Goal: Information Seeking & Learning: Learn about a topic

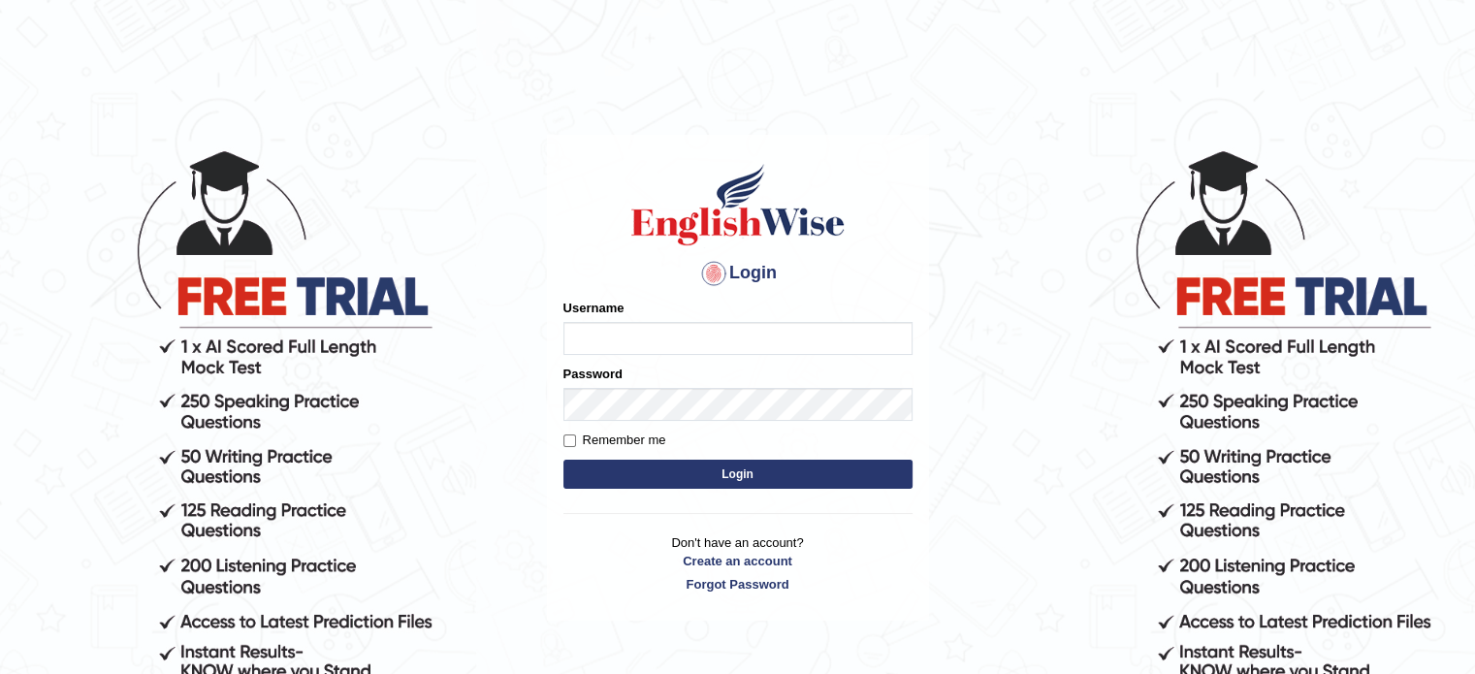
click at [592, 345] on input "Username" at bounding box center [737, 338] width 349 height 33
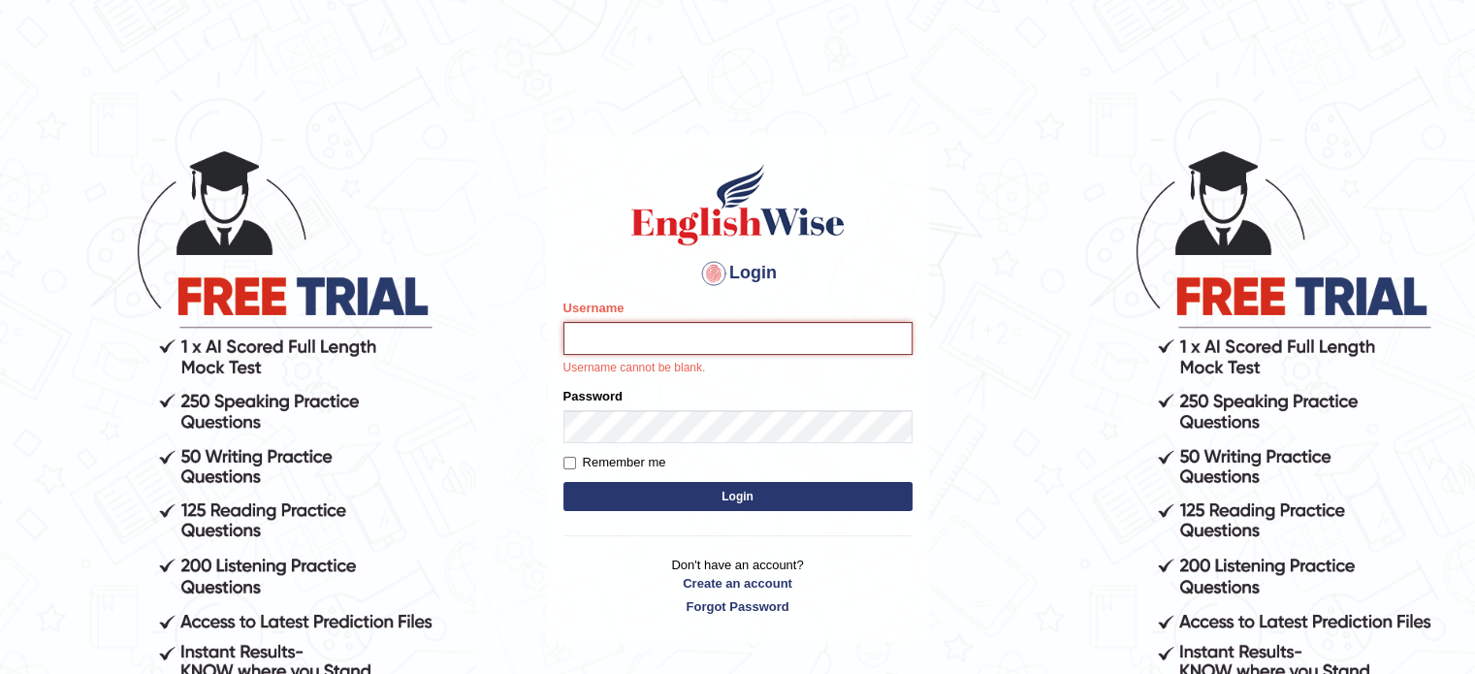
type input "hchadara"
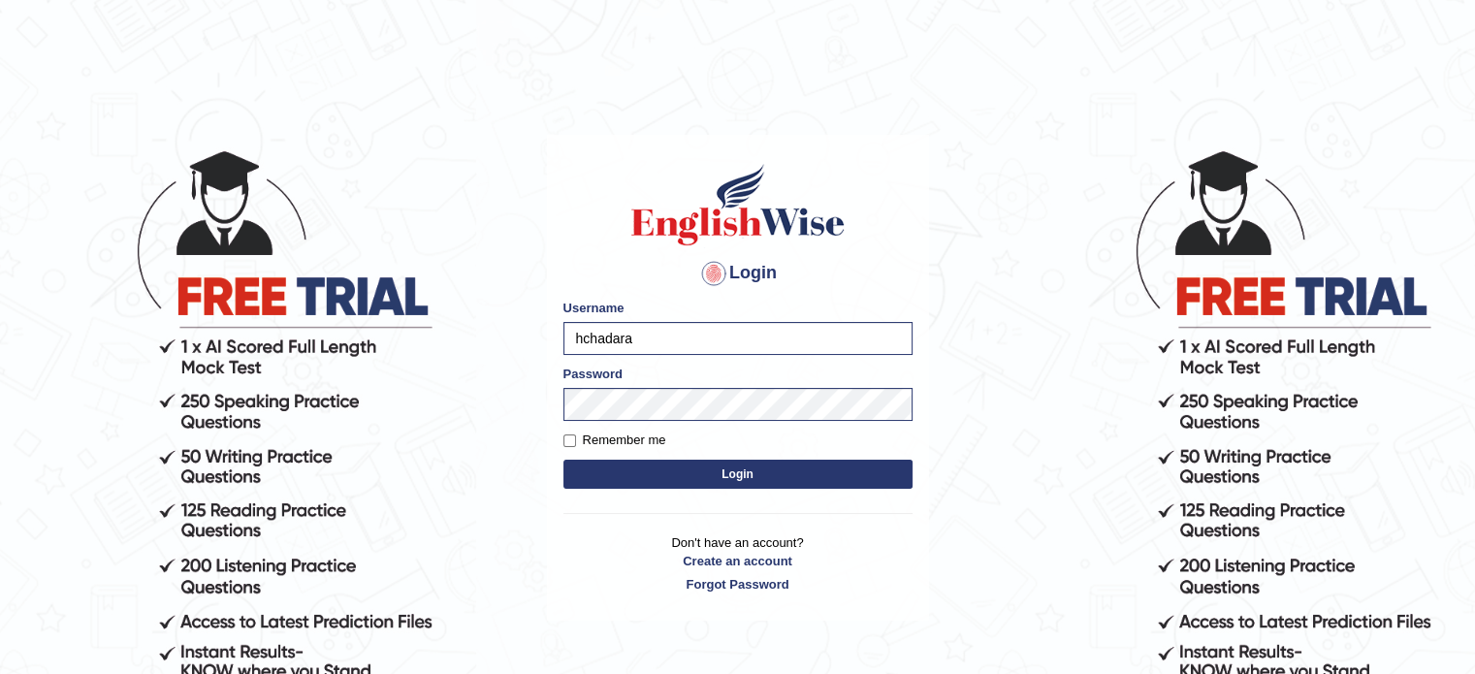
click at [640, 471] on button "Login" at bounding box center [737, 474] width 349 height 29
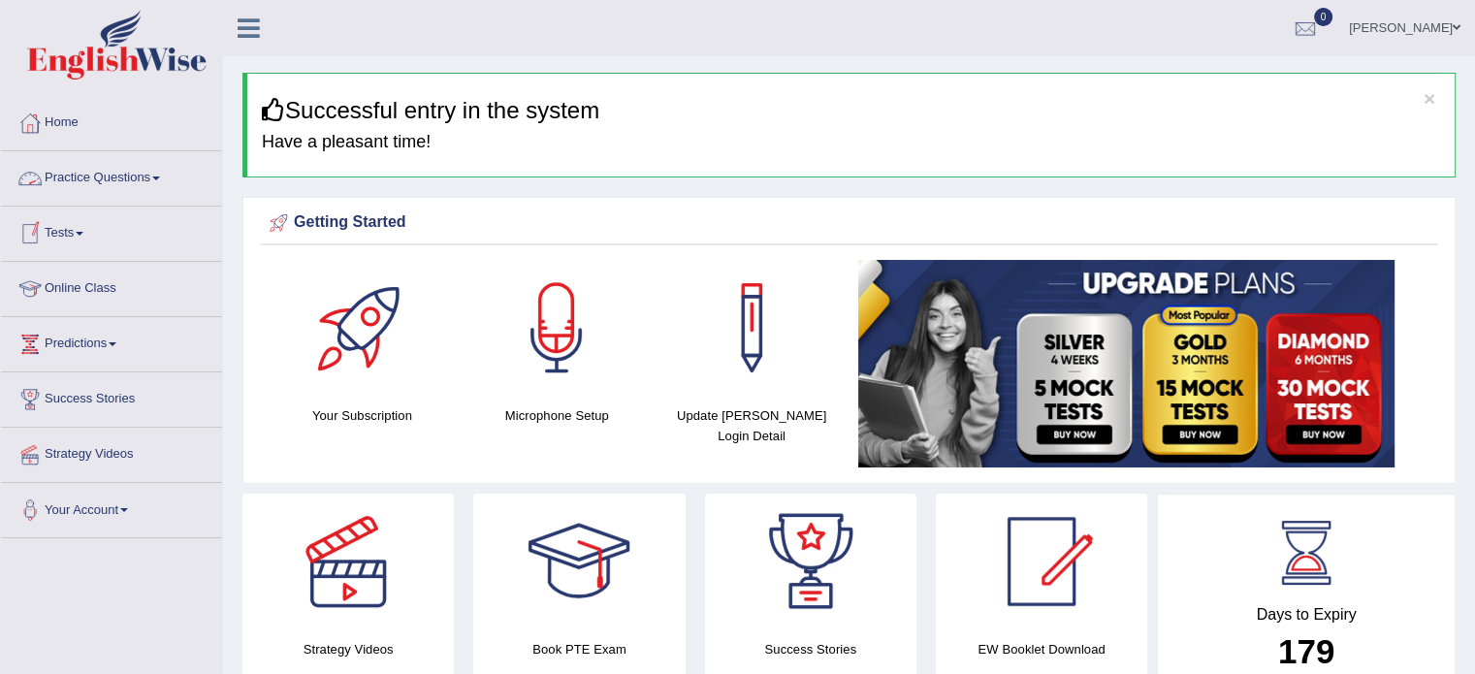
click at [137, 183] on link "Practice Questions" at bounding box center [111, 175] width 221 height 48
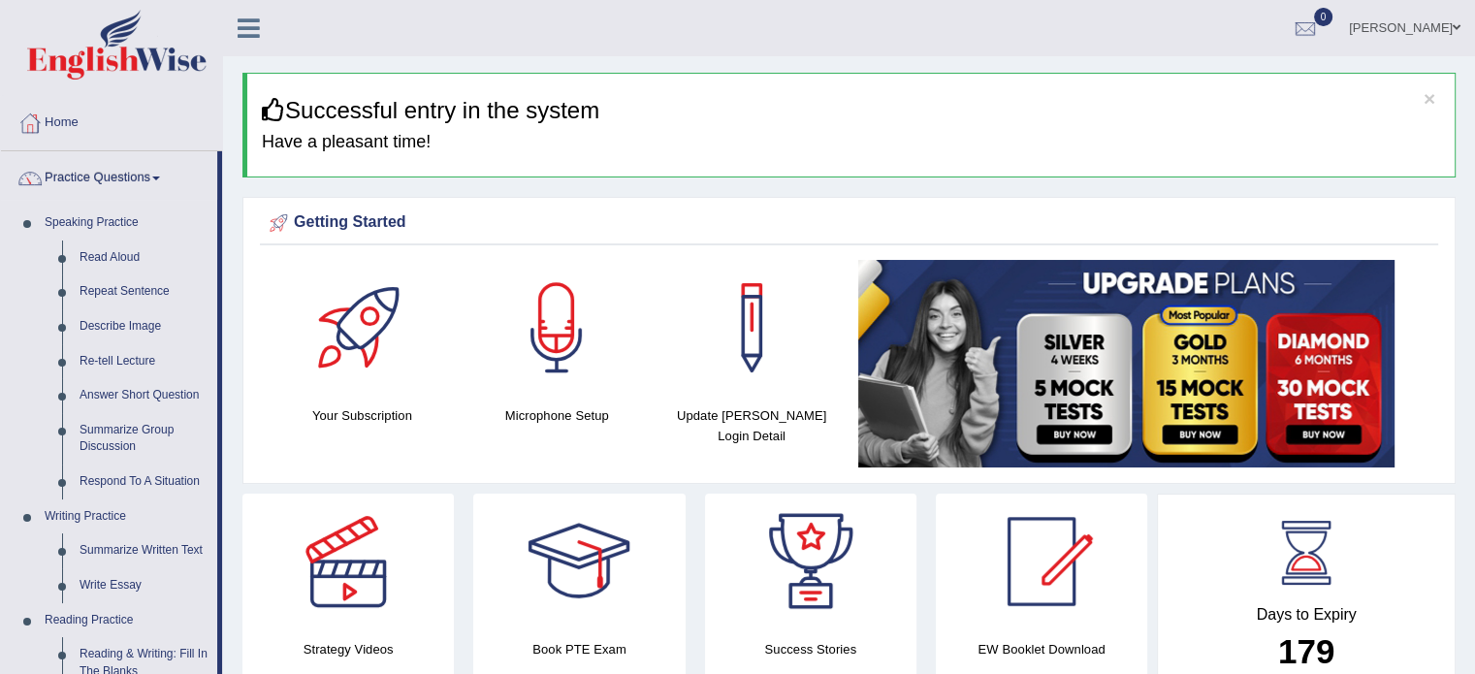
click at [137, 183] on link "Practice Questions" at bounding box center [109, 175] width 216 height 48
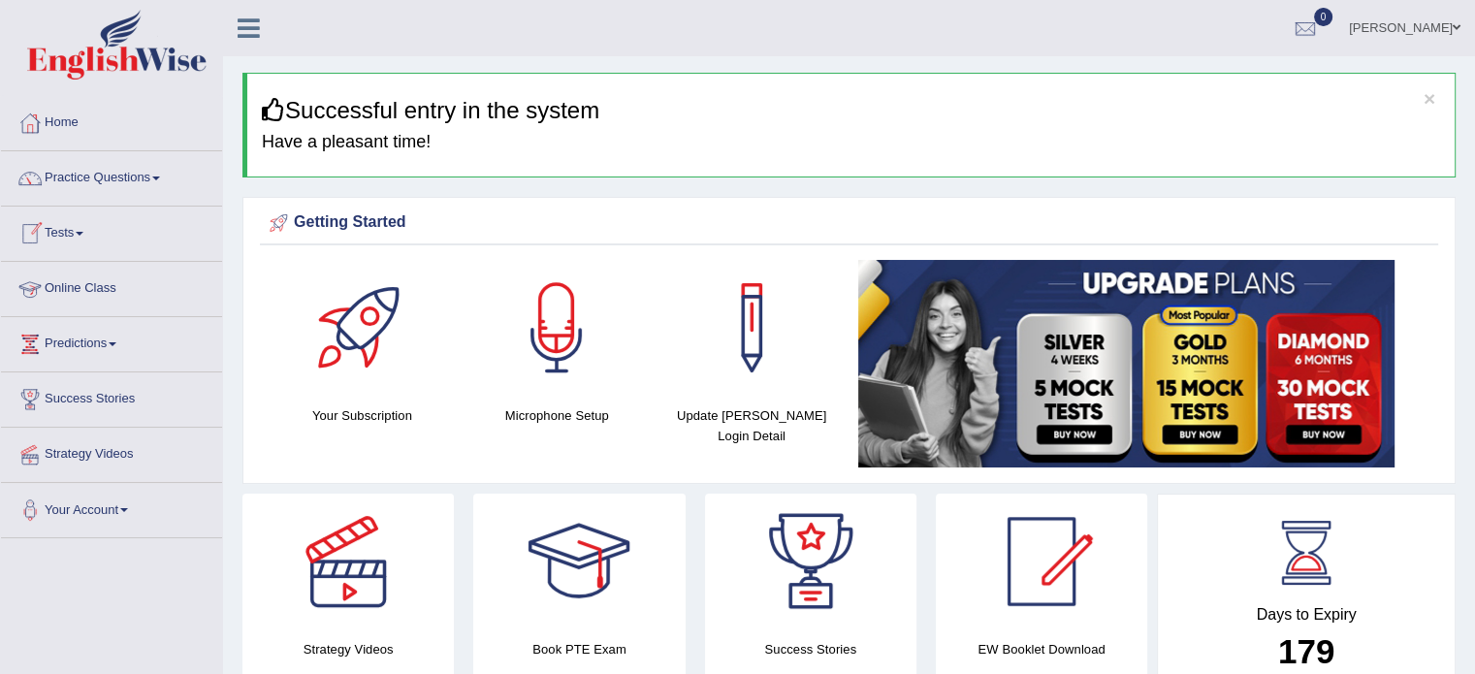
click at [89, 286] on link "Online Class" at bounding box center [111, 286] width 221 height 48
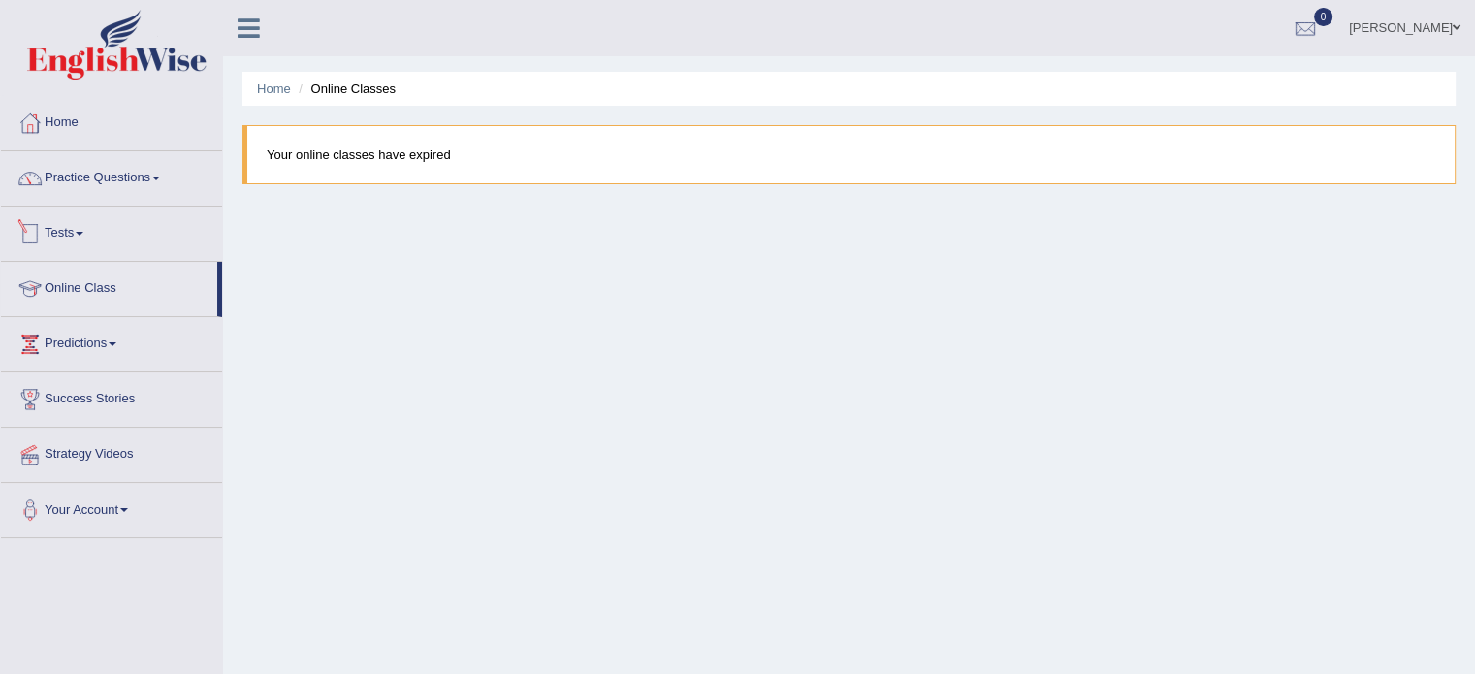
click at [83, 233] on span at bounding box center [80, 234] width 8 height 4
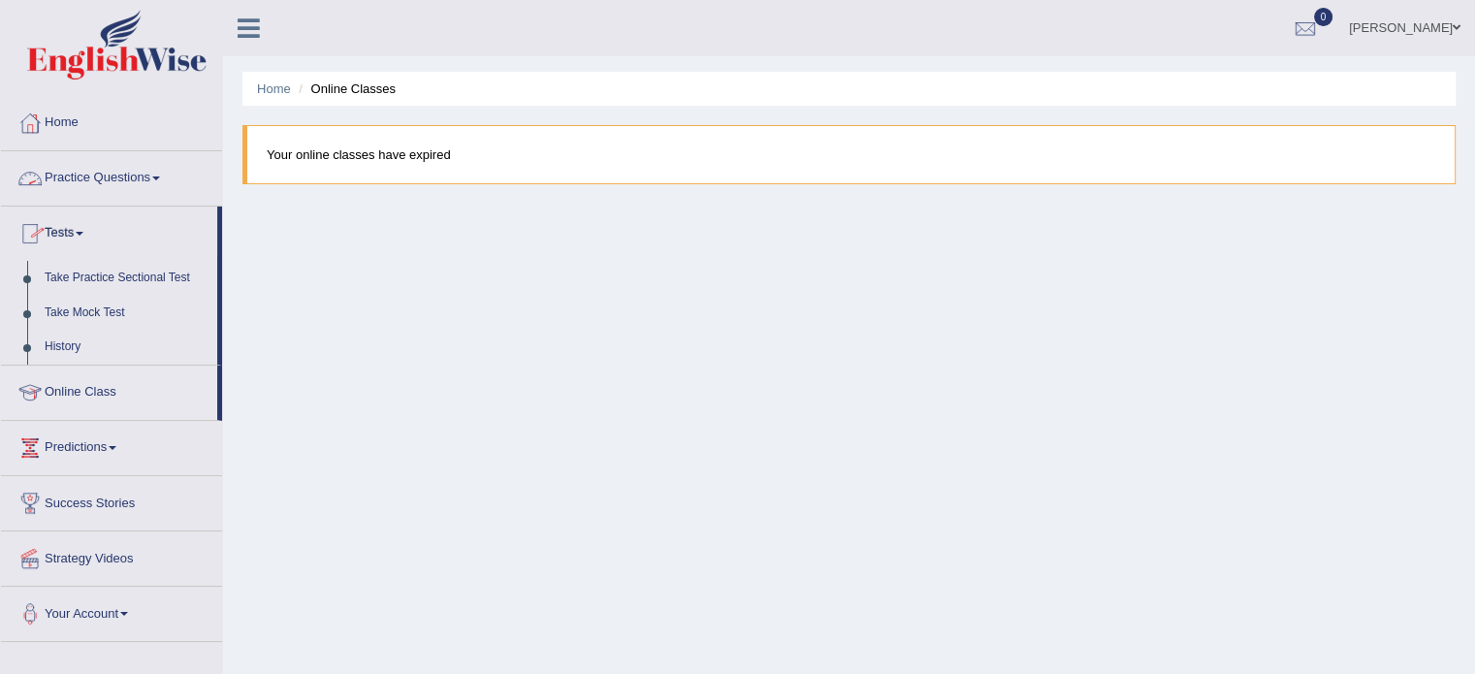
click at [136, 178] on link "Practice Questions" at bounding box center [111, 175] width 221 height 48
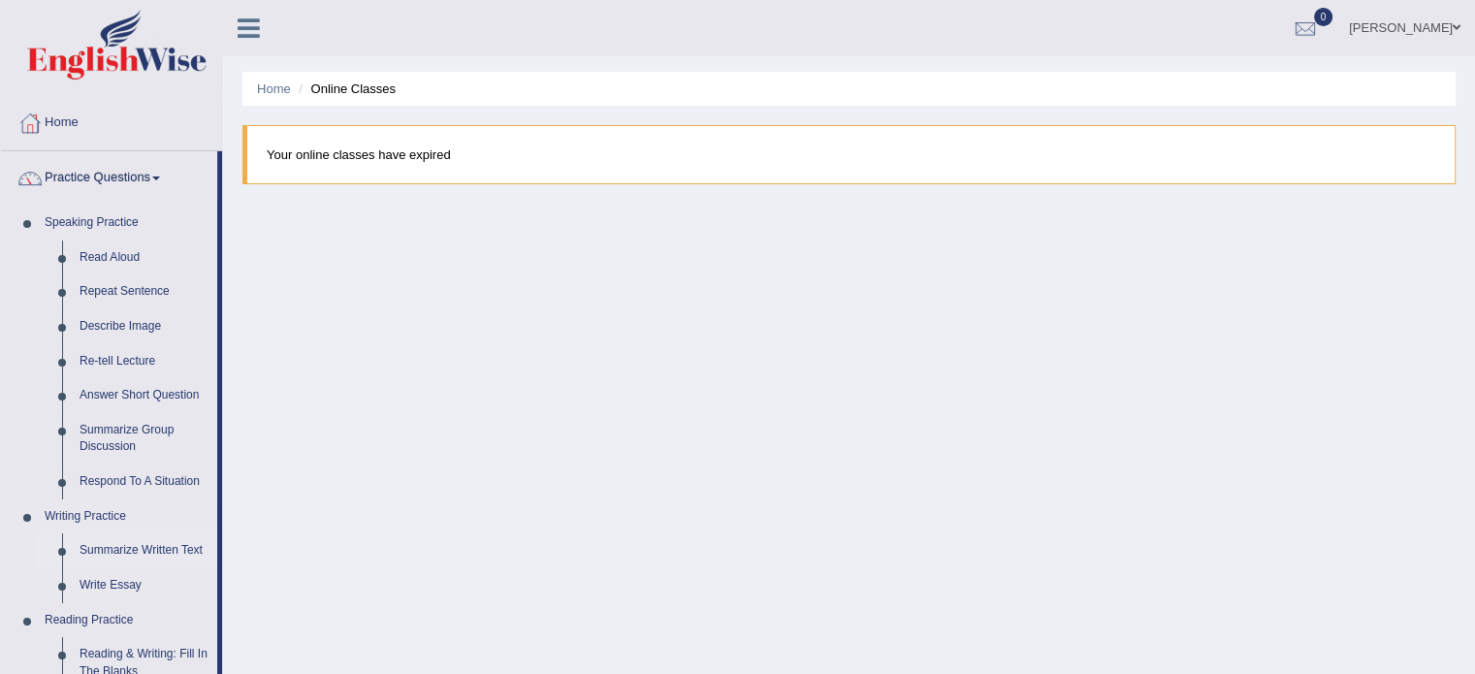
click at [125, 546] on link "Summarize Written Text" at bounding box center [144, 550] width 146 height 35
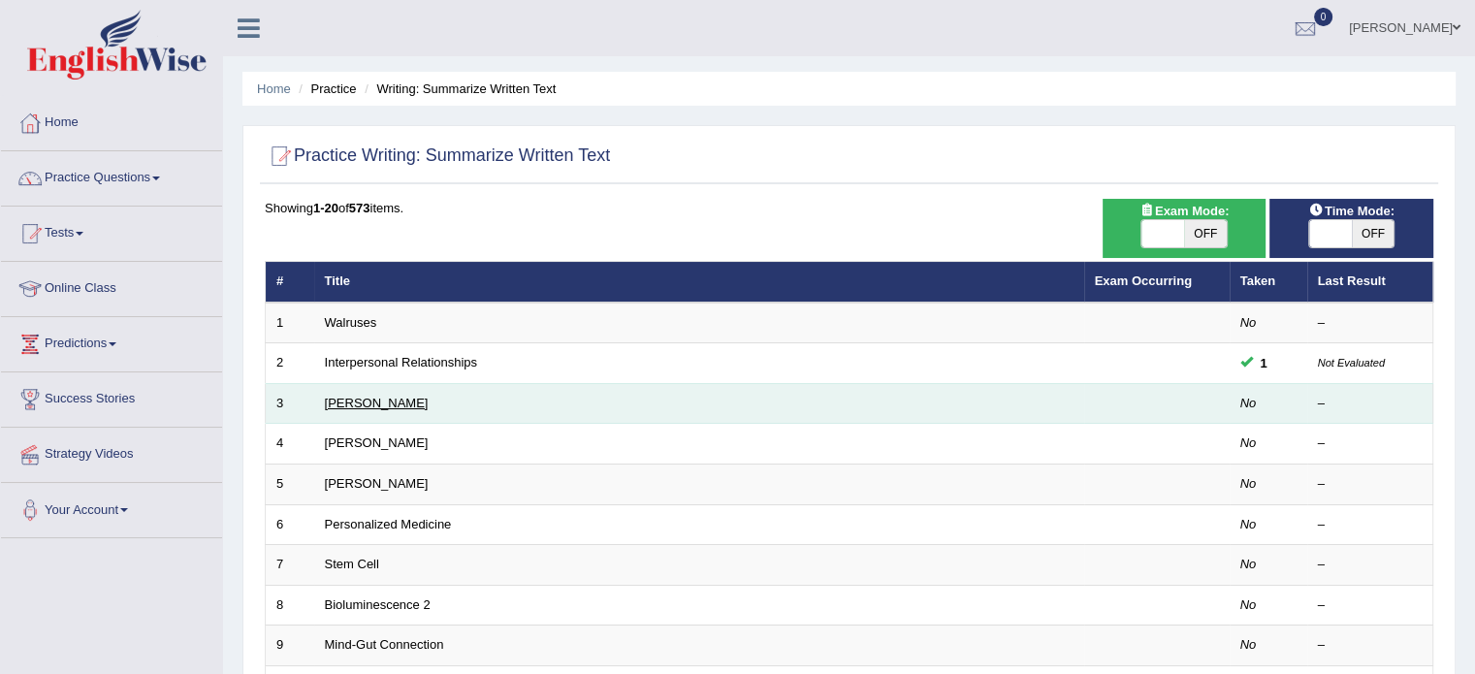
click at [401, 399] on link "Rosalid Franklin" at bounding box center [377, 403] width 104 height 15
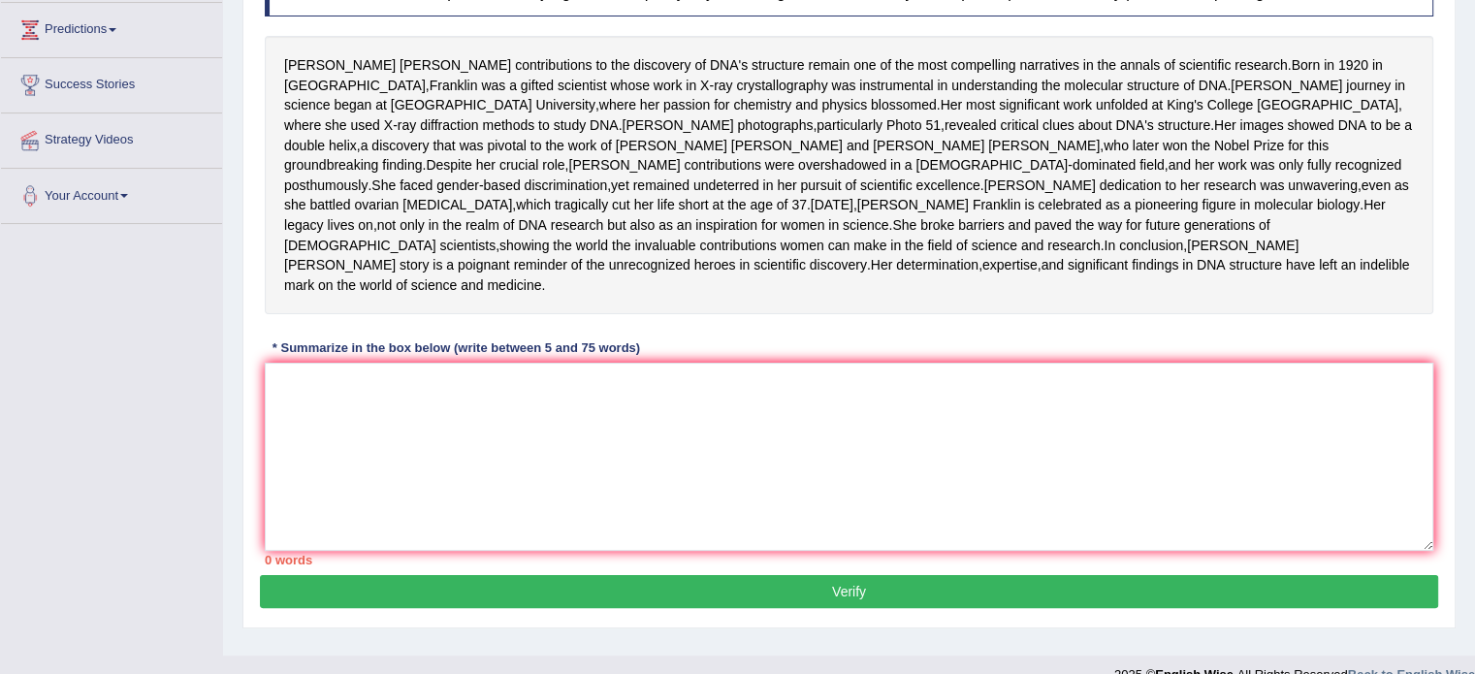
scroll to position [408, 0]
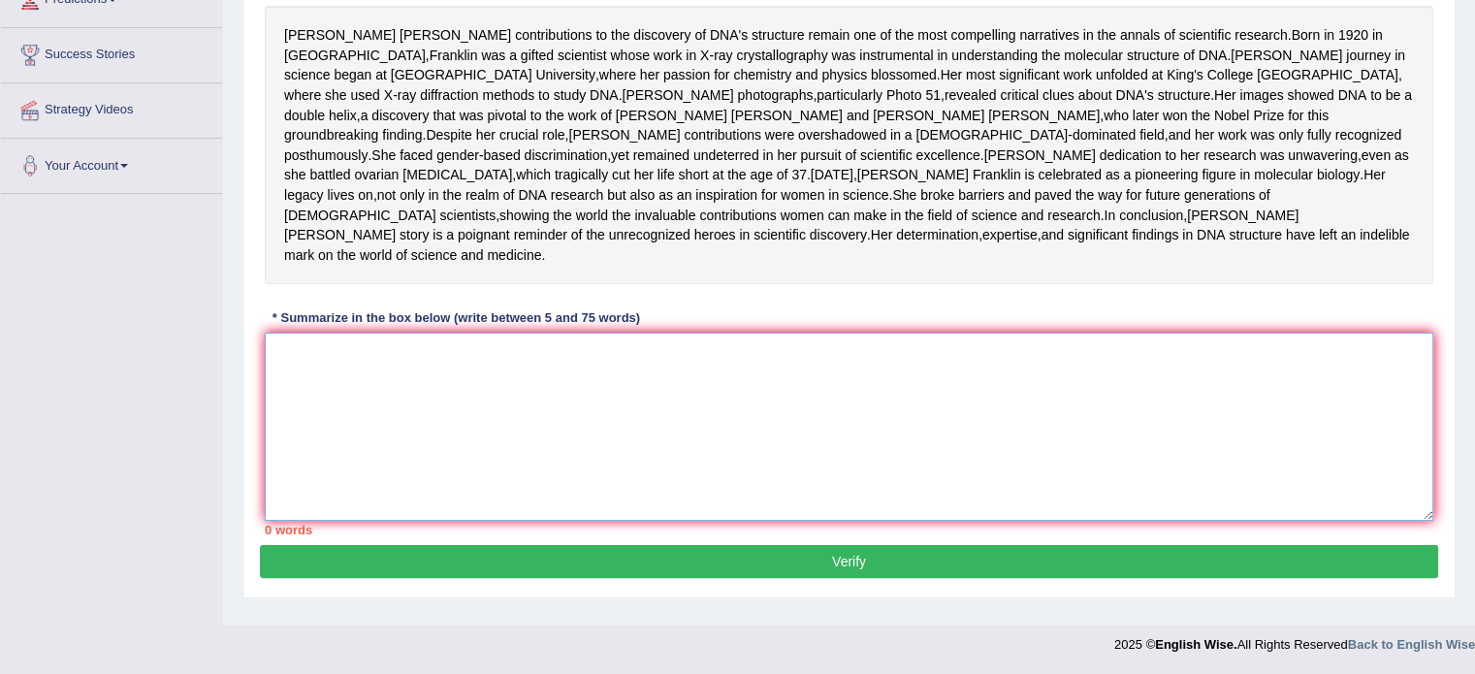
click at [374, 365] on textarea at bounding box center [849, 427] width 1168 height 188
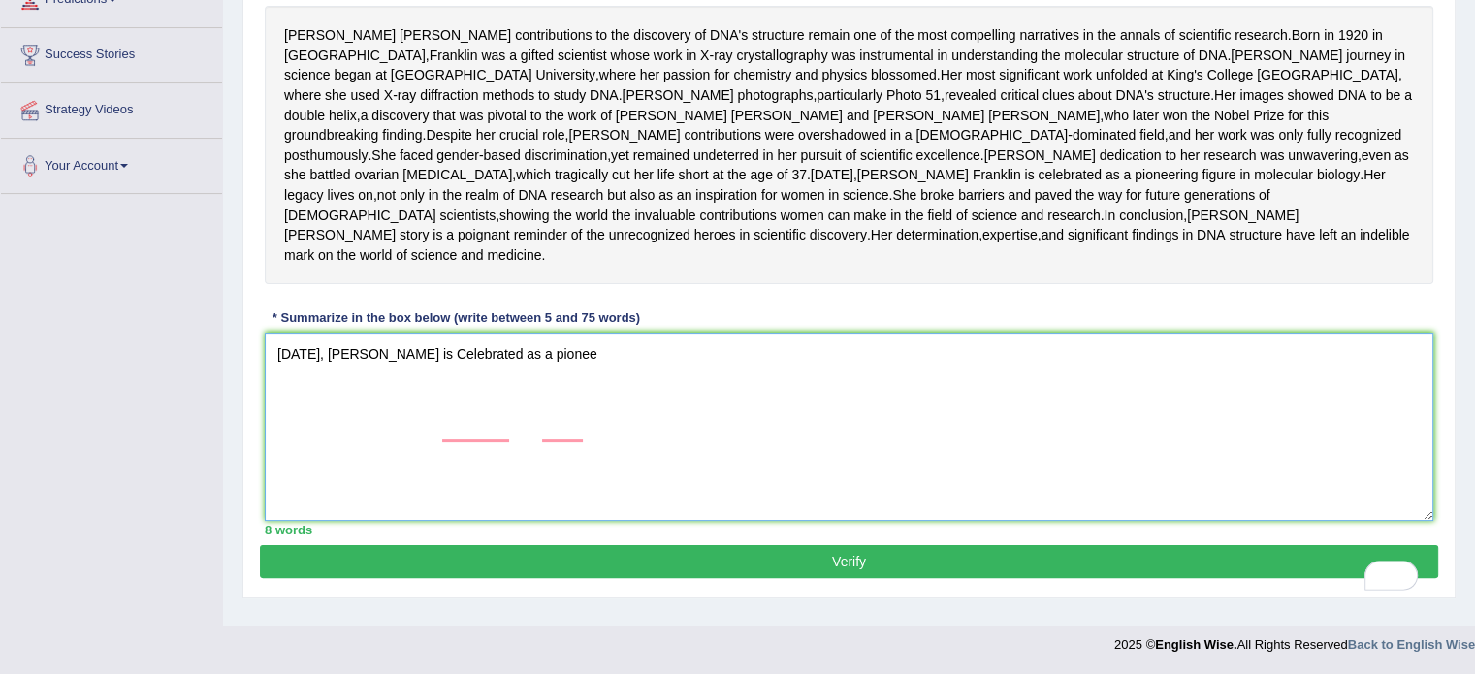
click at [478, 375] on textarea "Today, Rosalind Franklin is Celebrated as a pionee" at bounding box center [849, 427] width 1168 height 188
click at [582, 371] on textarea "Today, Rosalind Franklin is celebrated as a pionee" at bounding box center [849, 427] width 1168 height 188
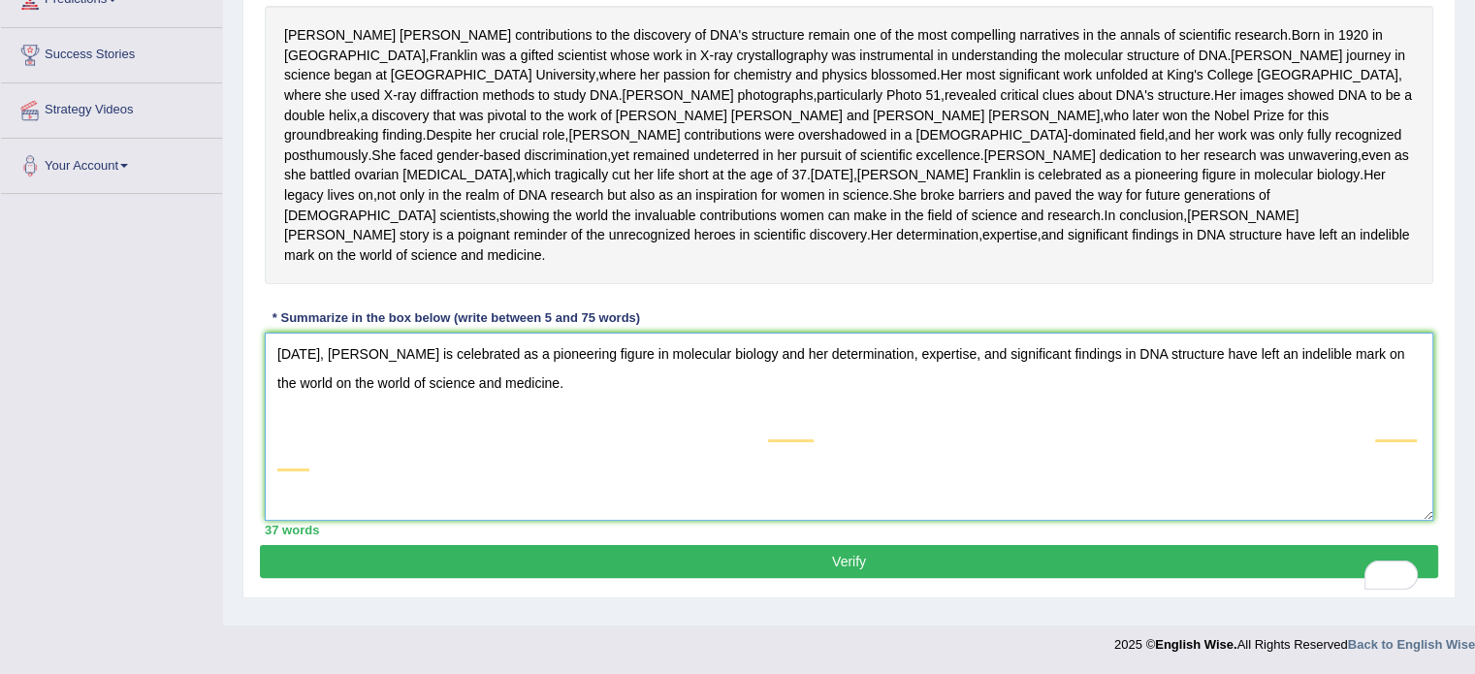
type textarea "Today, Rosalind Franklin is celebrated as a pioneering figure in molecular biol…"
click at [404, 564] on button "Verify" at bounding box center [849, 561] width 1178 height 33
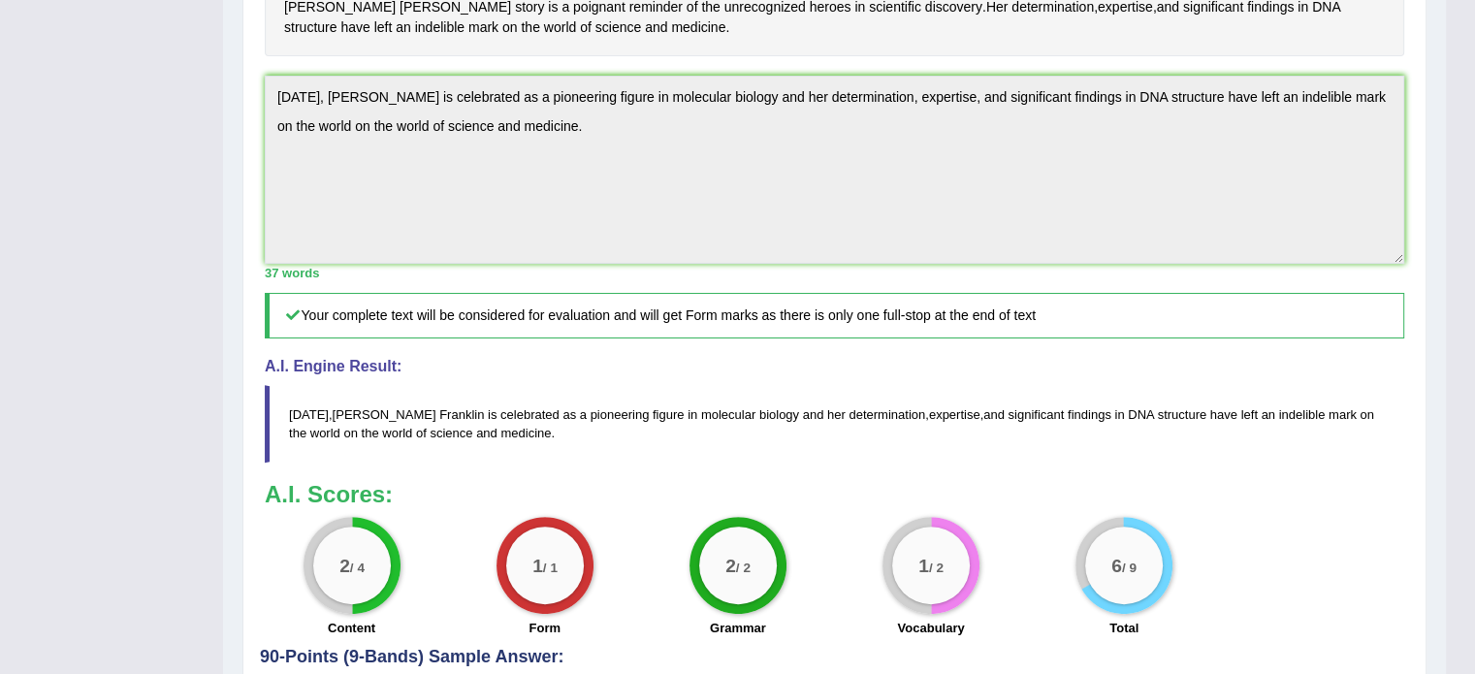
scroll to position [0, 0]
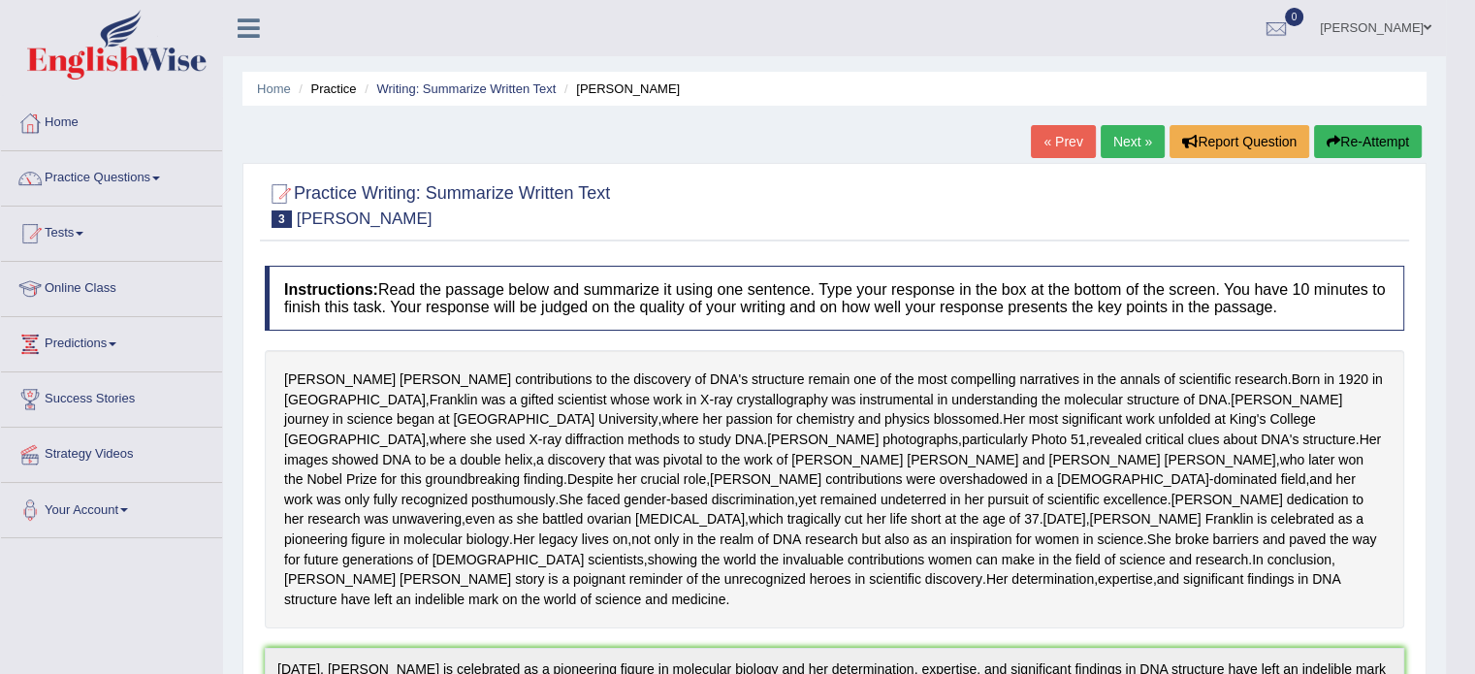
click at [1117, 153] on link "Next »" at bounding box center [1132, 141] width 64 height 33
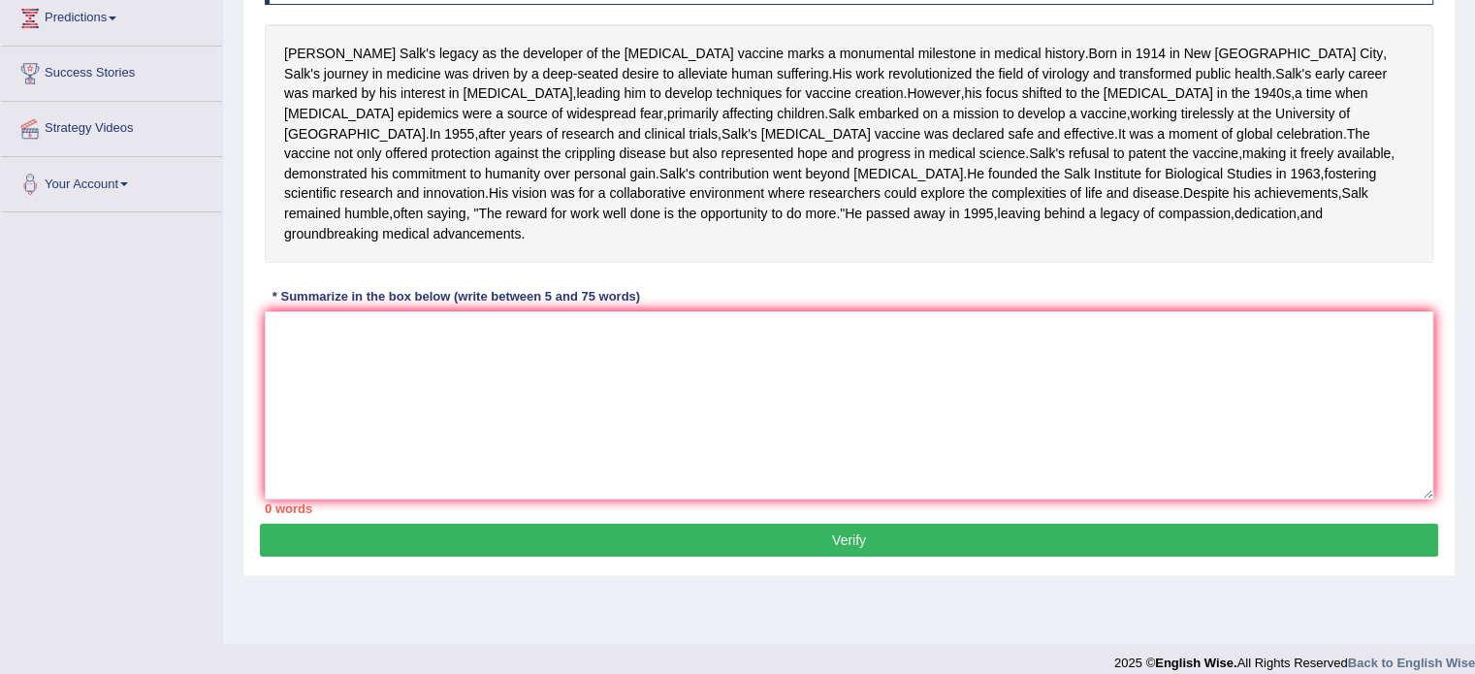
scroll to position [324, 0]
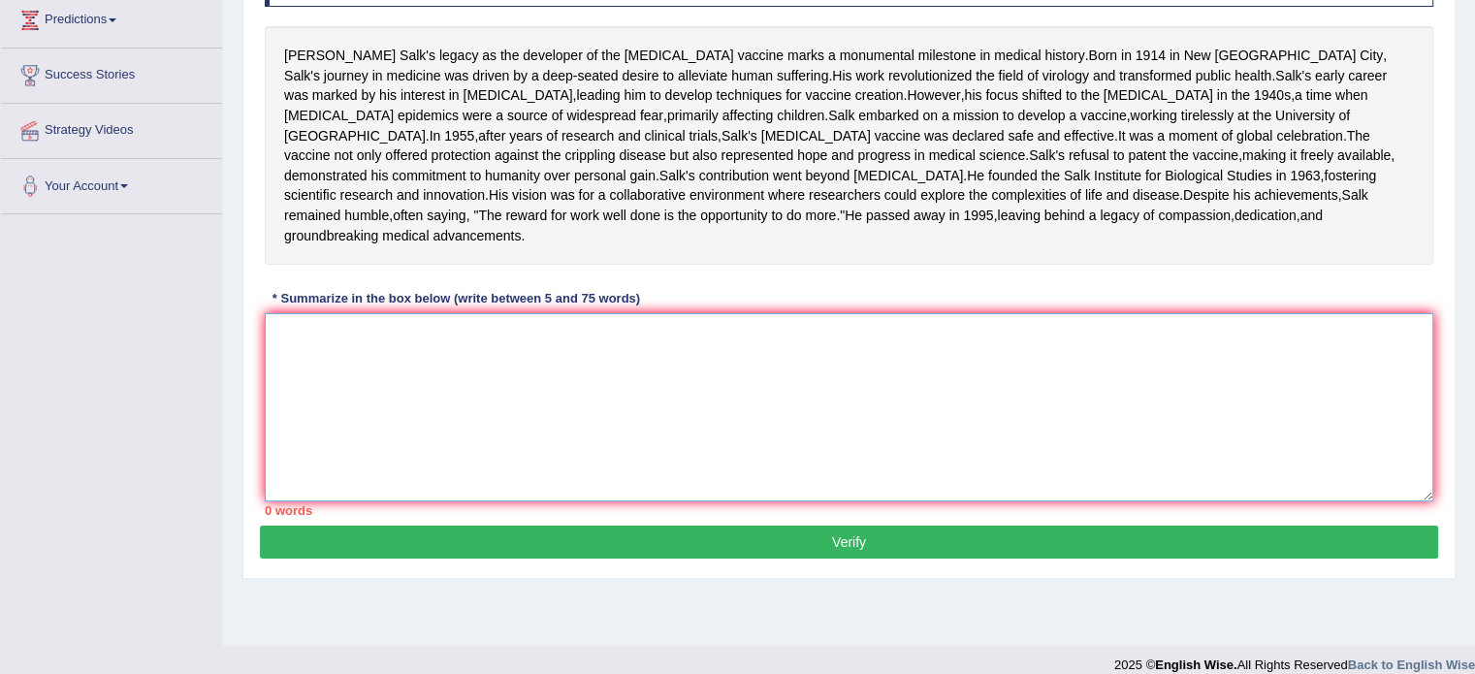
click at [1192, 491] on textarea at bounding box center [849, 407] width 1168 height 188
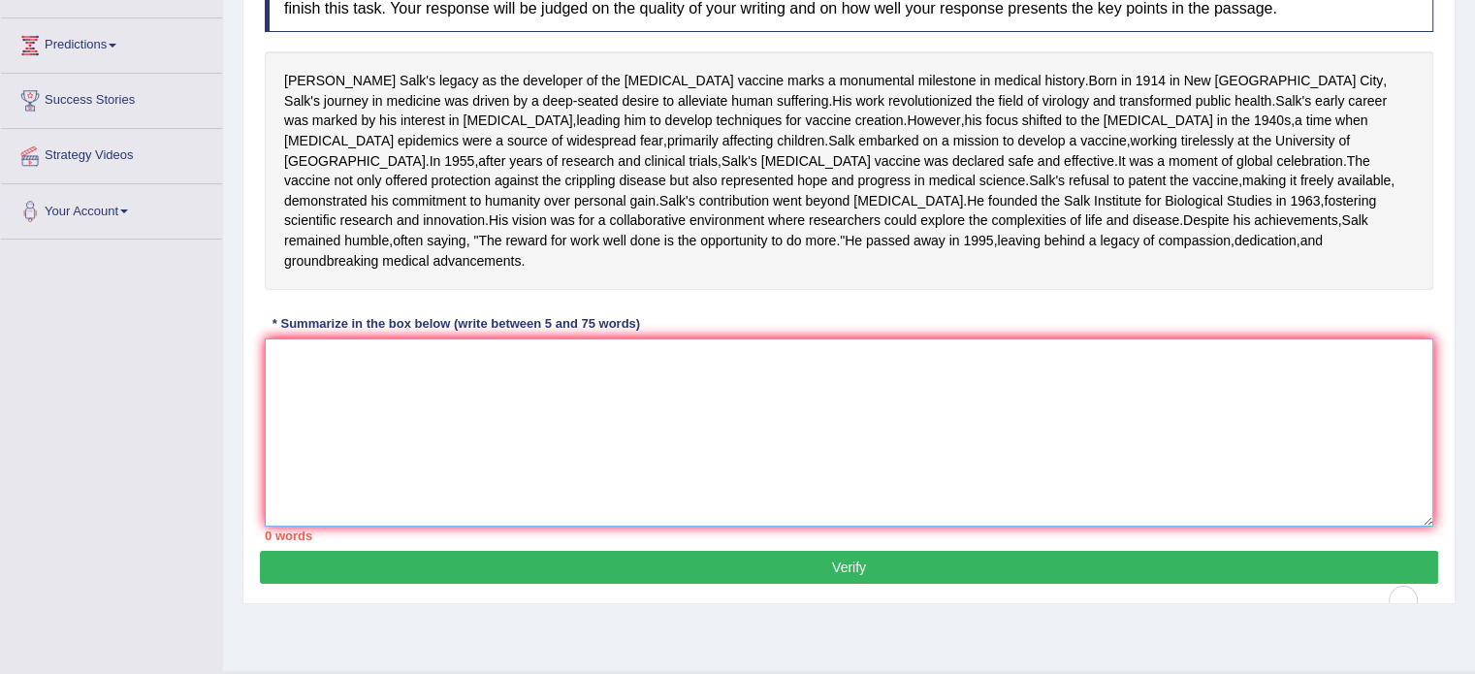
scroll to position [295, 0]
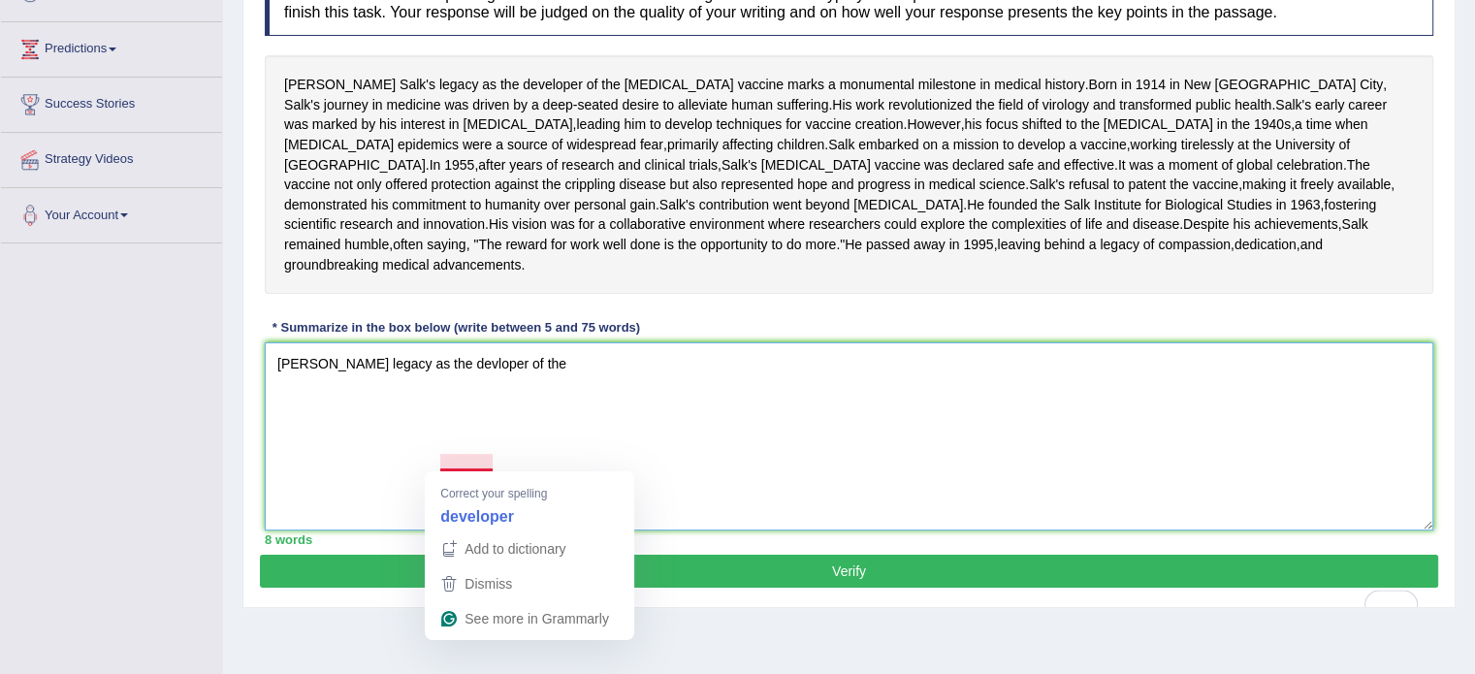
click at [464, 457] on textarea "Janas Salk's legacy as the devloper of the" at bounding box center [849, 436] width 1168 height 188
click at [480, 462] on textarea "Janas Salk's legacy as the devloper of the" at bounding box center [849, 436] width 1168 height 188
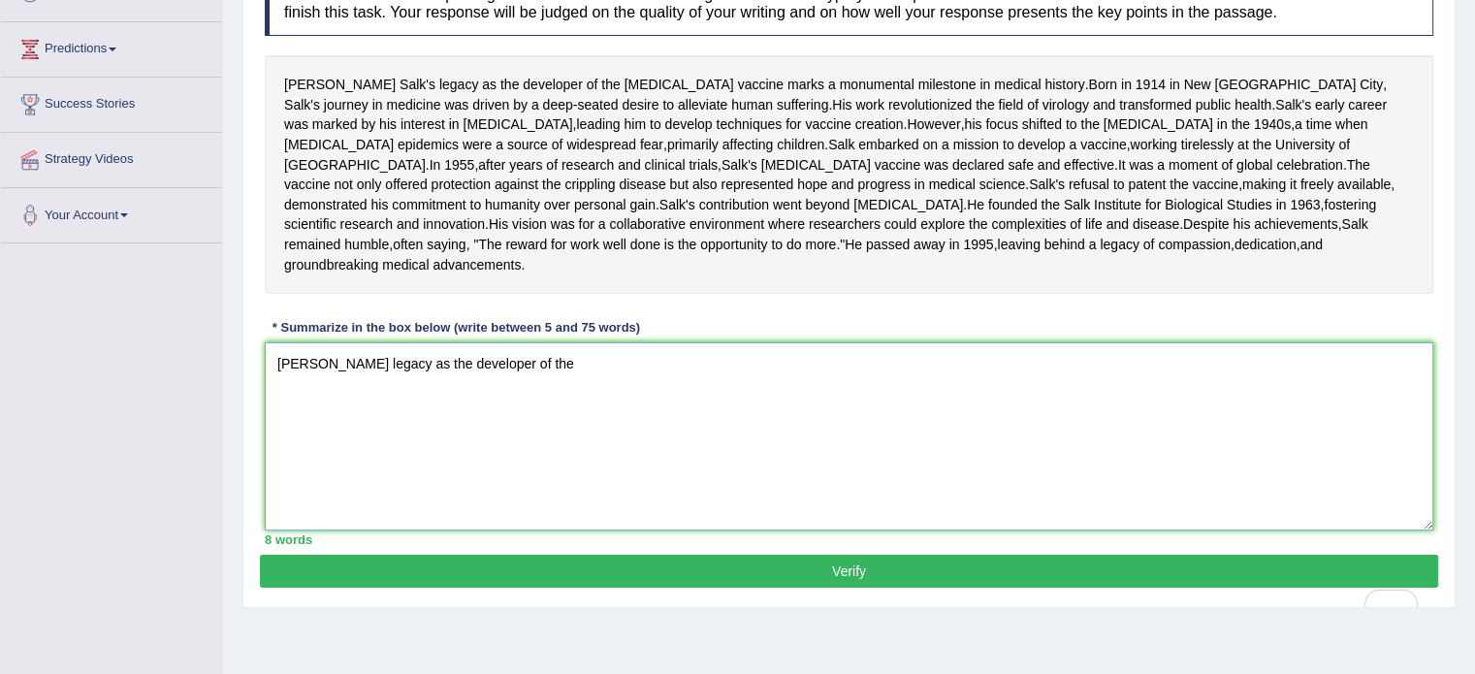
click at [543, 465] on textarea "Janas Salk's legacy as the developer of the" at bounding box center [849, 436] width 1168 height 188
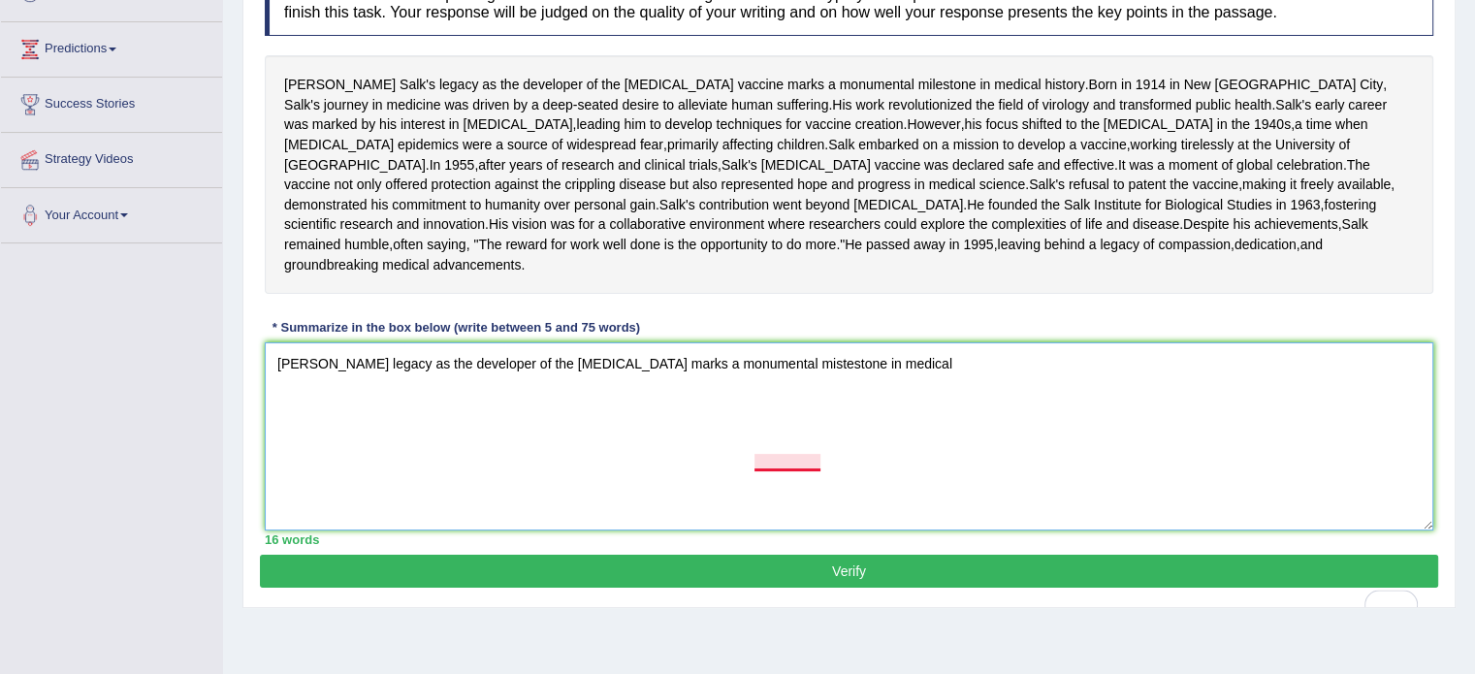
click at [819, 457] on textarea "Janas Salk's legacy as the developer of the polio vaccine marks a monumental mi…" at bounding box center [849, 436] width 1168 height 188
click at [894, 460] on textarea "Janas Salk's legacy as the developer of the polio vaccine marks a monumental mi…" at bounding box center [849, 436] width 1168 height 188
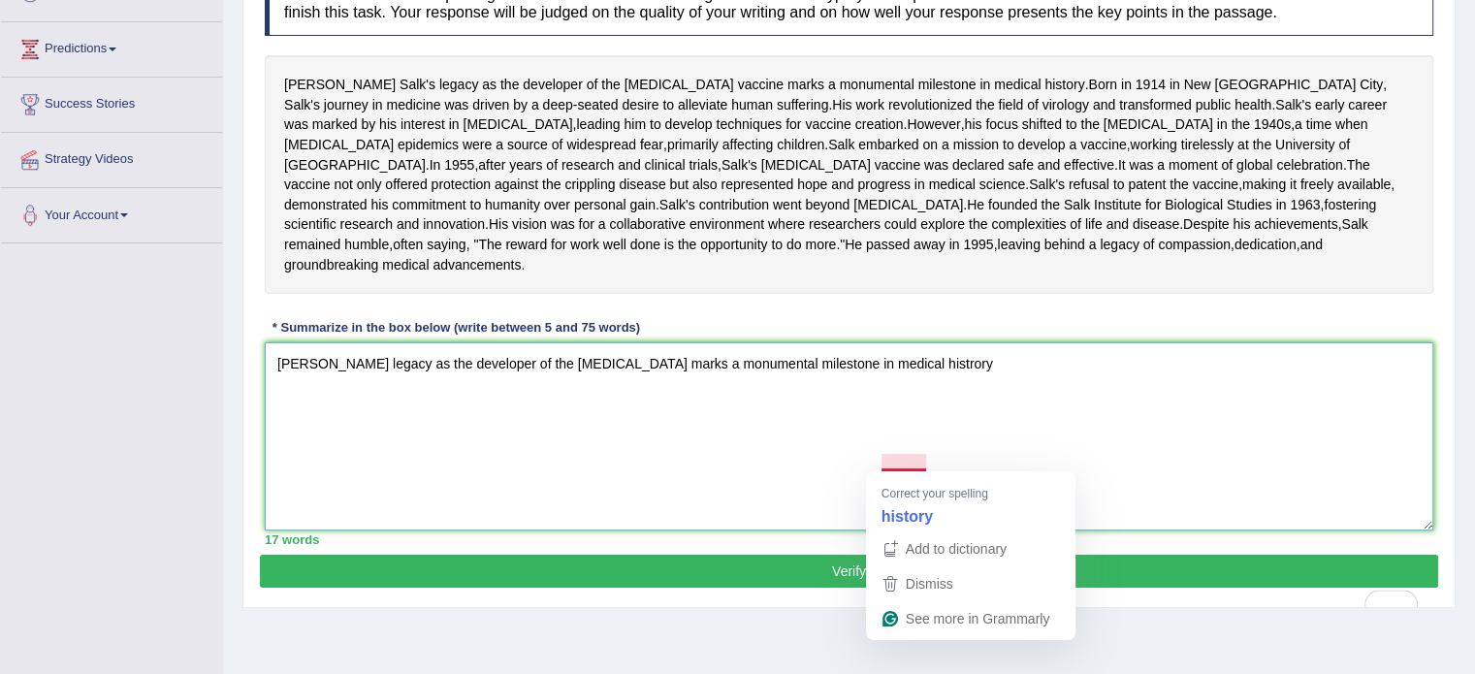
click at [919, 463] on textarea "Janas Salk's legacy as the developer of the polio vaccine marks a monumental mi…" at bounding box center [849, 436] width 1168 height 188
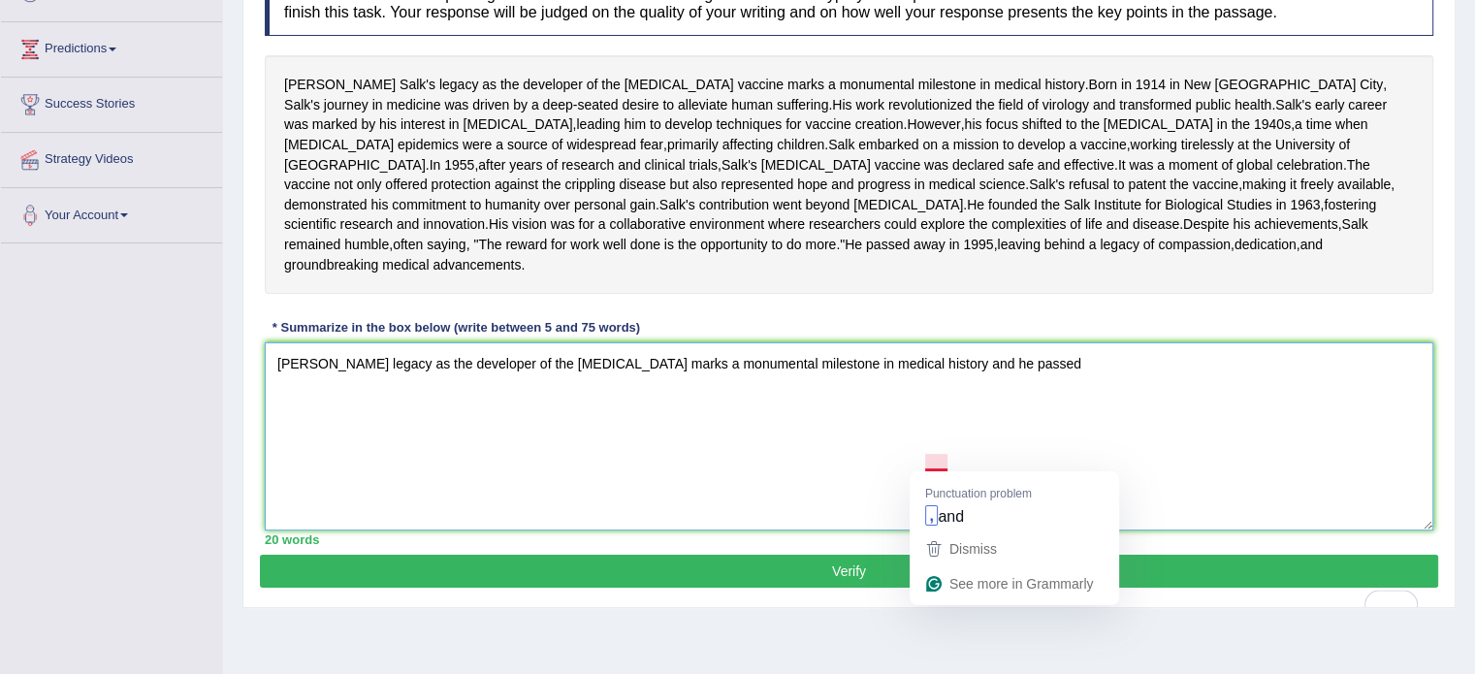
click at [930, 464] on textarea "Janas Salk's legacy as the developer of the polio vaccine marks a monumental mi…" at bounding box center [849, 436] width 1168 height 188
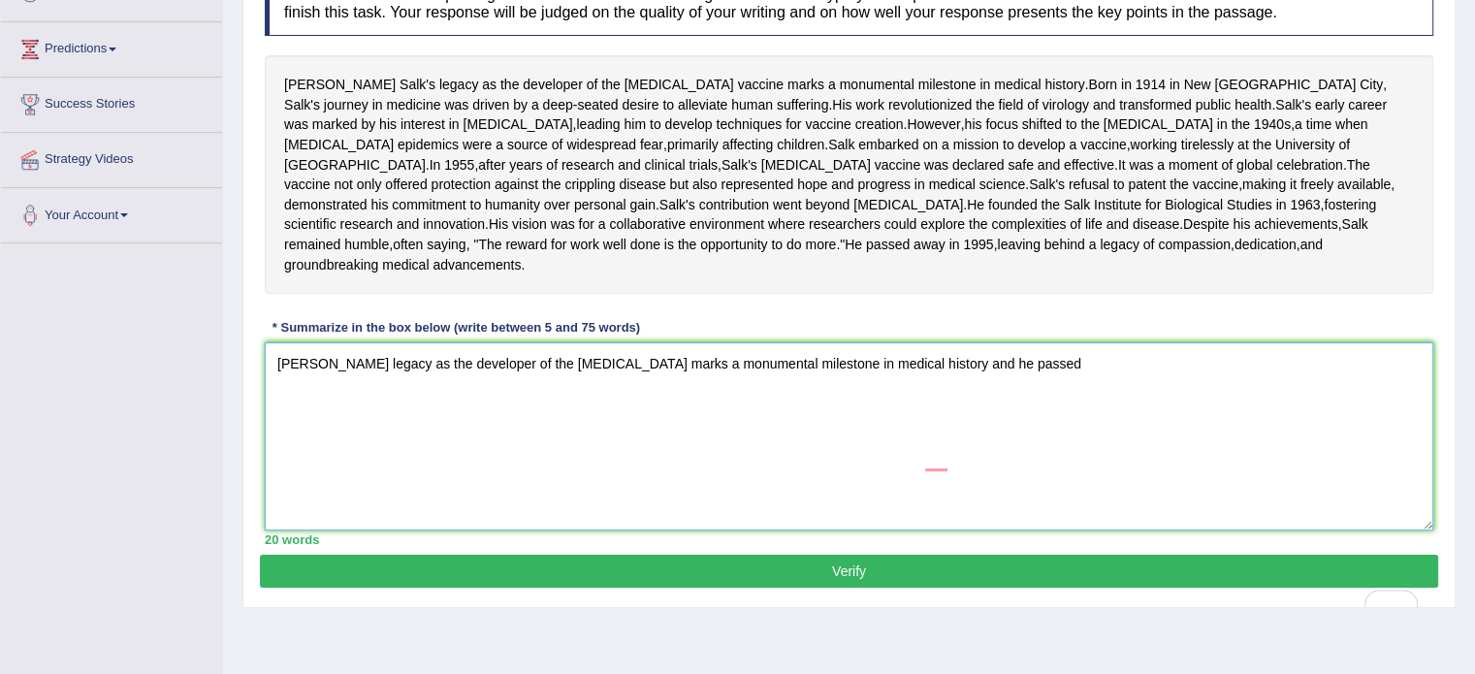
click at [957, 530] on textarea "Janas Salk's legacy as the developer of the polio vaccine marks a monumental mi…" at bounding box center [849, 436] width 1168 height 188
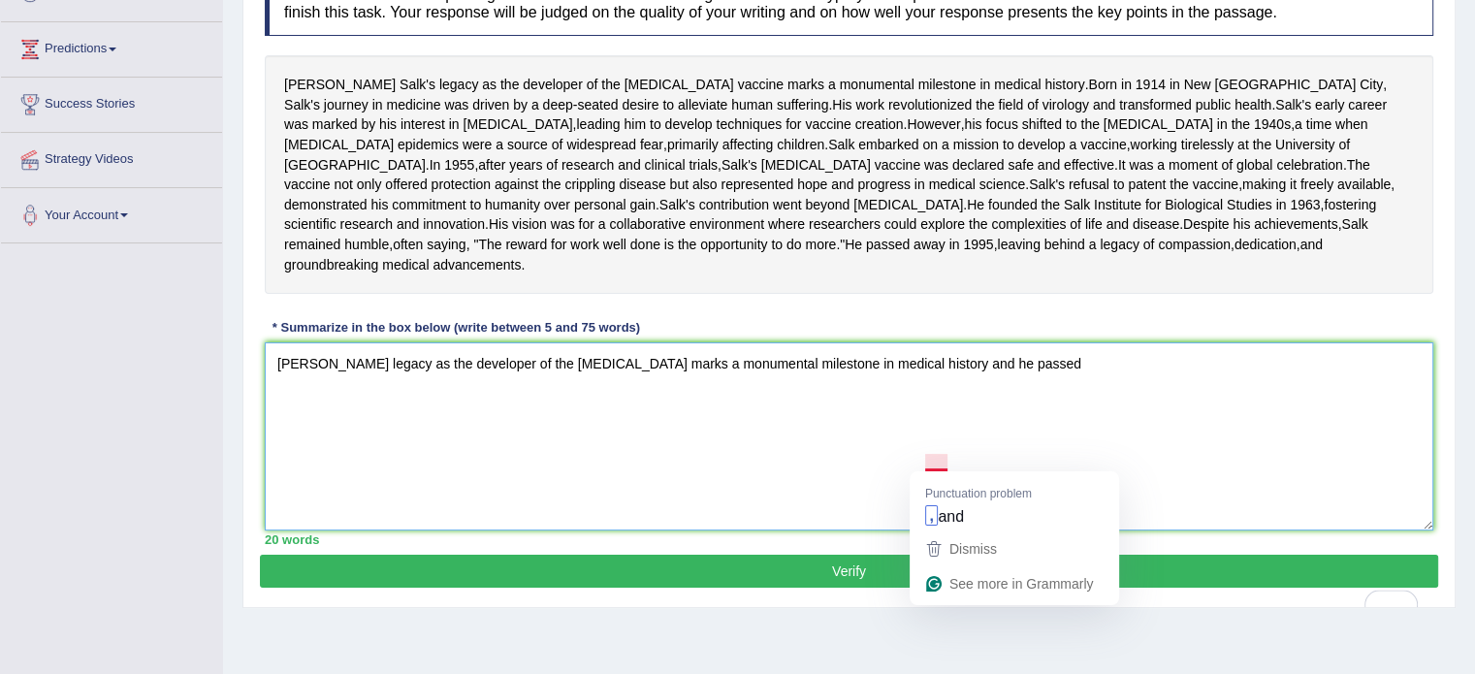
click at [931, 466] on textarea "Janas Salk's legacy as the developer of the polio vaccine marks a monumental mi…" at bounding box center [849, 436] width 1168 height 188
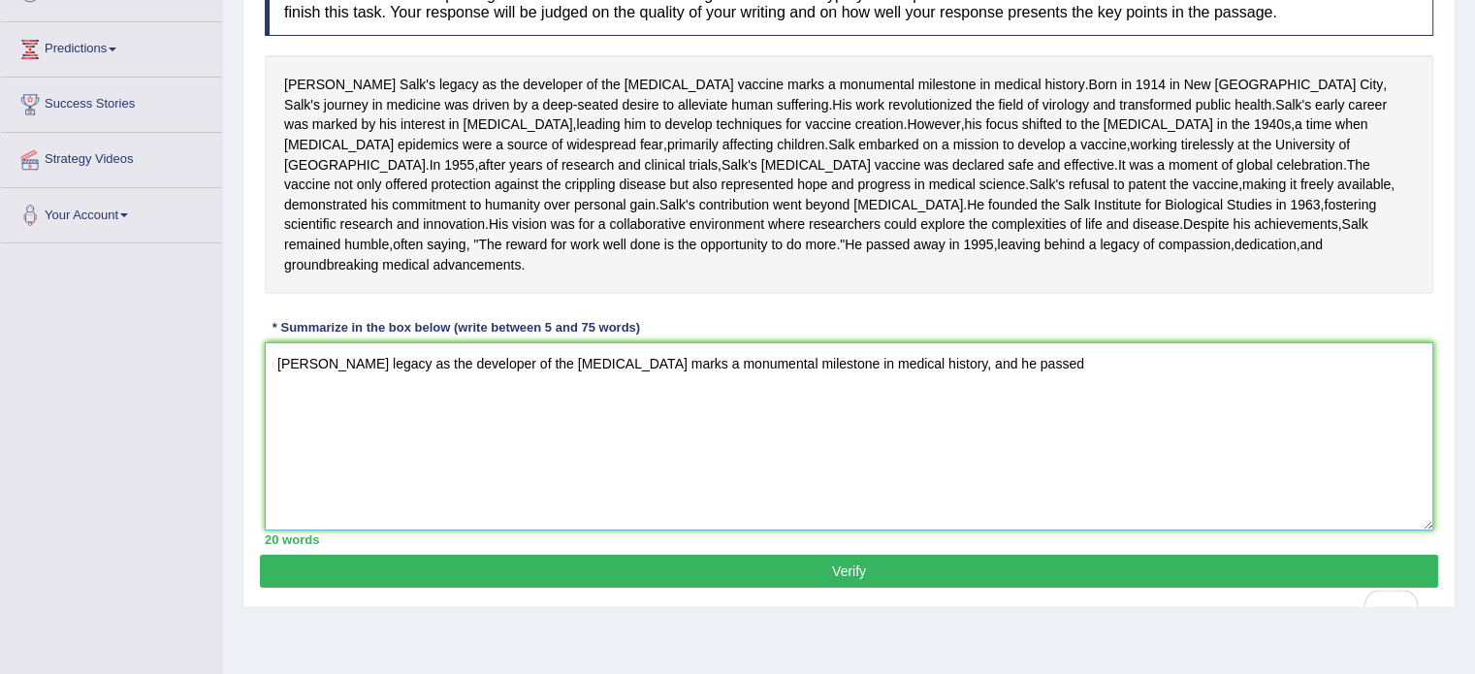
click at [1019, 461] on textarea "Janas Salk's legacy as the developer of the polio vaccine marks a monumental mi…" at bounding box center [849, 436] width 1168 height 188
drag, startPoint x: 1094, startPoint y: 460, endPoint x: 1108, endPoint y: 458, distance: 14.7
click at [1108, 458] on textarea "Janas Salk's legacy as the developer of the polio vaccine marks a monumental mi…" at bounding box center [849, 436] width 1168 height 188
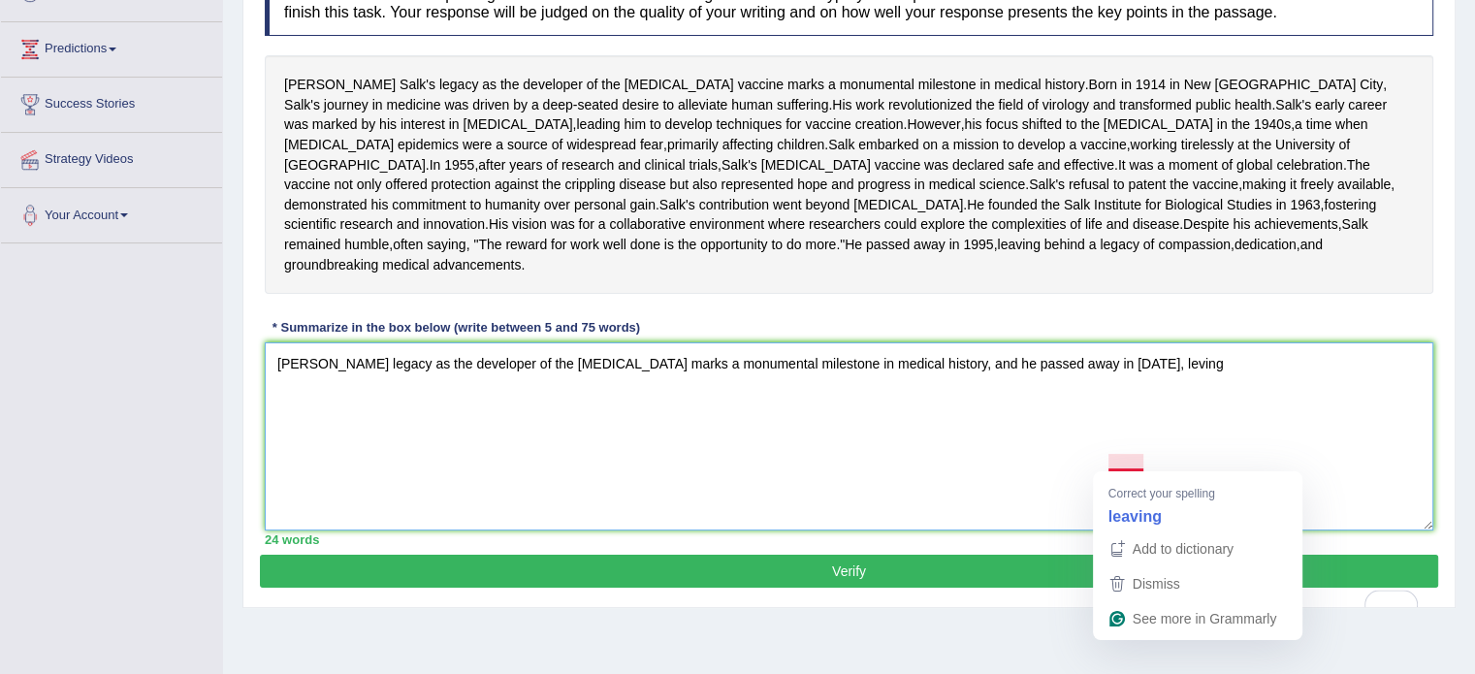
click at [1108, 458] on textarea "Janas Salk's legacy as the developer of the polio vaccine marks a monumental mi…" at bounding box center [849, 436] width 1168 height 188
click at [1163, 453] on textarea "Janas Salk's legacy as the developer of the polio vaccine marks a monumental mi…" at bounding box center [849, 436] width 1168 height 188
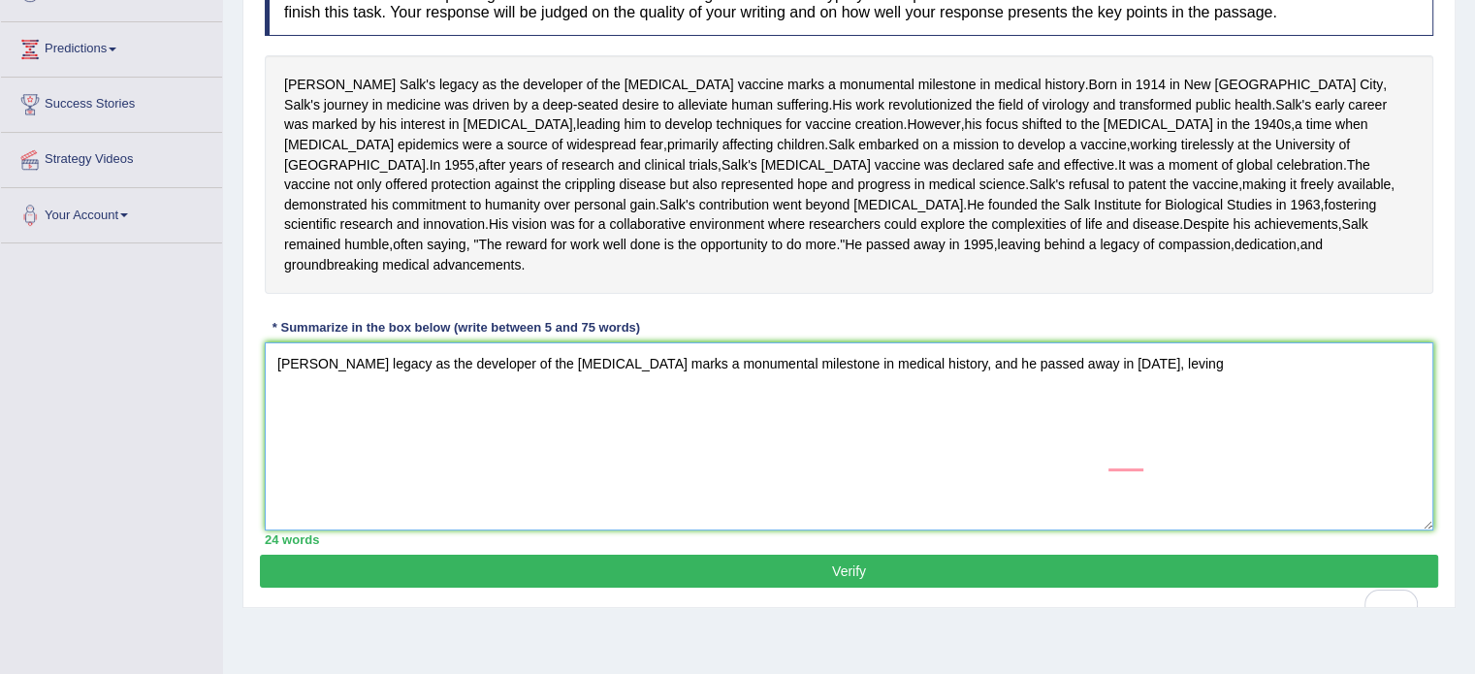
click at [1163, 453] on textarea "Janas Salk's legacy as the developer of the polio vaccine marks a monumental mi…" at bounding box center [849, 436] width 1168 height 188
click at [1413, 463] on textarea "Janas Salk's legacy as the developer of the polio vaccine marks a monumental mi…" at bounding box center [849, 436] width 1168 height 188
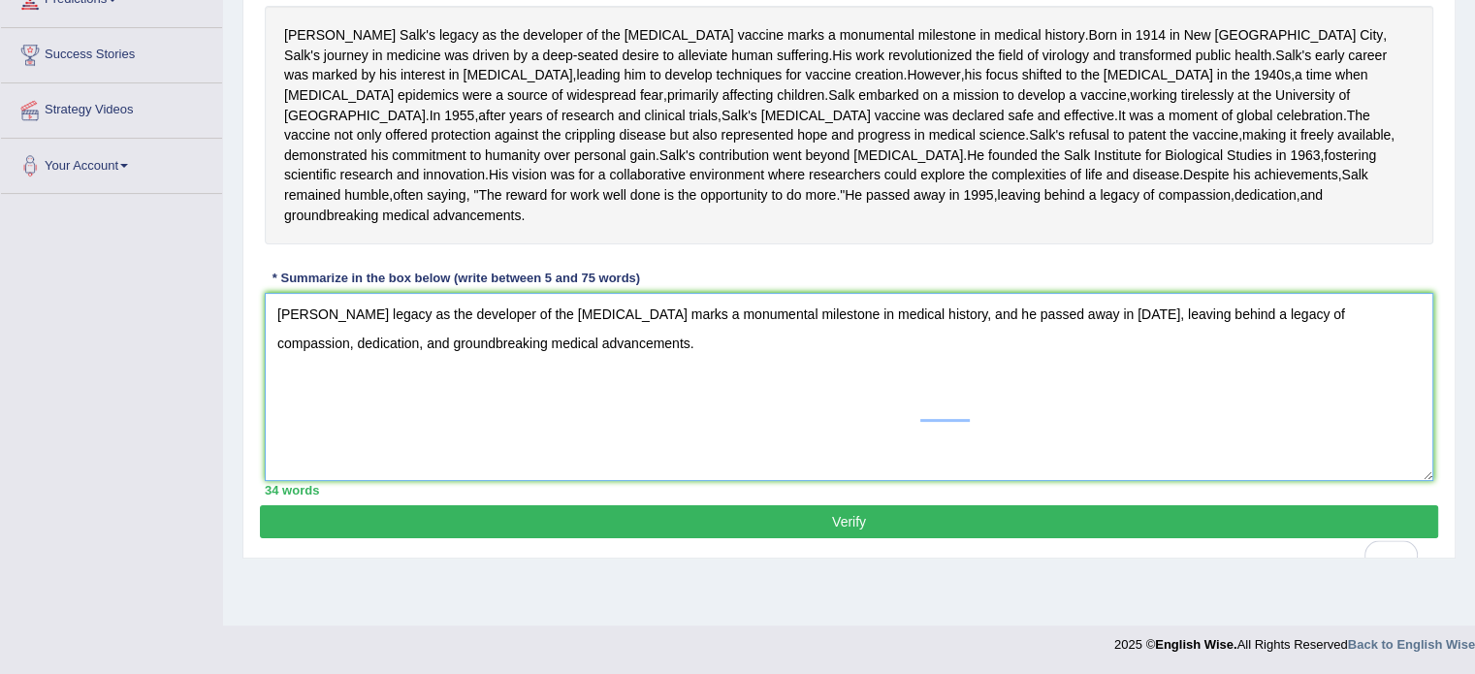
type textarea "Janas Salk's legacy as the developer of the polio vaccine marks a monumental mi…"
click at [1196, 538] on button "Verify" at bounding box center [849, 521] width 1178 height 33
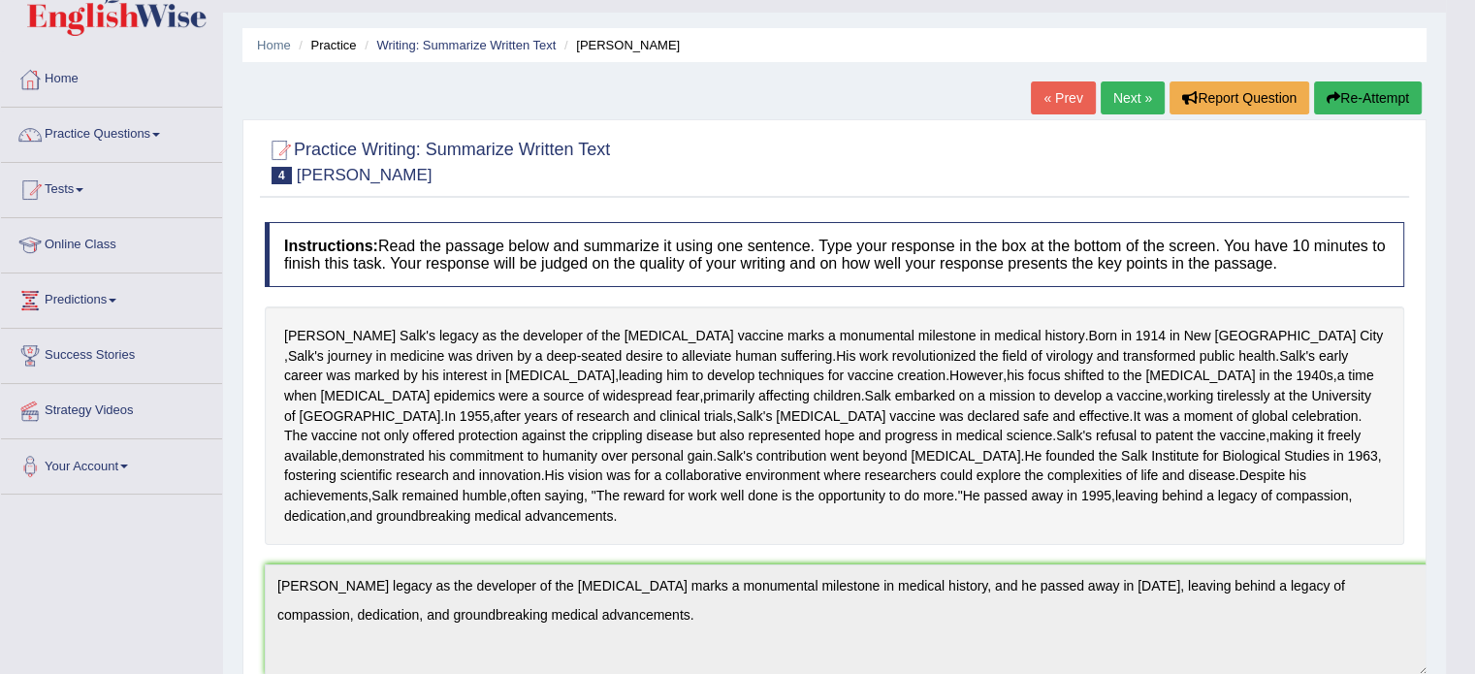
scroll to position [0, 0]
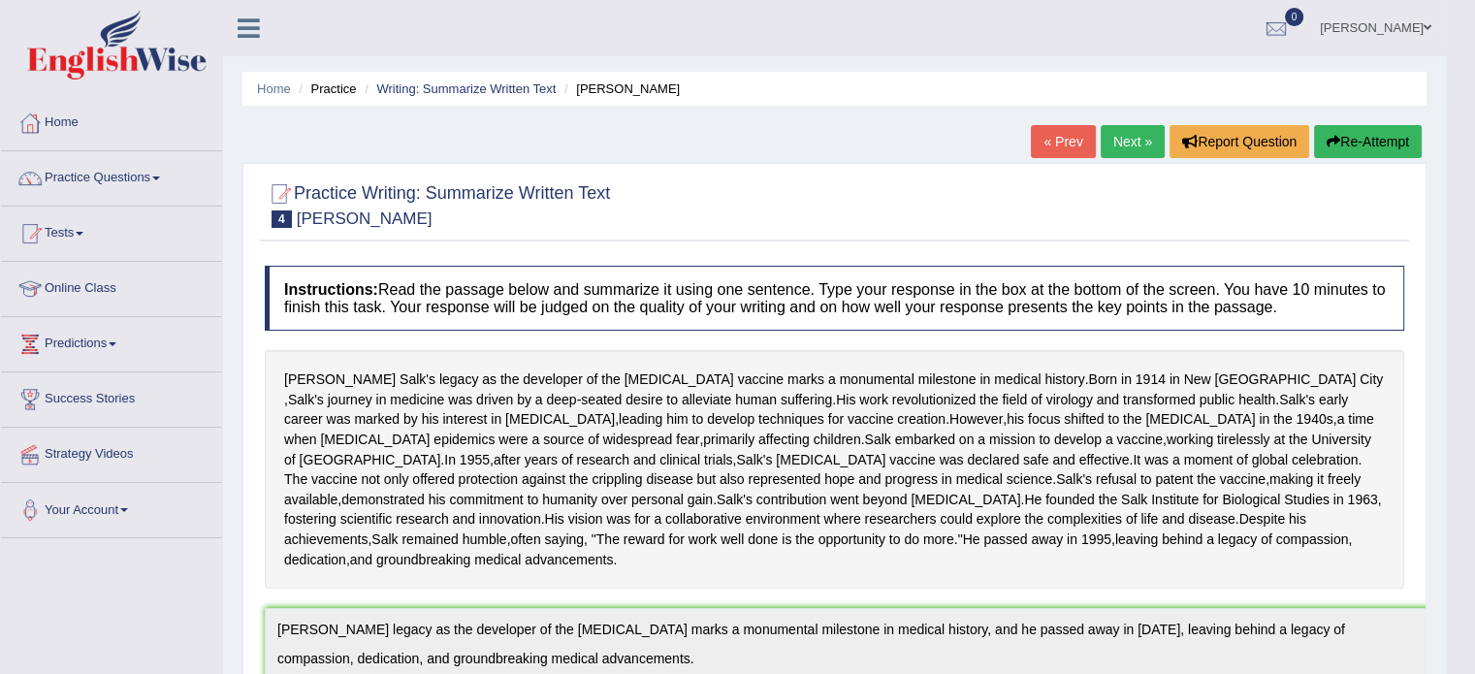
click at [1121, 139] on link "Next »" at bounding box center [1132, 141] width 64 height 33
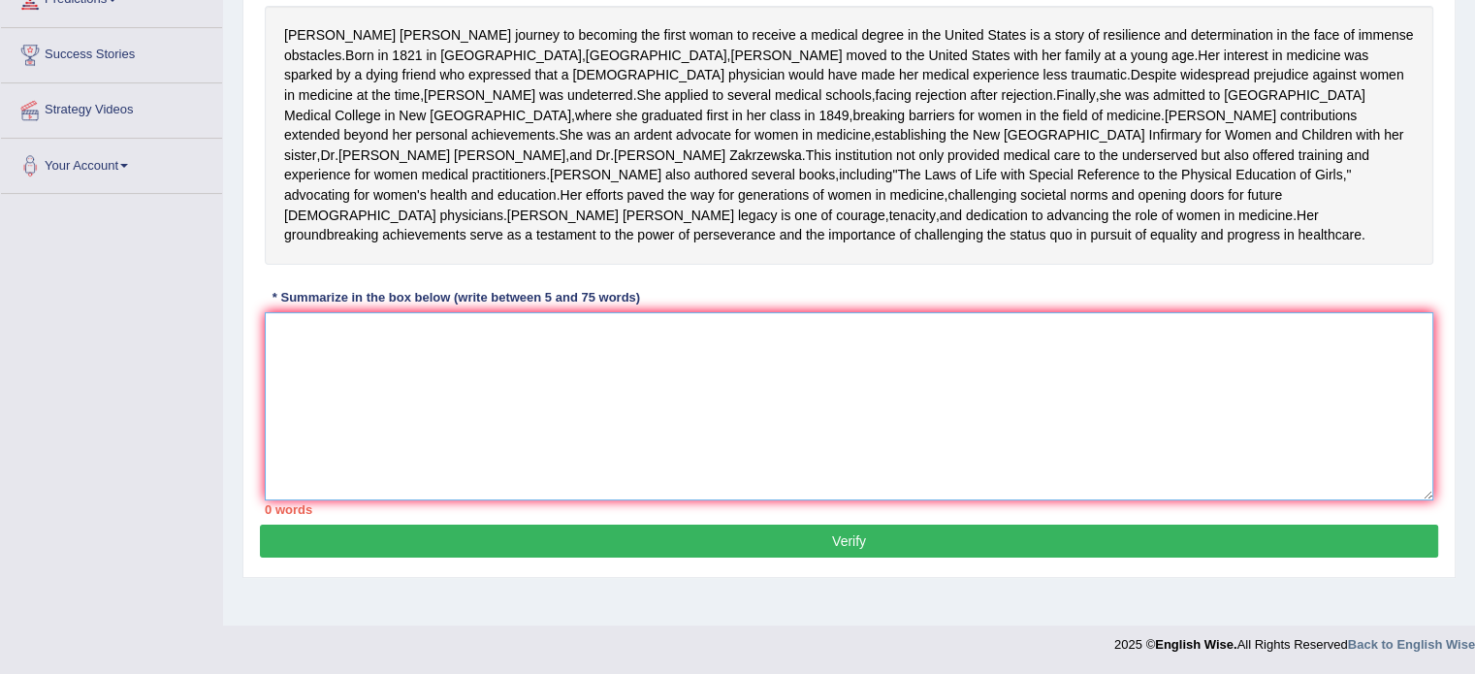
click at [1266, 500] on textarea at bounding box center [849, 406] width 1168 height 188
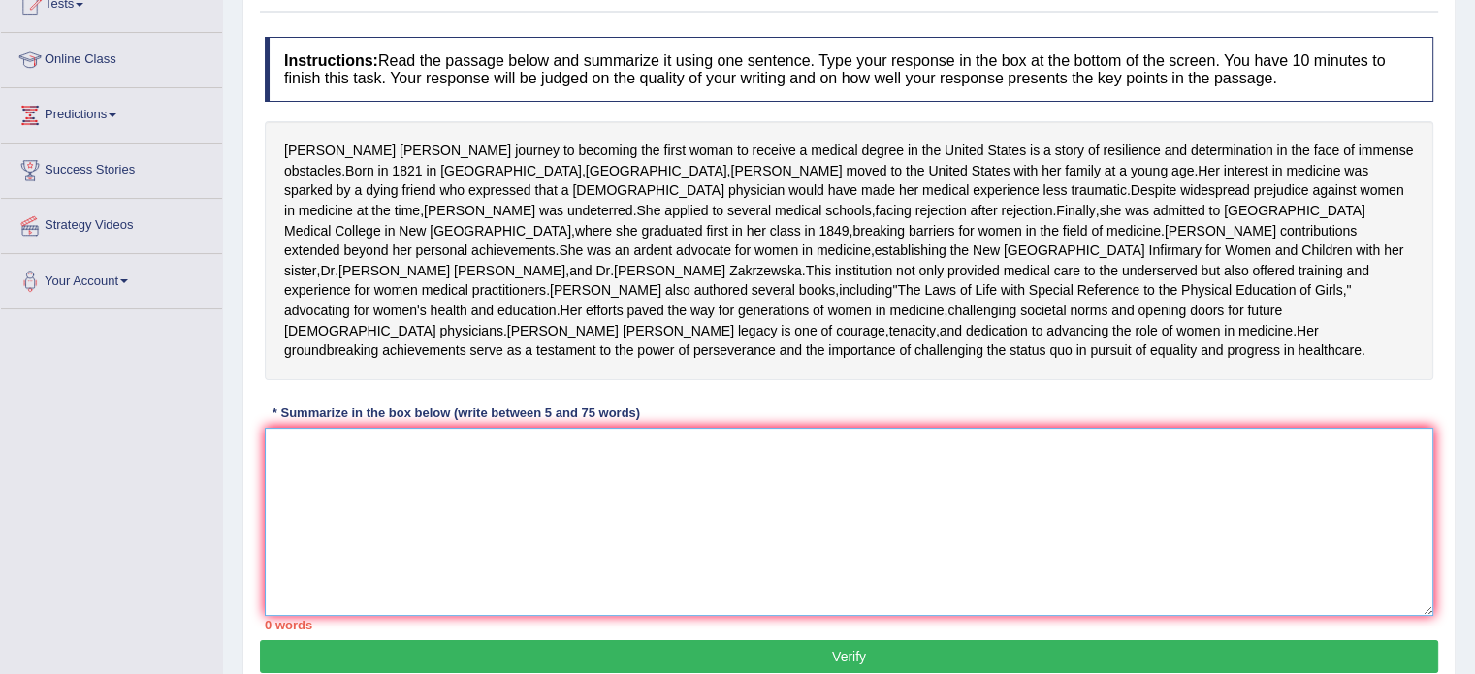
scroll to position [228, 0]
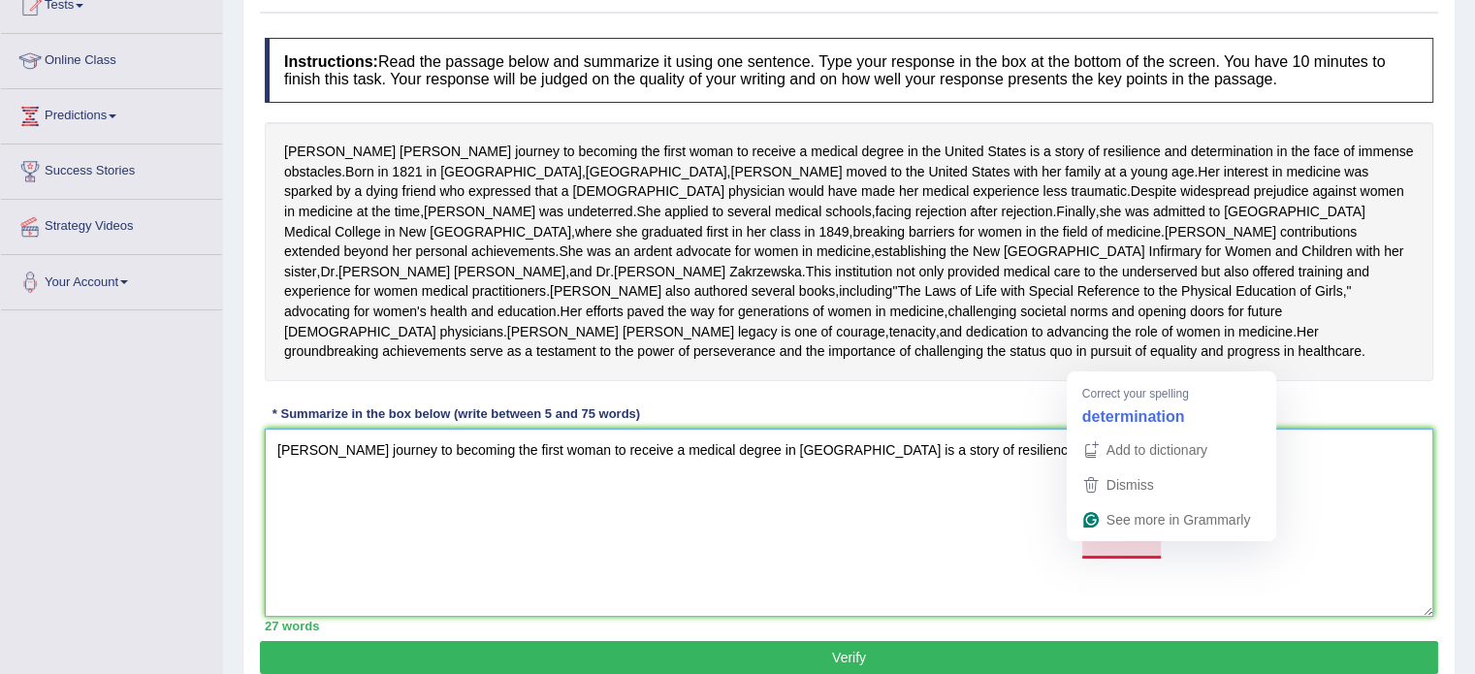
click at [1125, 554] on textarea "Elizabeth Blackwell's journey to becoming the first woman to receive a medical …" at bounding box center [849, 523] width 1168 height 188
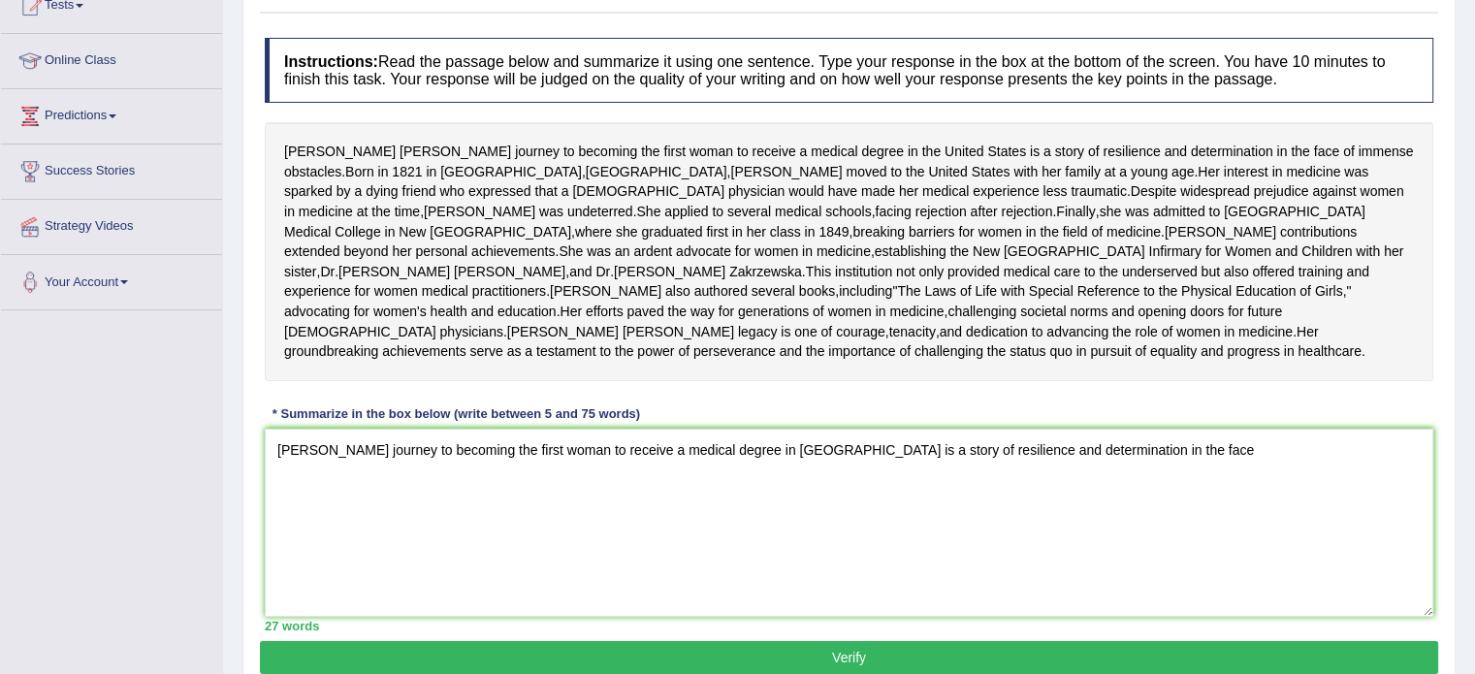
click at [1254, 525] on div "Instructions: Read the passage below and summarize it using one sentence. Type …" at bounding box center [849, 334] width 1178 height 613
click at [1238, 543] on textarea "Elizabeth Blackwell's journey to becoming the first woman to receive a medical …" at bounding box center [849, 523] width 1168 height 188
click at [1295, 539] on textarea "Elizabeth Blackwell's journey to becoming the first woman to receive a medical …" at bounding box center [849, 523] width 1168 height 188
click at [1260, 381] on div "Elizabeth Blackwell's journey to becoming the first woman to receive a medical …" at bounding box center [849, 251] width 1168 height 259
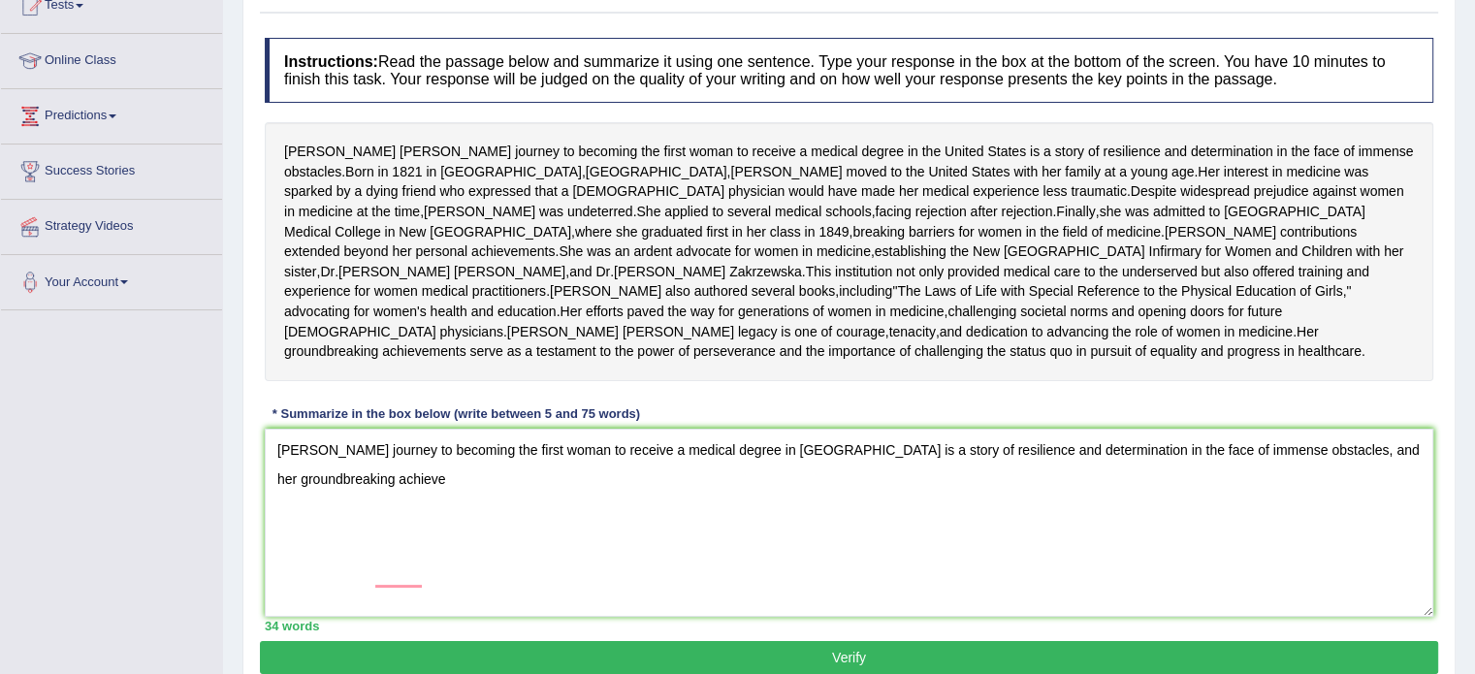
scroll to position [408, 0]
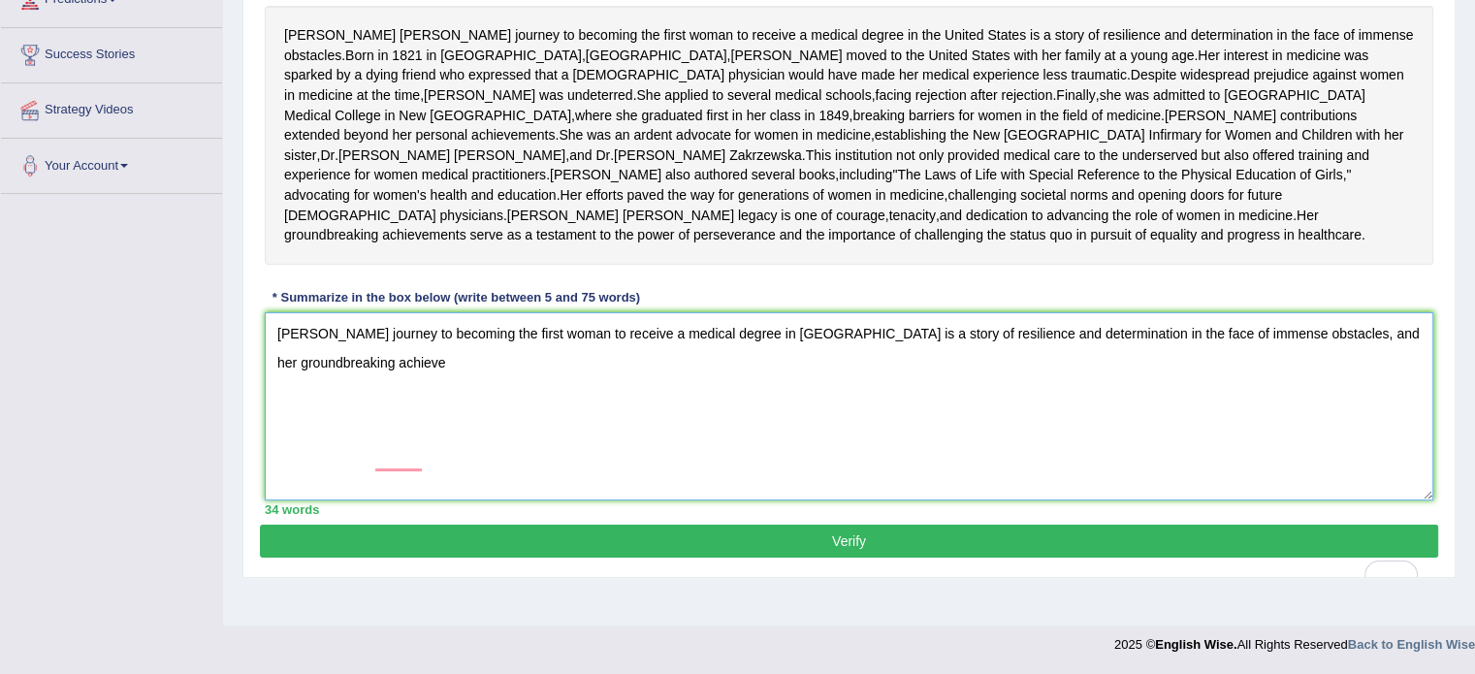
click at [430, 394] on textarea "Elizabeth Blackwell's journey to becoming the first woman to receive a medical …" at bounding box center [849, 406] width 1168 height 188
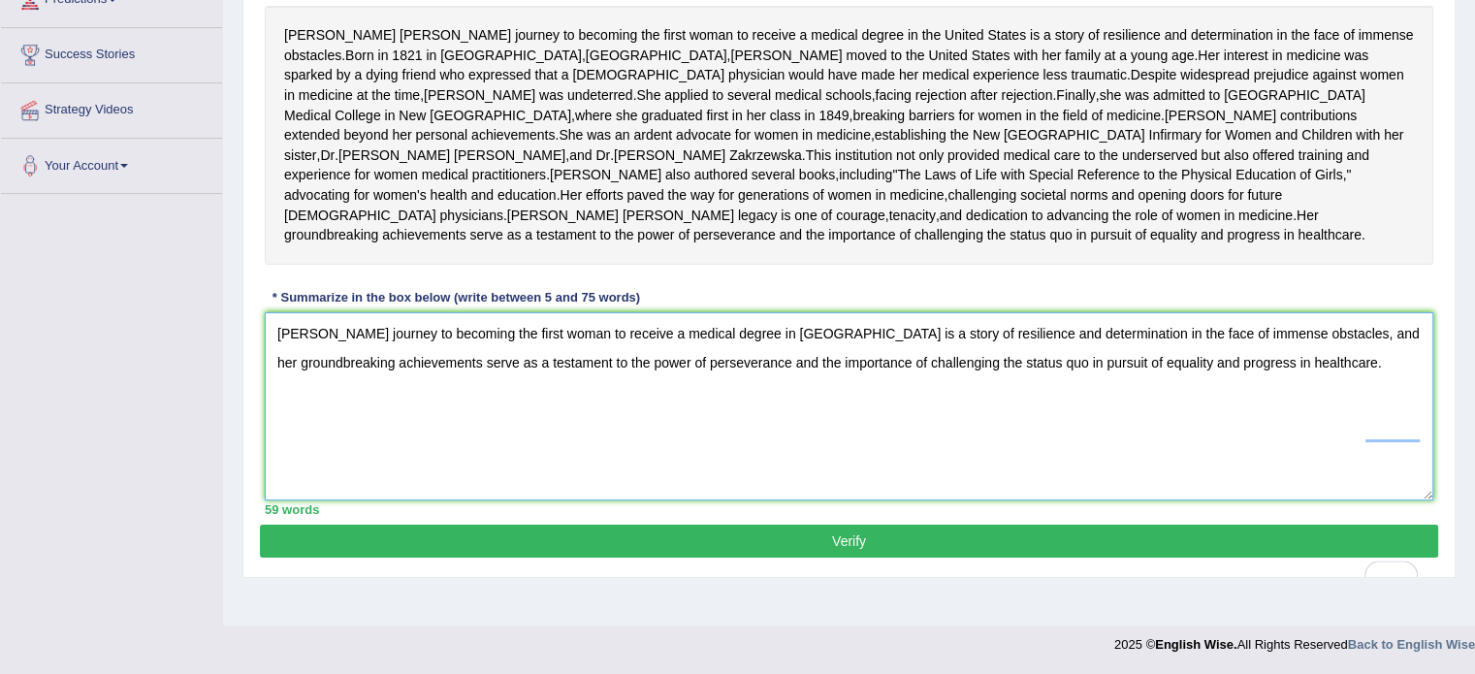
type textarea "Elizabeth Blackwell's journey to becoming the first woman to receive a medical …"
click at [900, 557] on button "Verify" at bounding box center [849, 540] width 1178 height 33
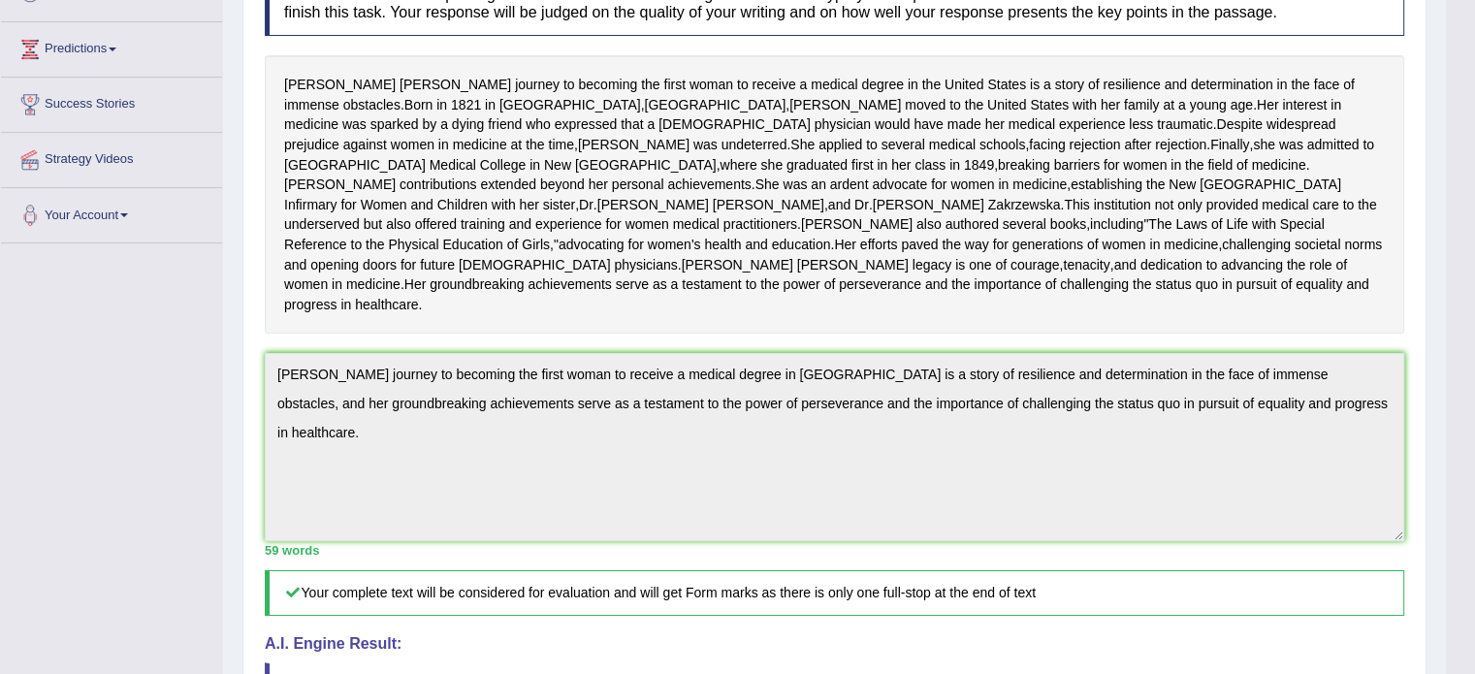
scroll to position [0, 0]
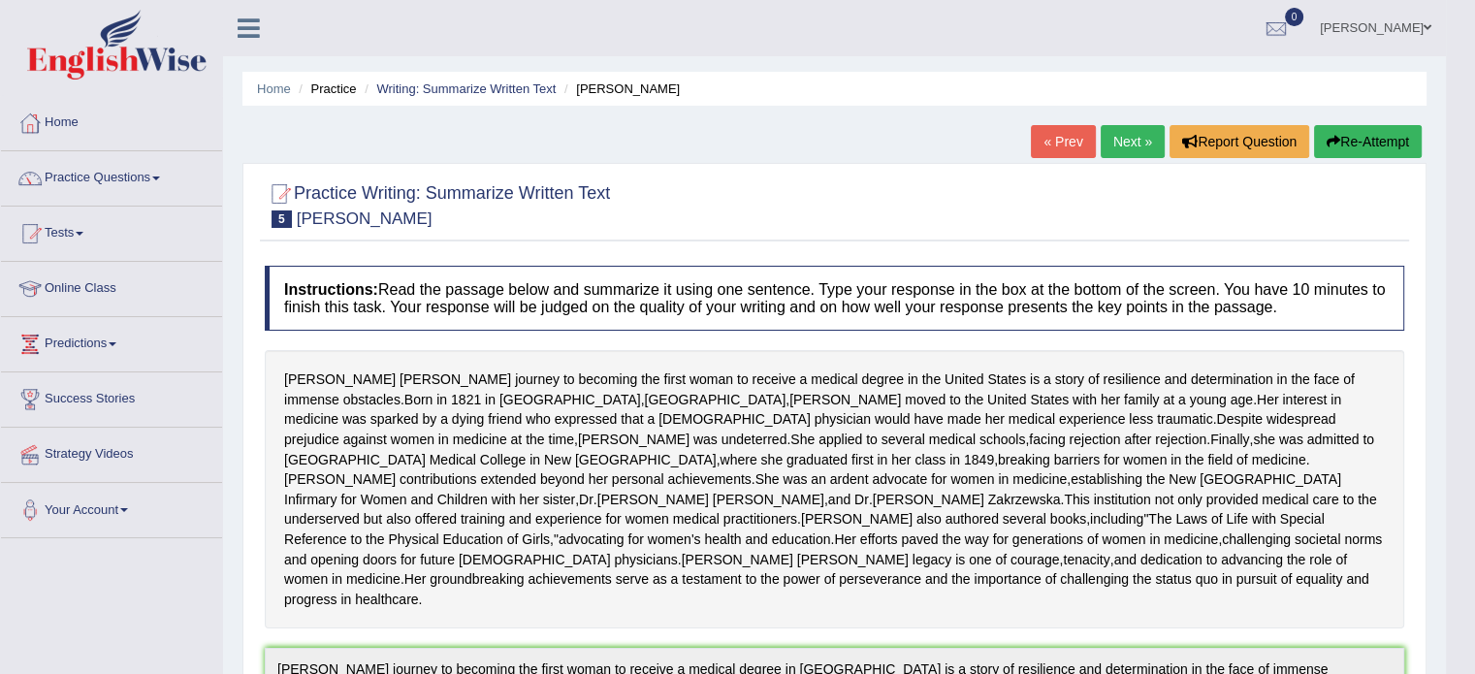
click at [1124, 154] on link "Next »" at bounding box center [1132, 141] width 64 height 33
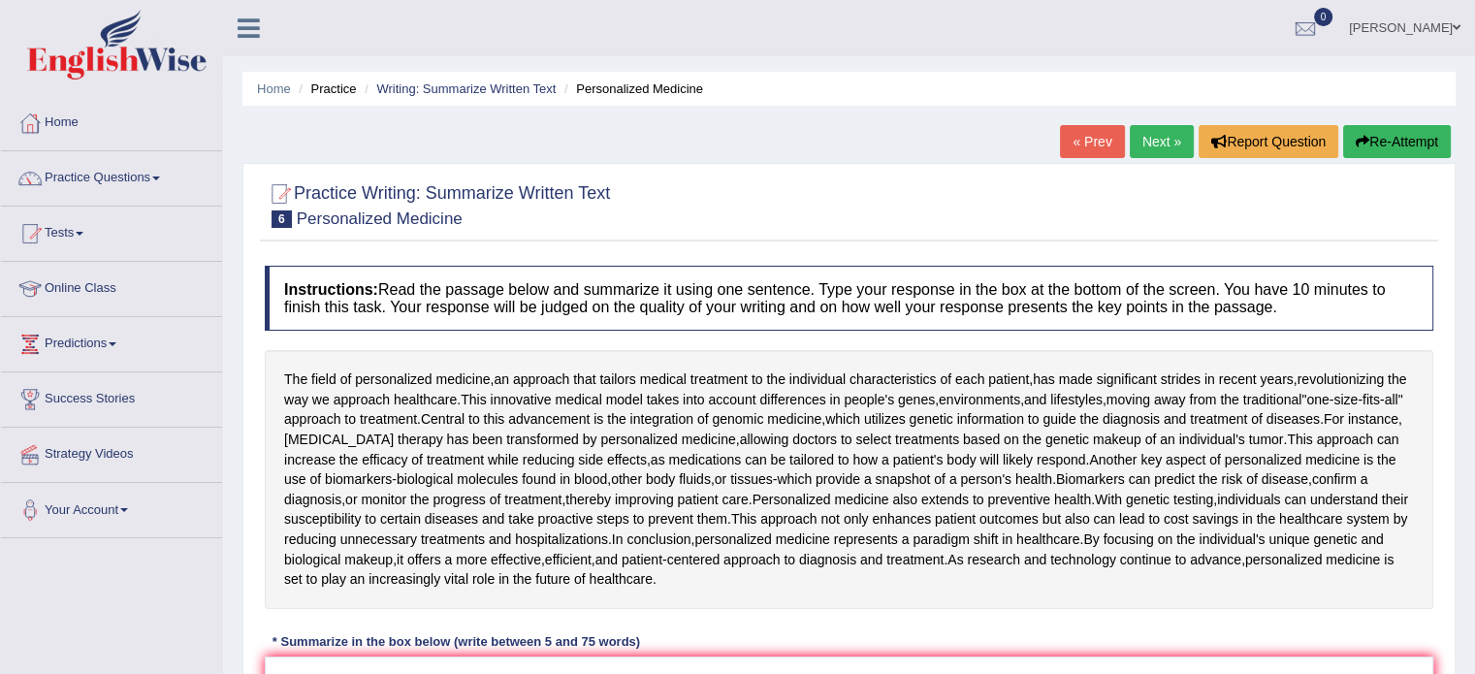
click at [81, 182] on link "Practice Questions" at bounding box center [111, 175] width 221 height 48
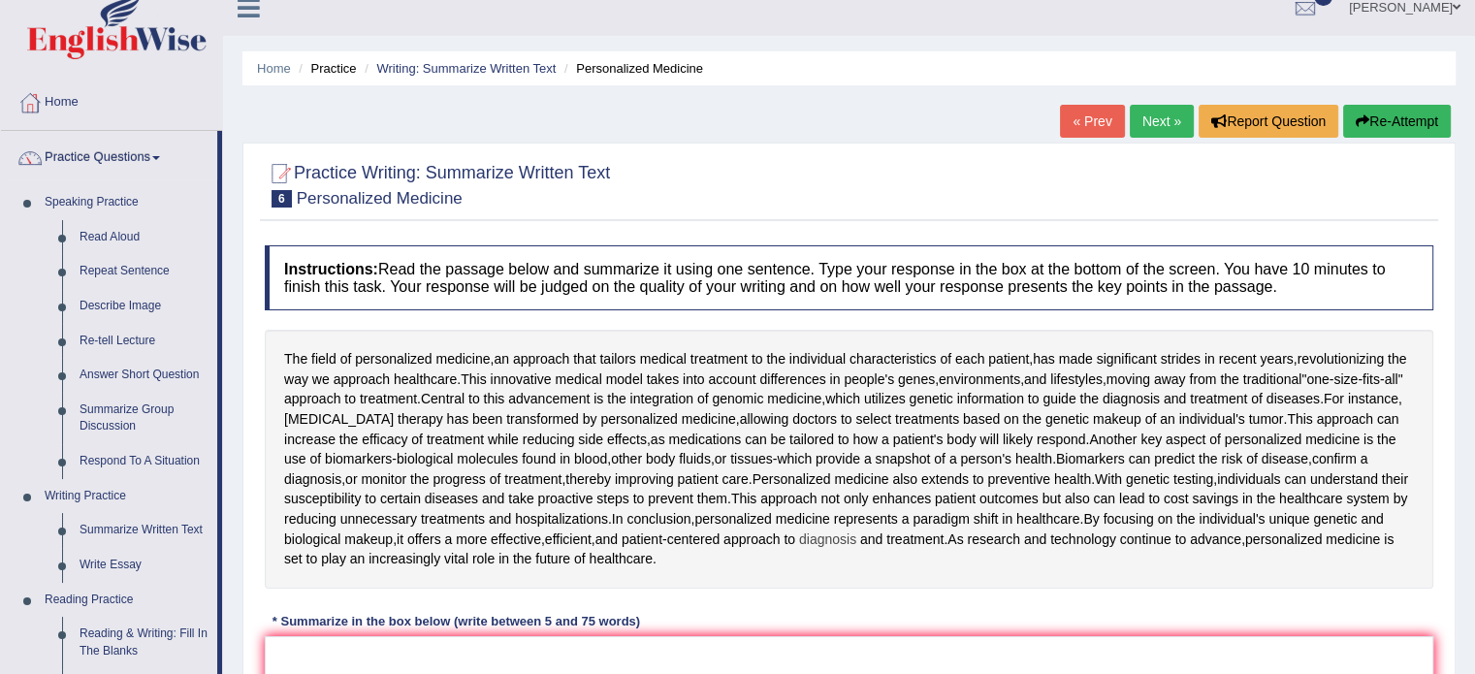
scroll to position [21, 0]
click at [102, 308] on link "Describe Image" at bounding box center [144, 305] width 146 height 35
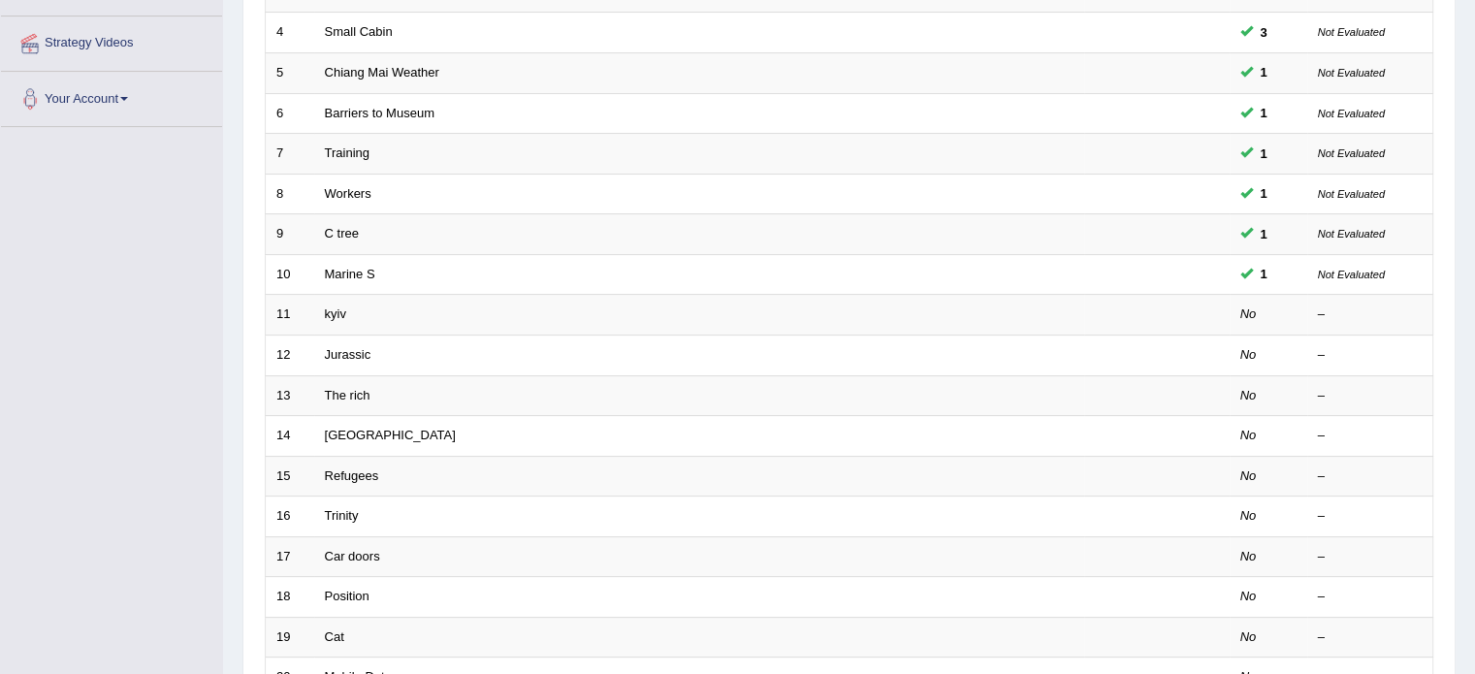
scroll to position [429, 0]
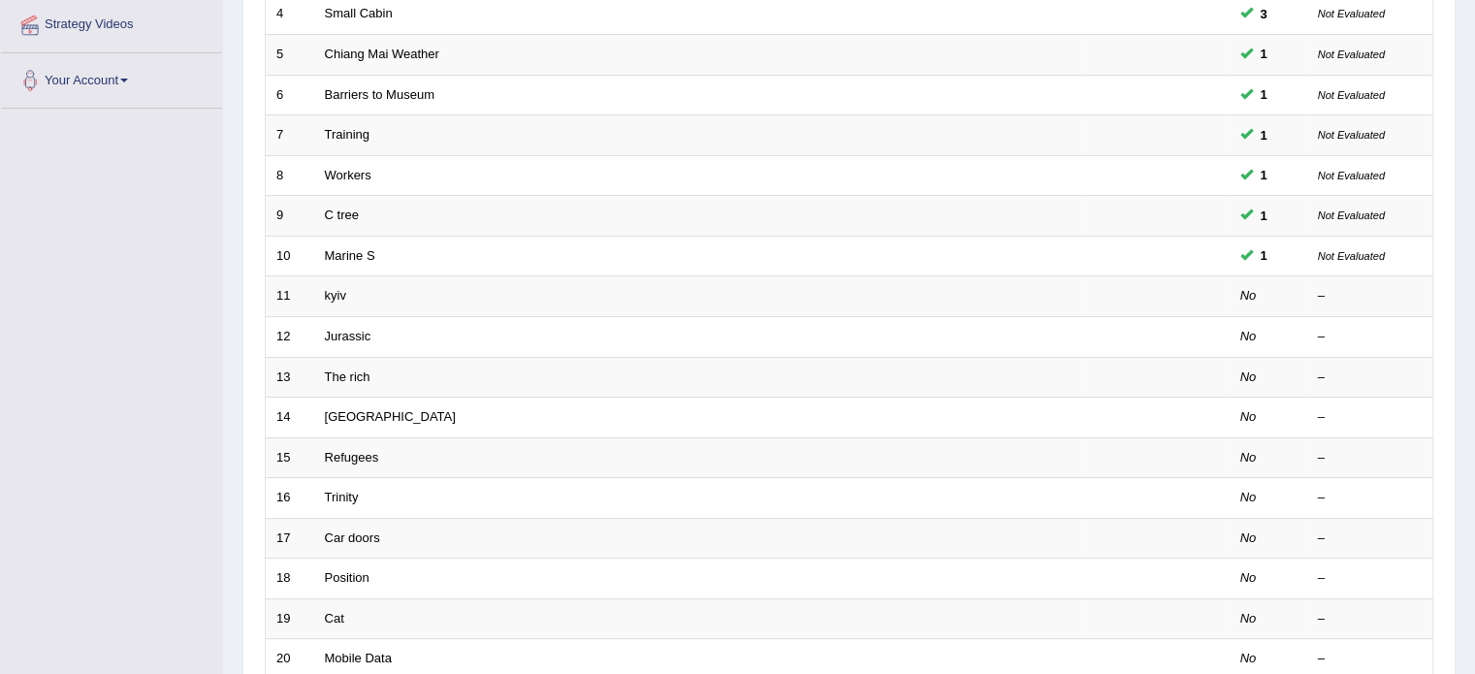
click at [741, 293] on td "kyiv" at bounding box center [699, 296] width 770 height 41
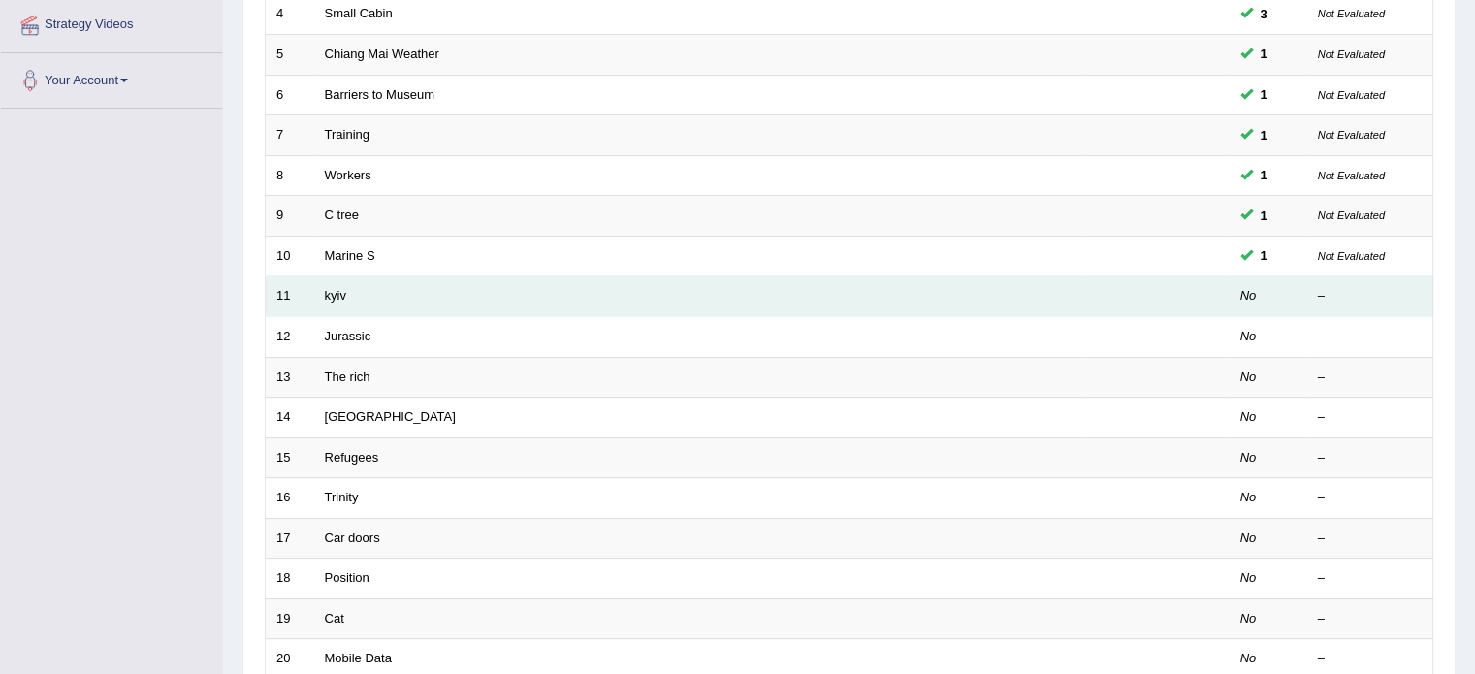
click at [555, 302] on td "kyiv" at bounding box center [699, 296] width 770 height 41
click at [513, 308] on td "kyiv" at bounding box center [699, 296] width 770 height 41
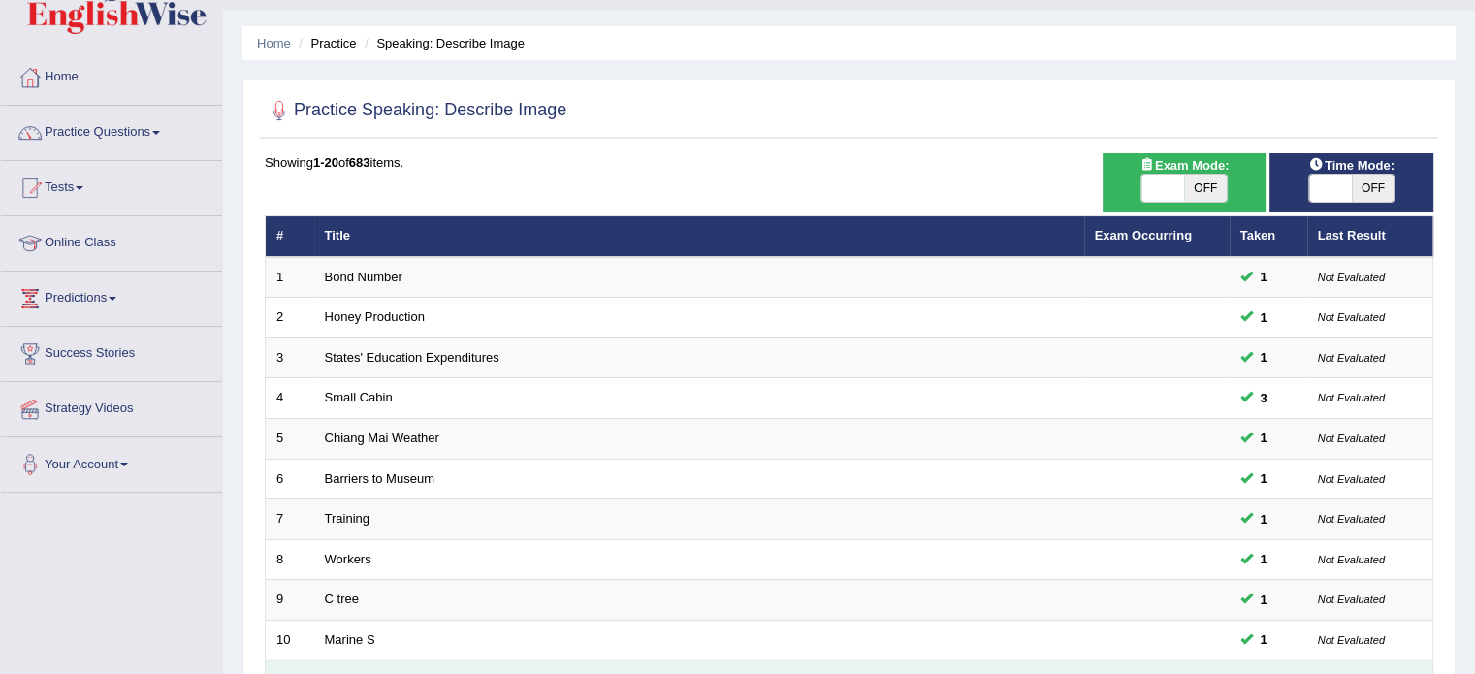
scroll to position [0, 0]
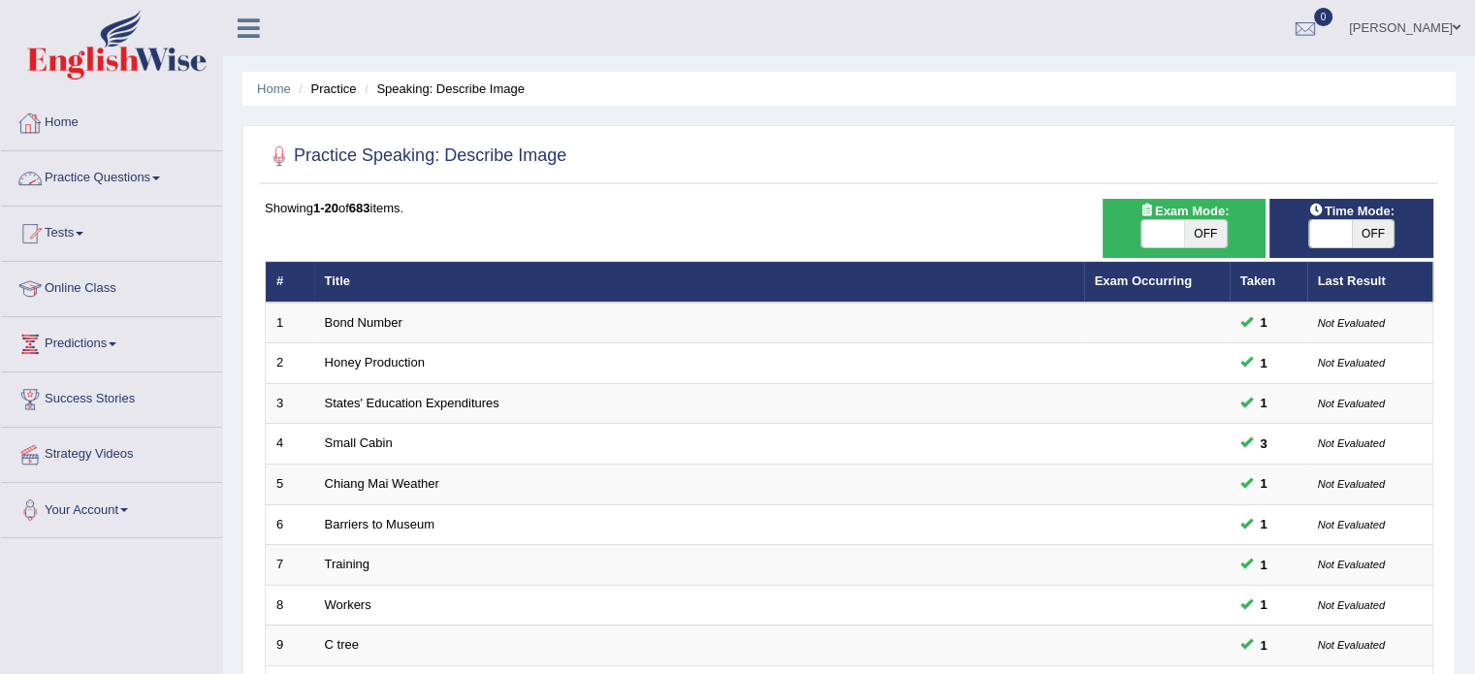
click at [171, 183] on link "Practice Questions" at bounding box center [111, 175] width 221 height 48
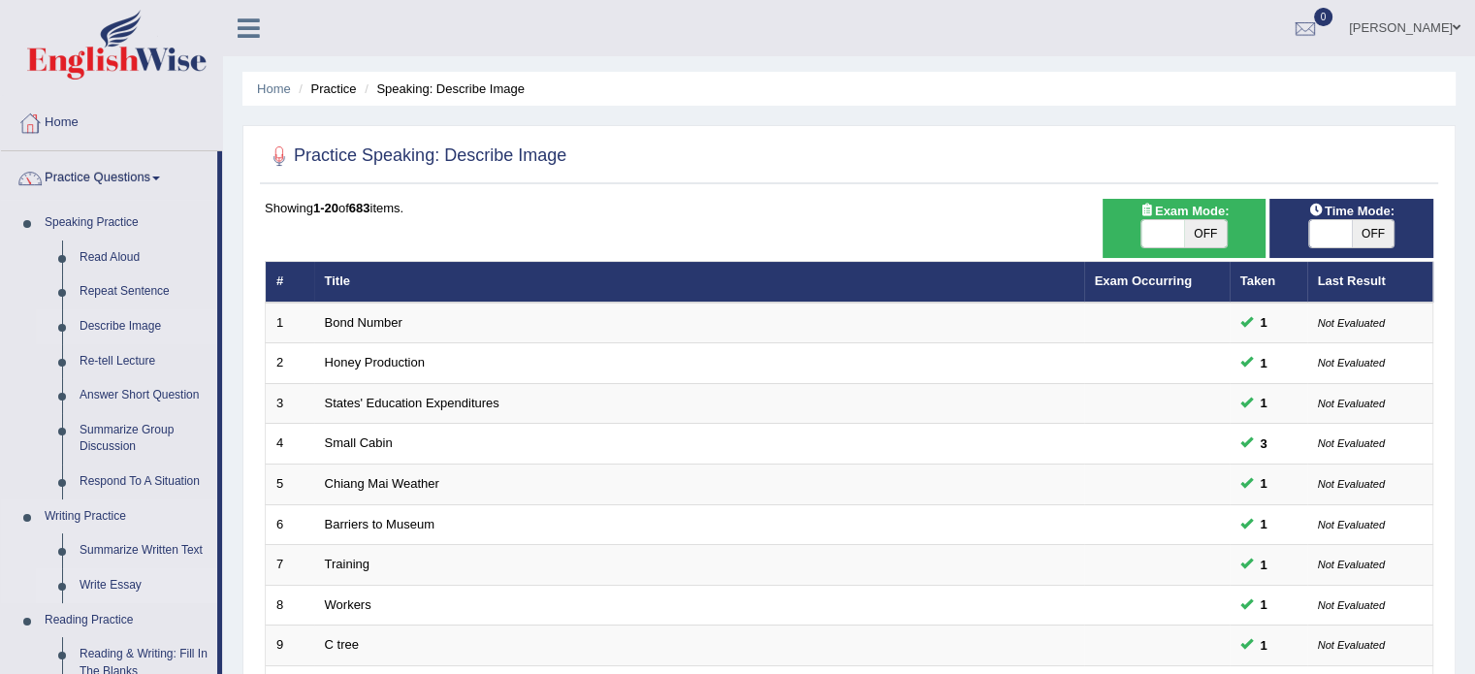
click at [122, 589] on link "Write Essay" at bounding box center [144, 585] width 146 height 35
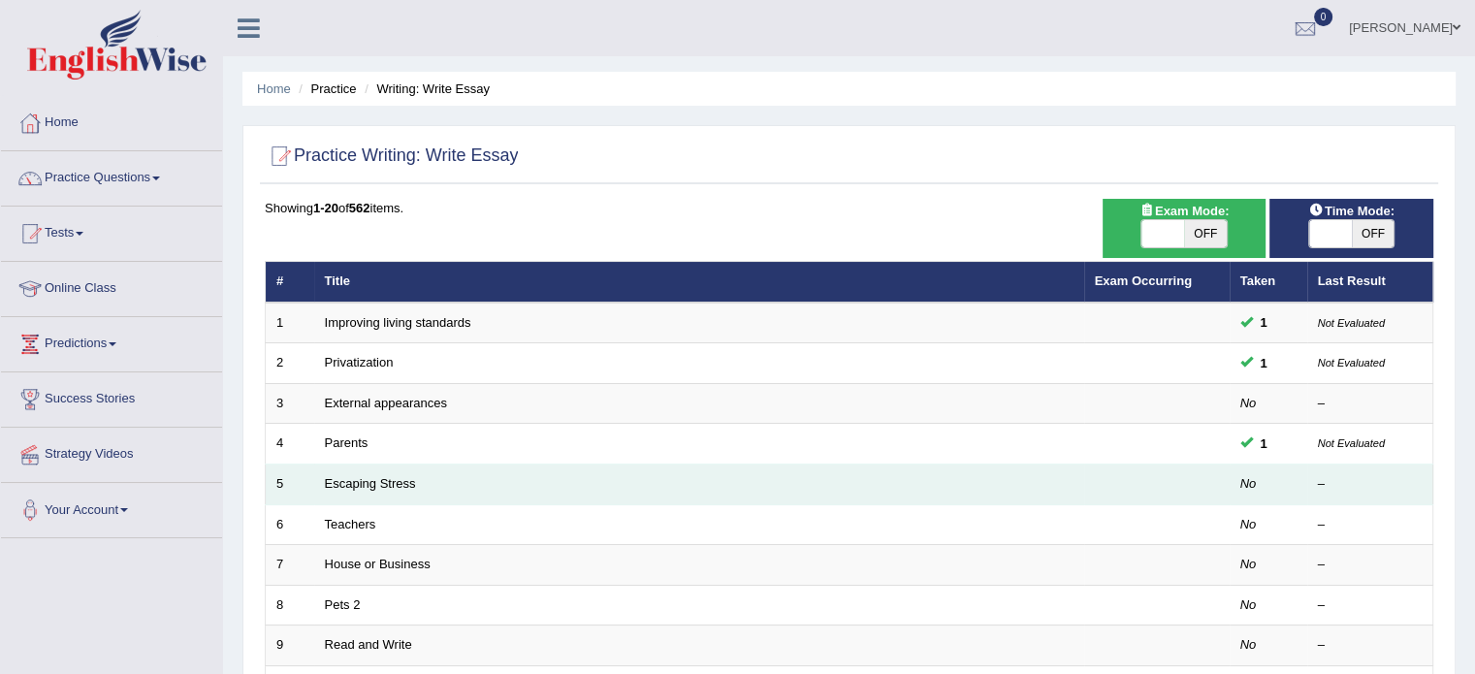
click at [418, 482] on td "Escaping Stress" at bounding box center [699, 484] width 770 height 41
click at [382, 483] on link "Escaping Stress" at bounding box center [370, 483] width 91 height 15
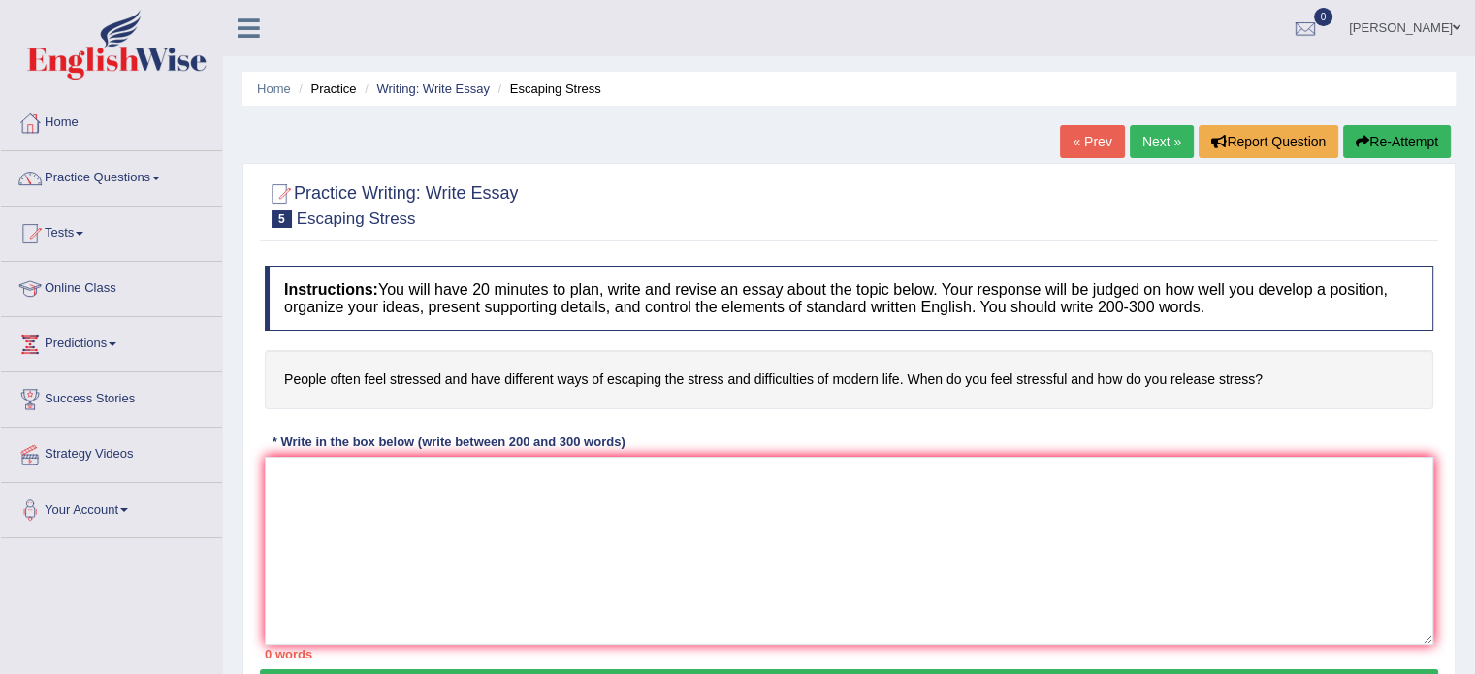
click at [1093, 146] on link "« Prev" at bounding box center [1092, 141] width 64 height 33
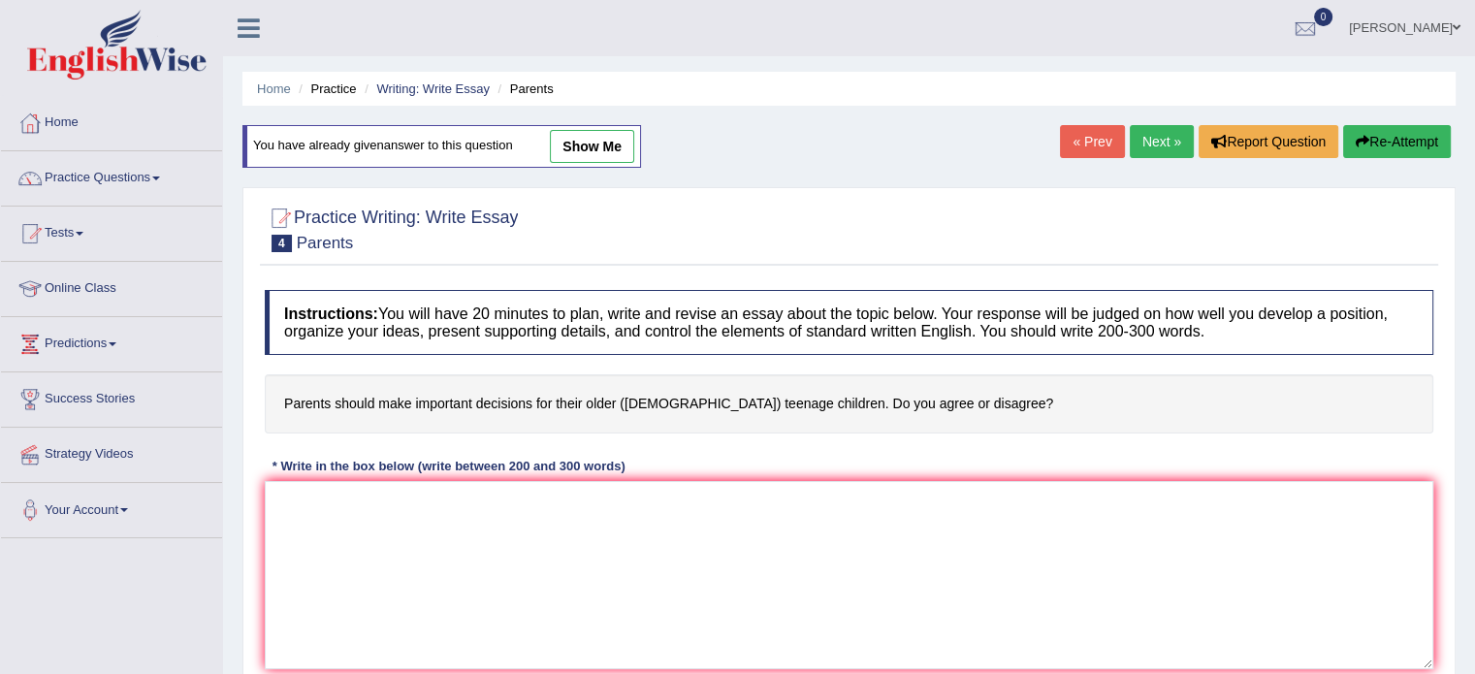
click at [582, 154] on link "show me" at bounding box center [592, 146] width 84 height 33
type textarea "Recently, there has been a massive increase in the number of people claiming th…"
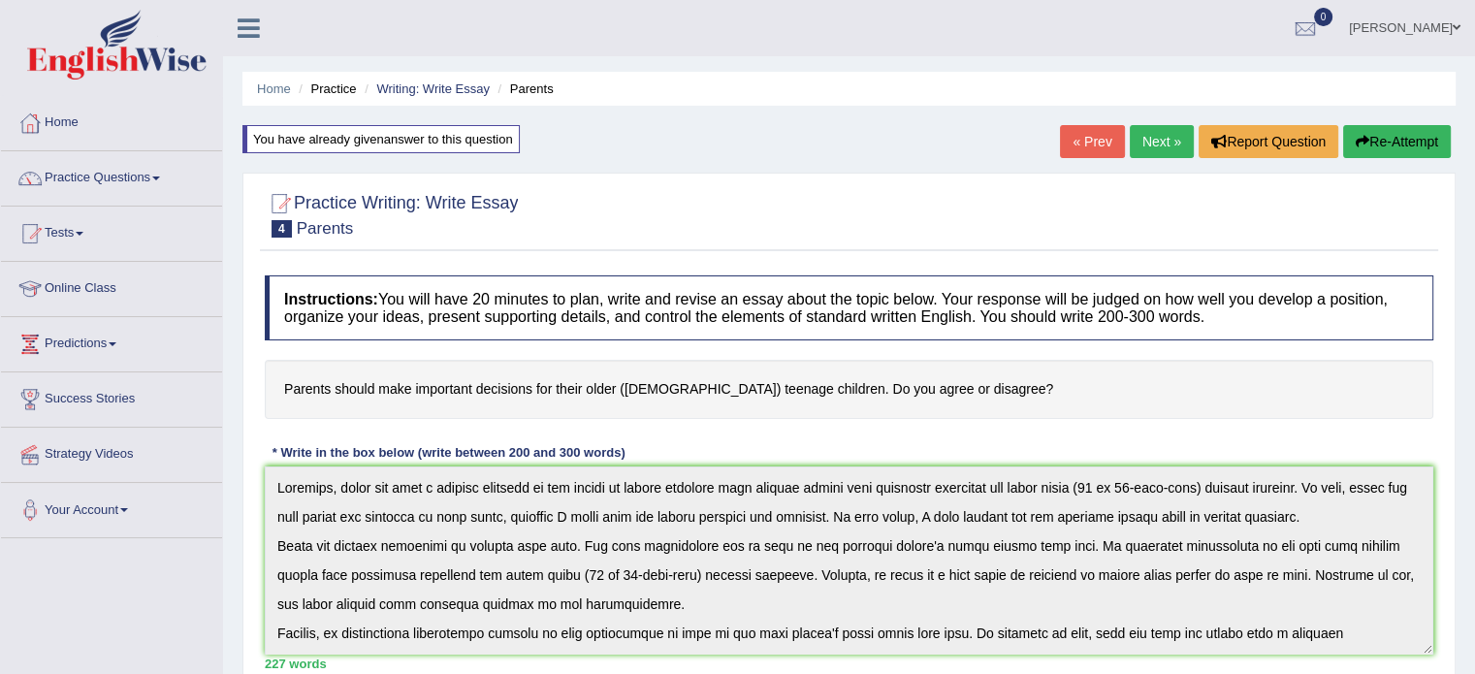
click at [1091, 147] on link "« Prev" at bounding box center [1092, 141] width 64 height 33
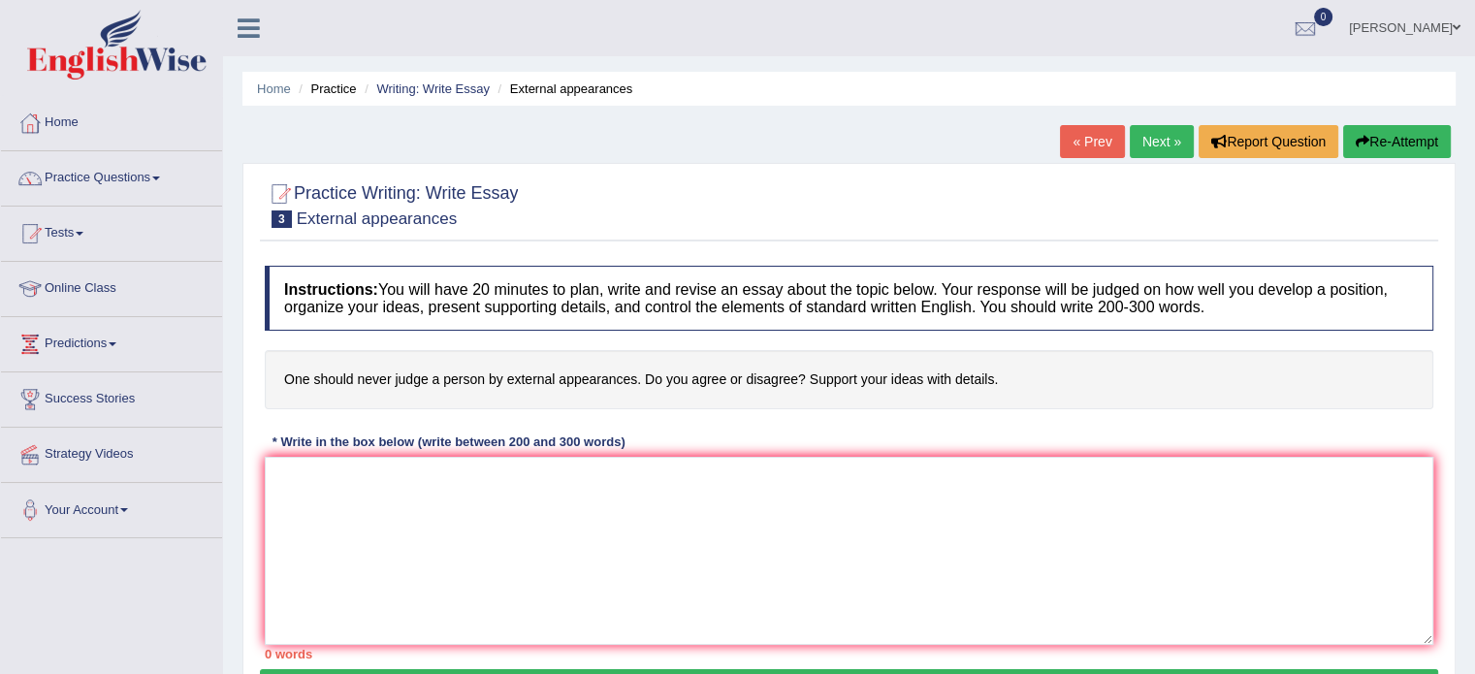
click at [1087, 145] on link "« Prev" at bounding box center [1092, 141] width 64 height 33
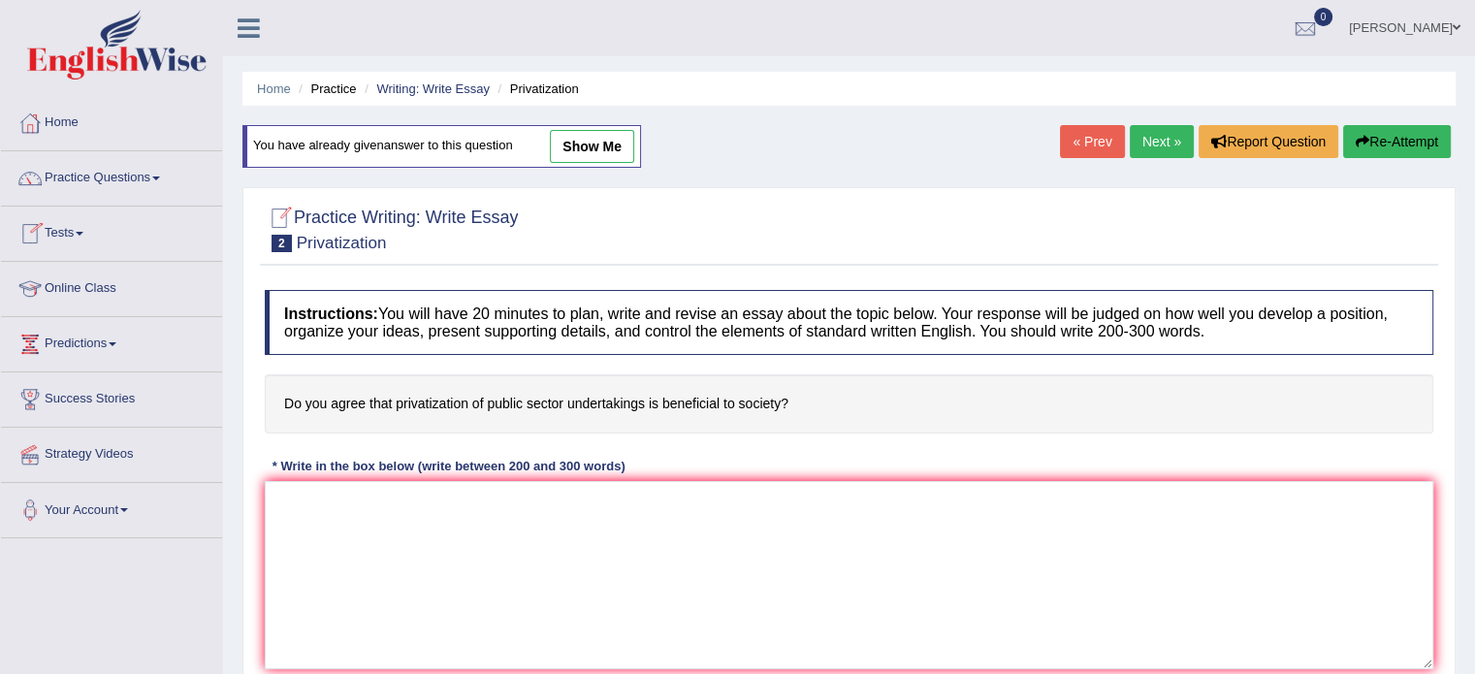
click at [586, 127] on div "You have already given answer to this question show me" at bounding box center [441, 146] width 398 height 43
click at [586, 146] on link "show me" at bounding box center [592, 146] width 84 height 33
type textarea "Recently, there has been a massive increase in the number of people claiming th…"
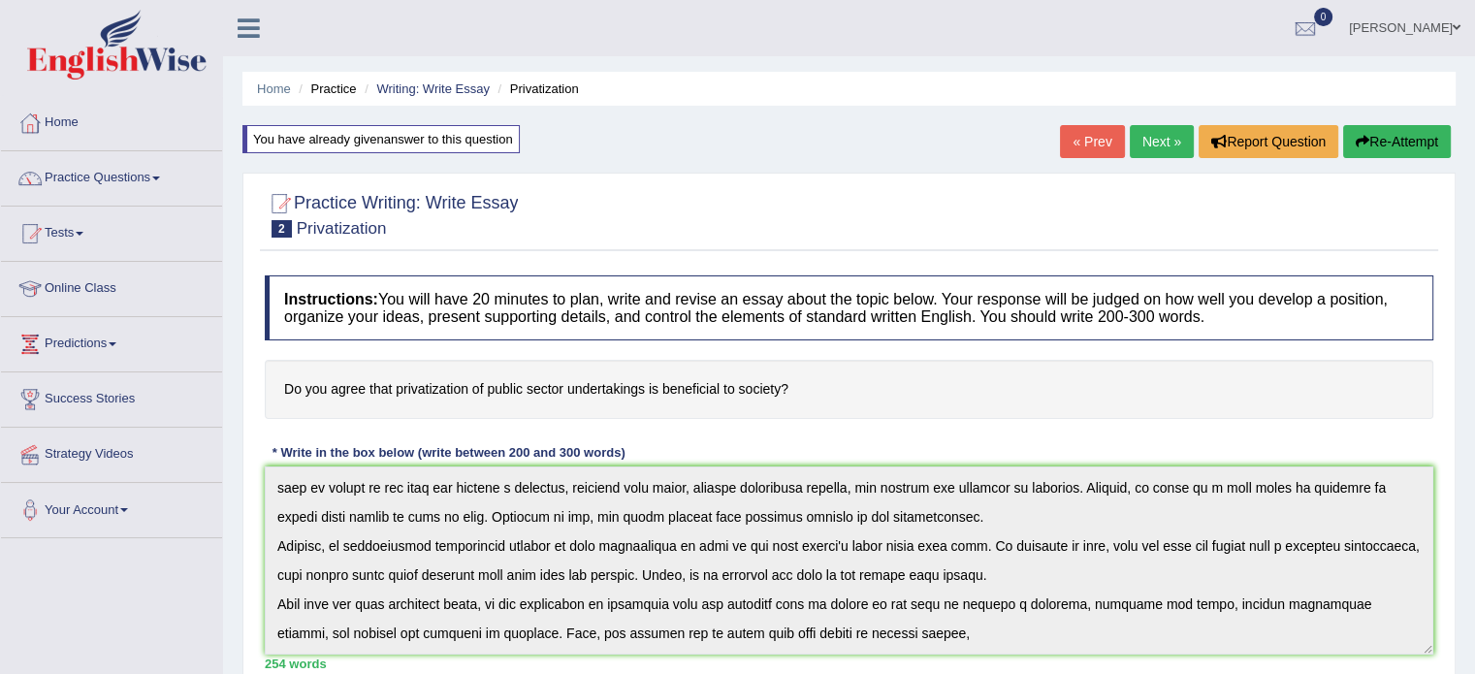
click at [1408, 143] on button "Re-Attempt" at bounding box center [1397, 141] width 108 height 33
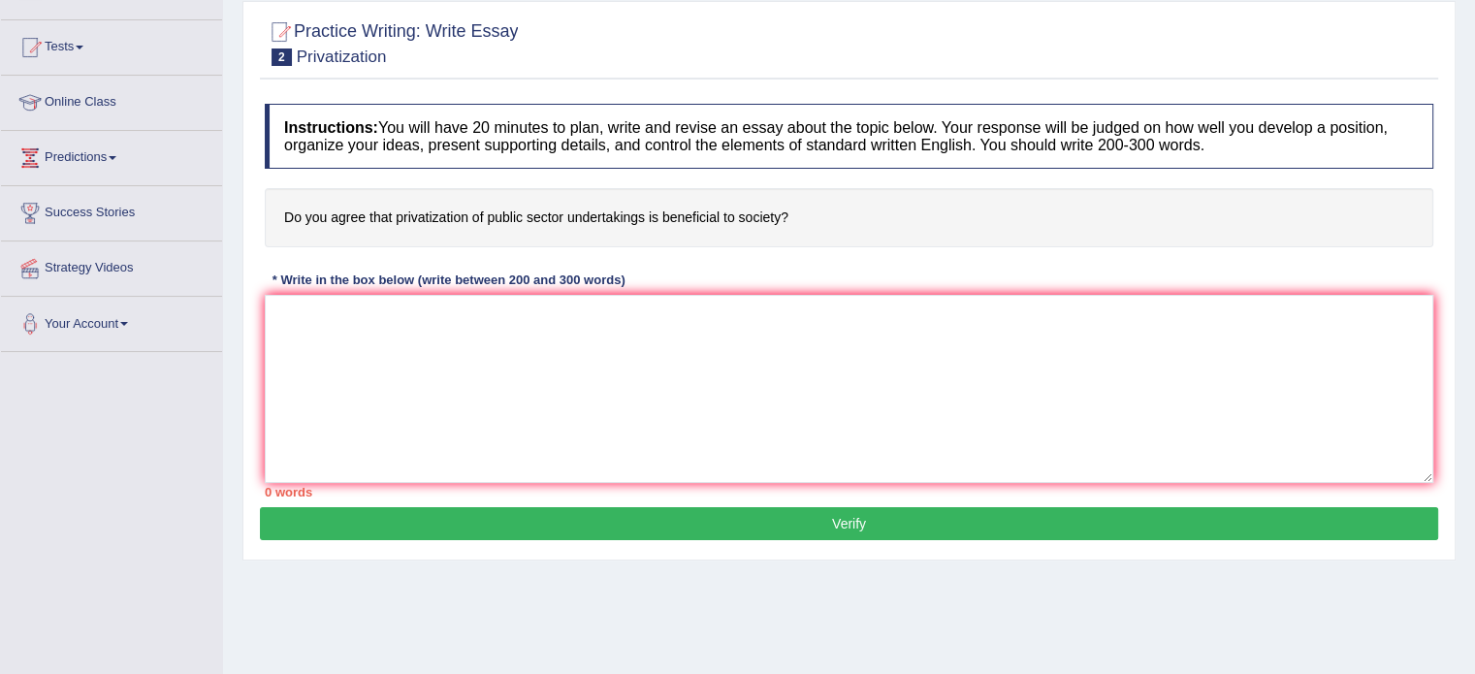
scroll to position [188, 0]
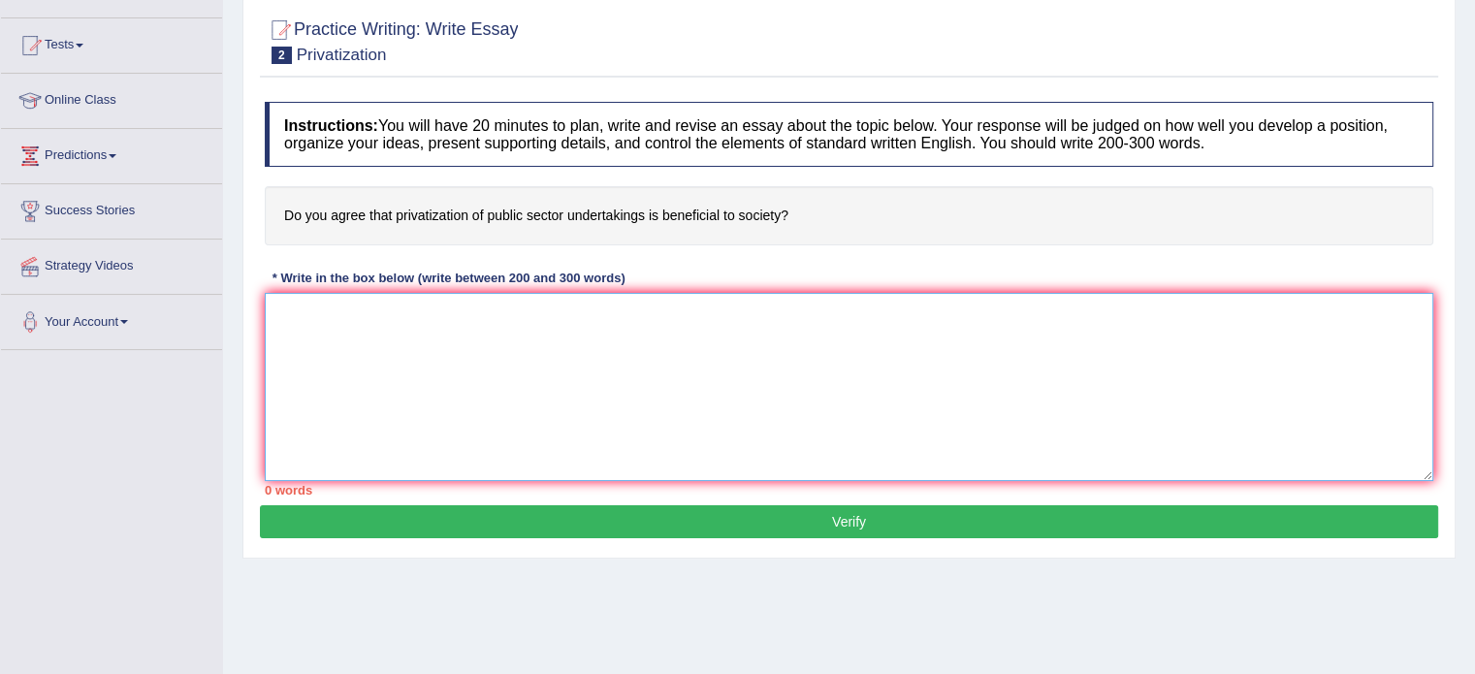
click at [409, 324] on textarea at bounding box center [849, 387] width 1168 height 188
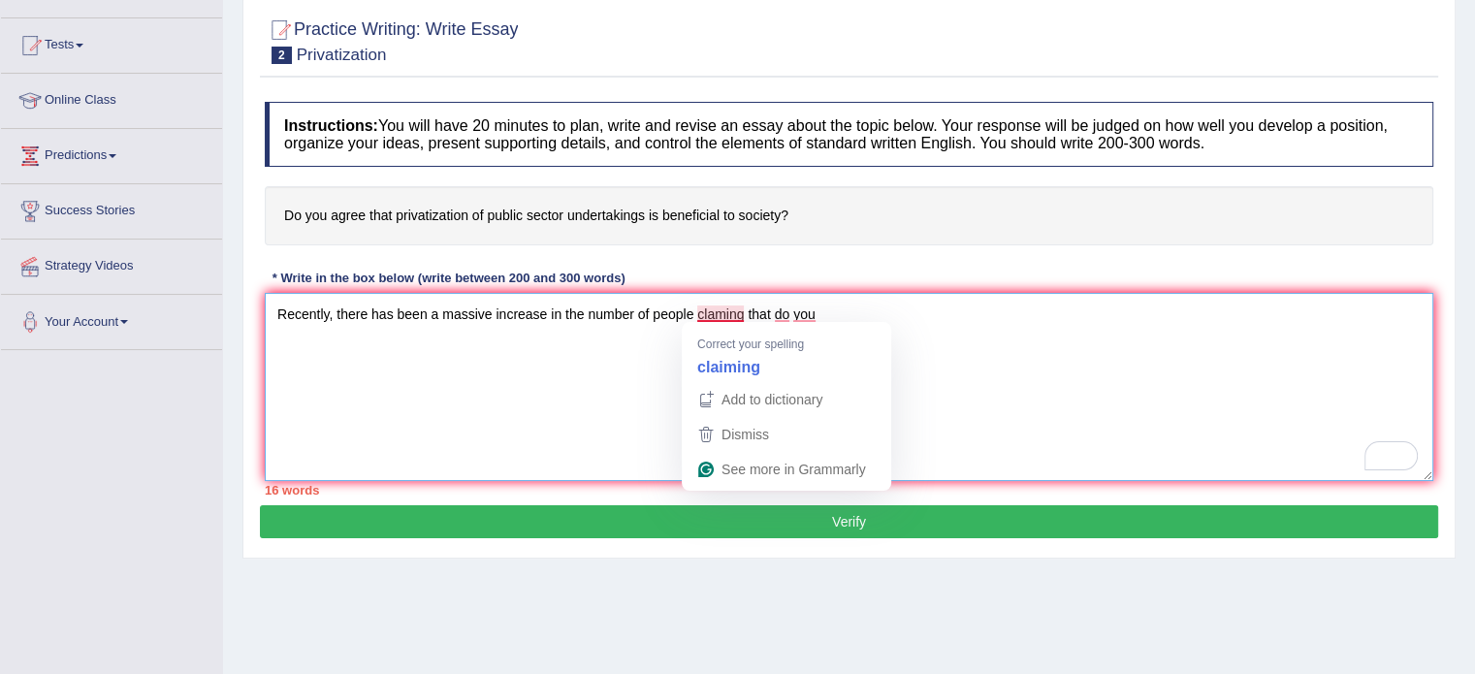
click at [715, 313] on textarea "Recently, there has been a massive increase in the number of people claming tha…" at bounding box center [849, 387] width 1168 height 188
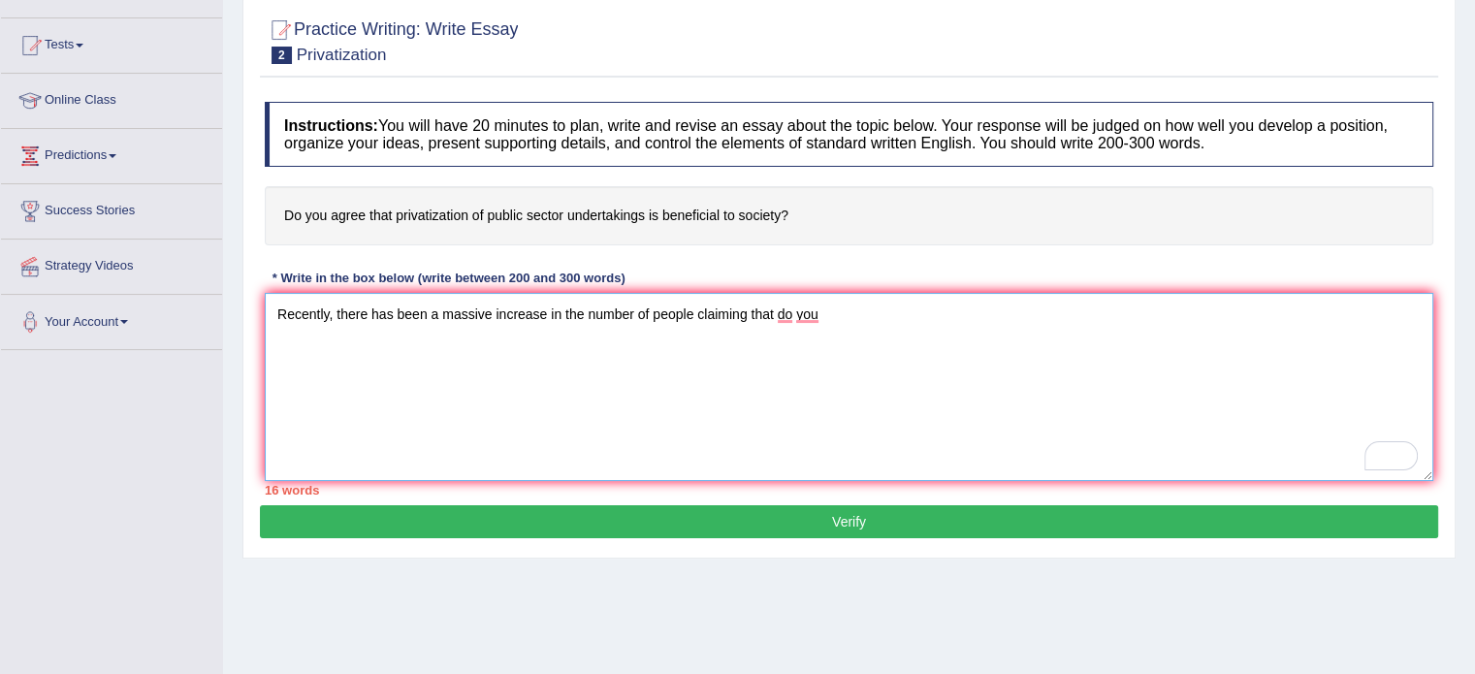
click at [853, 302] on textarea "Recently, there has been a massive increase in the number of people claiming th…" at bounding box center [849, 387] width 1168 height 188
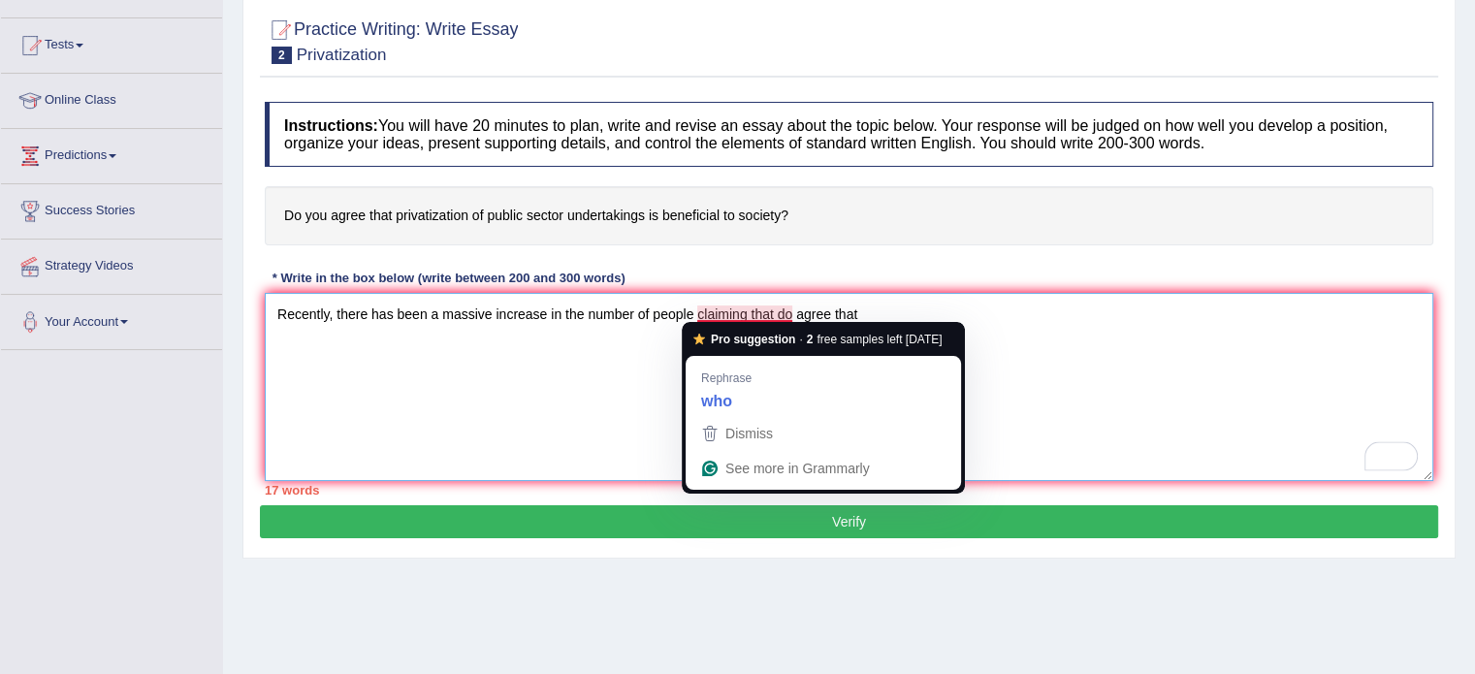
click at [788, 305] on textarea "Recently, there has been a massive increase in the number of people claiming th…" at bounding box center [849, 387] width 1168 height 188
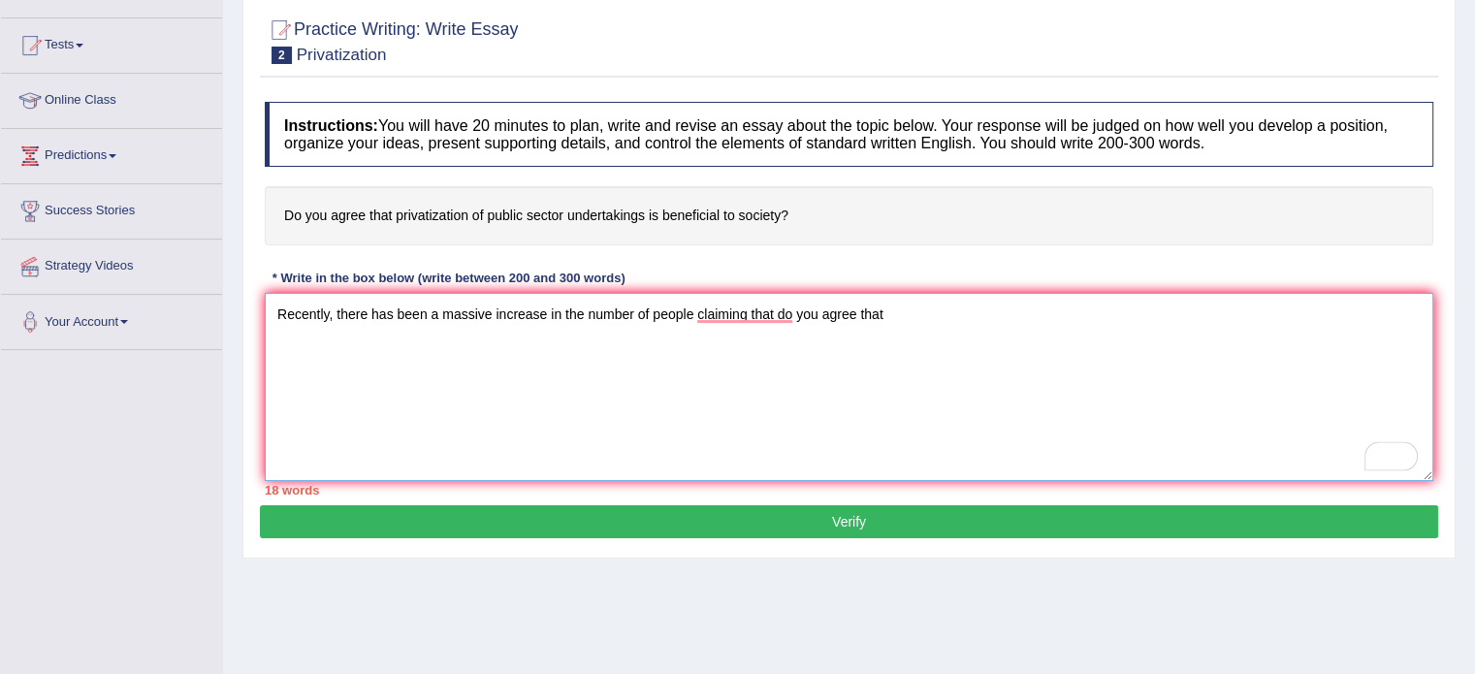
click at [892, 313] on textarea "Recently, there has been a massive increase in the number of people claiming th…" at bounding box center [849, 387] width 1168 height 188
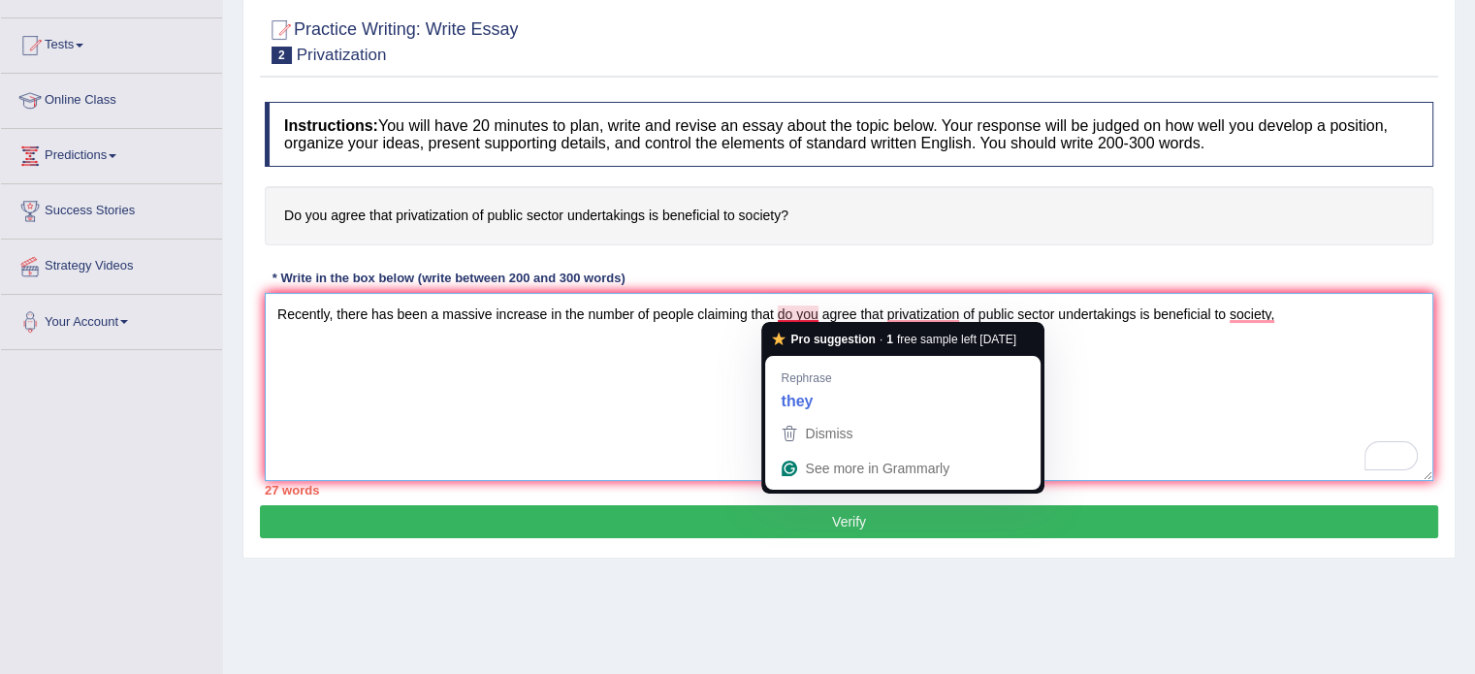
click at [793, 313] on textarea "Recently, there has been a massive increase in the number of people claiming th…" at bounding box center [849, 387] width 1168 height 188
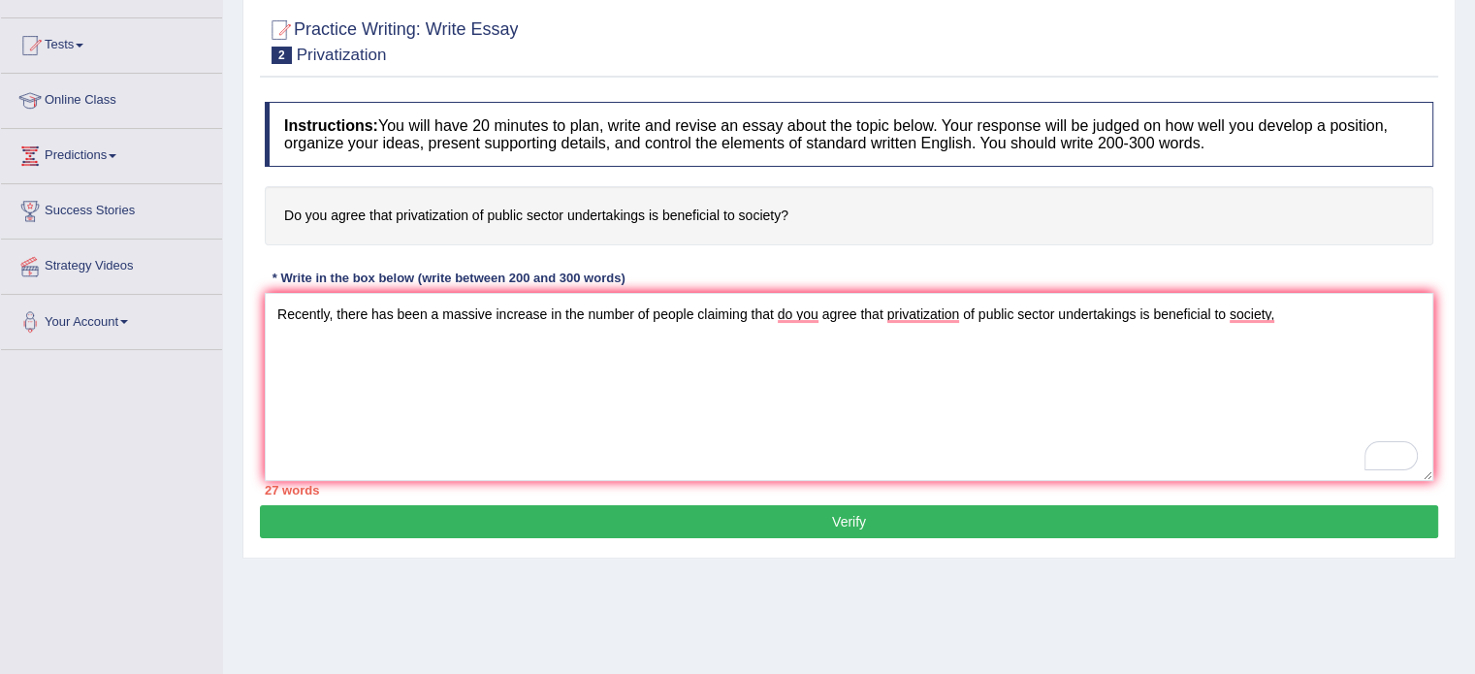
drag, startPoint x: 279, startPoint y: 211, endPoint x: 354, endPoint y: 220, distance: 75.2
click at [354, 220] on h4 "Do you agree that privatization of public sector undertakings is beneficial to …" at bounding box center [849, 215] width 1168 height 59
click at [824, 316] on textarea "Recently, there has been a massive increase in the number of people claiming th…" at bounding box center [849, 387] width 1168 height 188
click at [812, 312] on textarea "Recently, there has been a massive increase in the number of people claiming th…" at bounding box center [849, 387] width 1168 height 188
click at [759, 309] on textarea "Recently, there has been a massive increase in the number of people claiming th…" at bounding box center [849, 387] width 1168 height 188
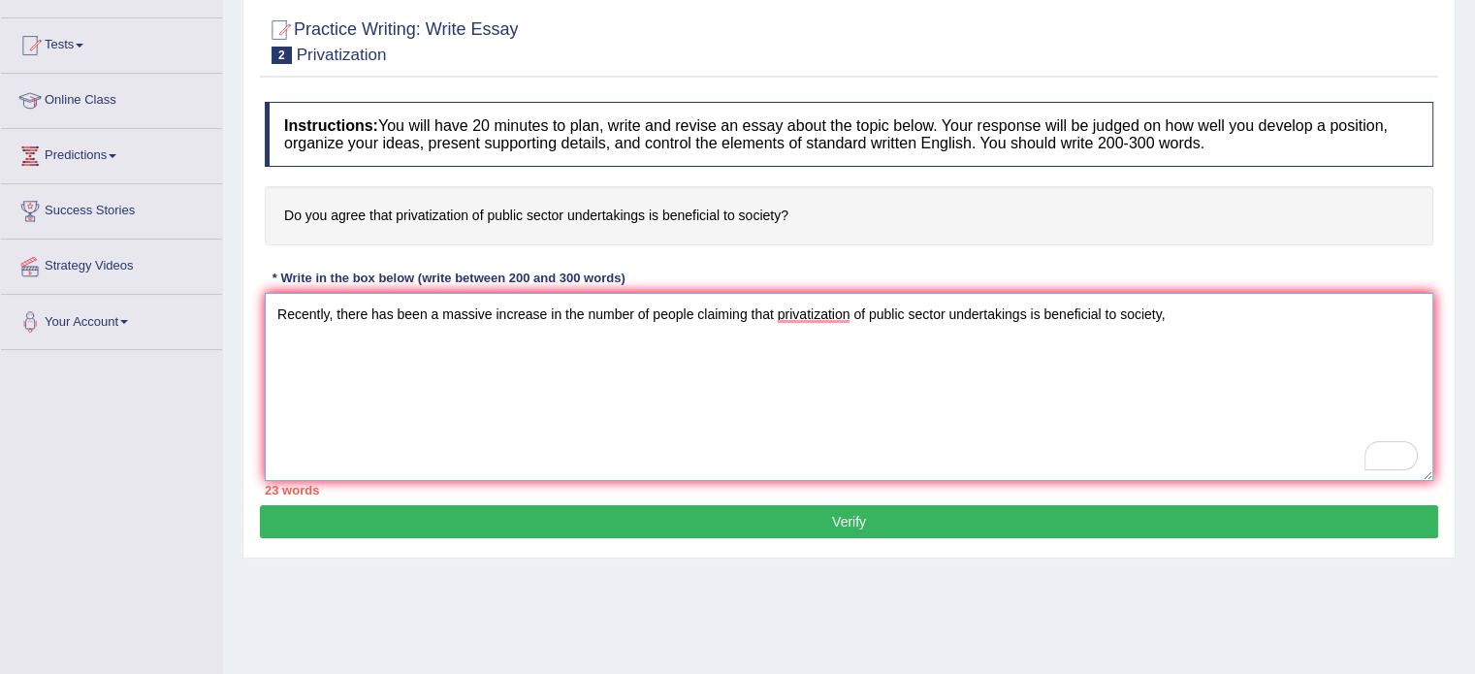
click at [1208, 313] on textarea "Recently, there has been a massive increase in the number of people claiming th…" at bounding box center [849, 387] width 1168 height 188
click at [1040, 309] on textarea "Recently, there has been a massive increase in the number of people claiming th…" at bounding box center [849, 387] width 1168 height 188
click at [948, 342] on textarea "Recently, there has been a massive increase in the number of people claiming th…" at bounding box center [849, 387] width 1168 height 188
click at [941, 348] on textarea "Recently, there has been a massive increase in the number of people claiming th…" at bounding box center [849, 387] width 1168 height 188
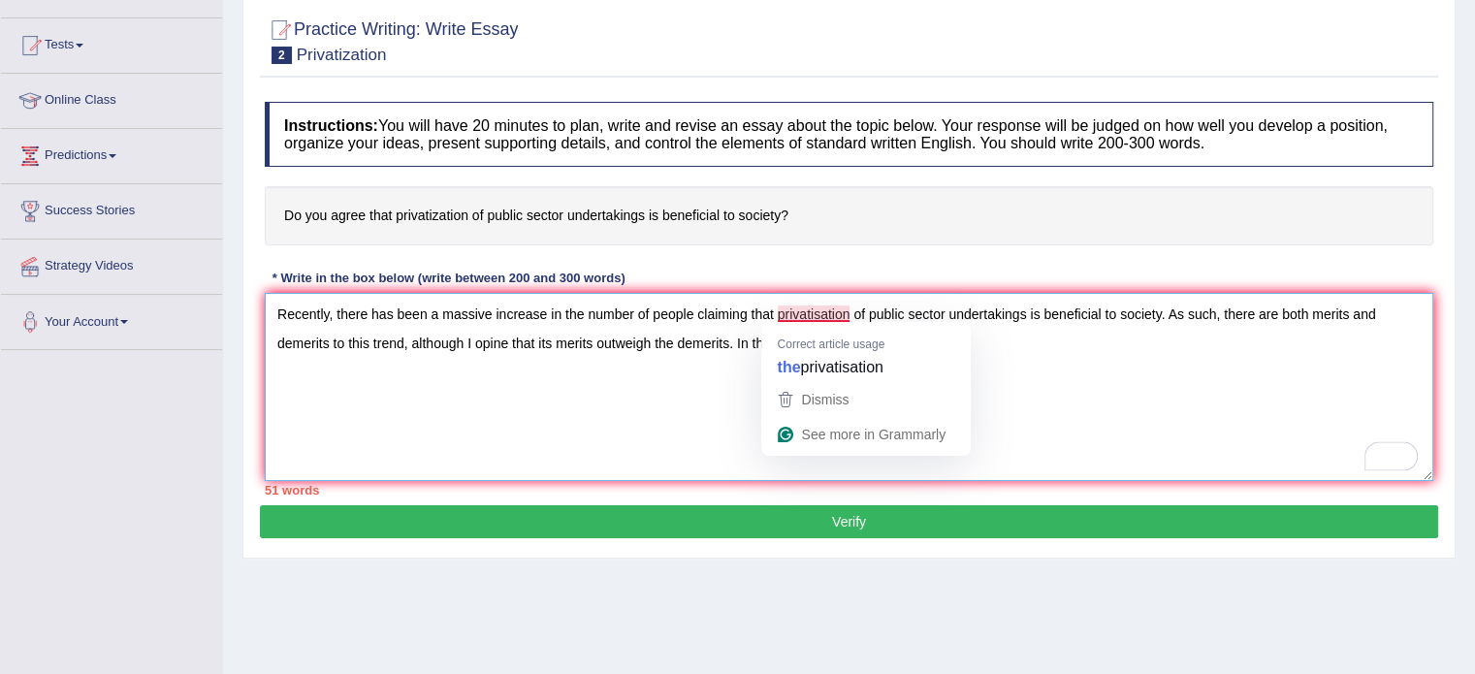
click at [831, 315] on textarea "Recently, there has been a massive increase in the number of people claiming th…" at bounding box center [849, 387] width 1168 height 188
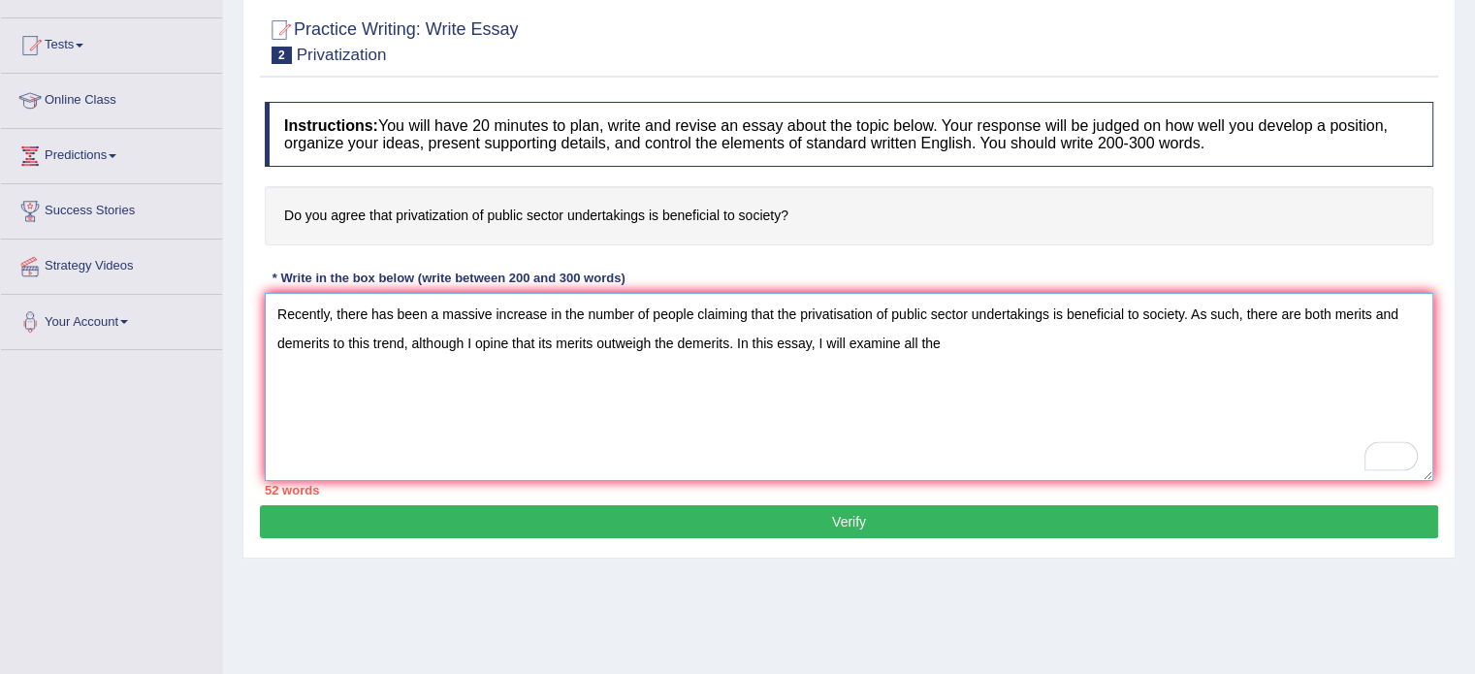
click at [947, 341] on textarea "Recently, there has been a massive increase in the number of people claiming th…" at bounding box center [849, 387] width 1168 height 188
click at [1043, 396] on textarea "Recently, there has been a massive increase in the number of people claiming th…" at bounding box center [849, 387] width 1168 height 188
click at [1205, 342] on textarea "Recently, there has been a massive increase in the number of people claiming th…" at bounding box center [849, 387] width 1168 height 188
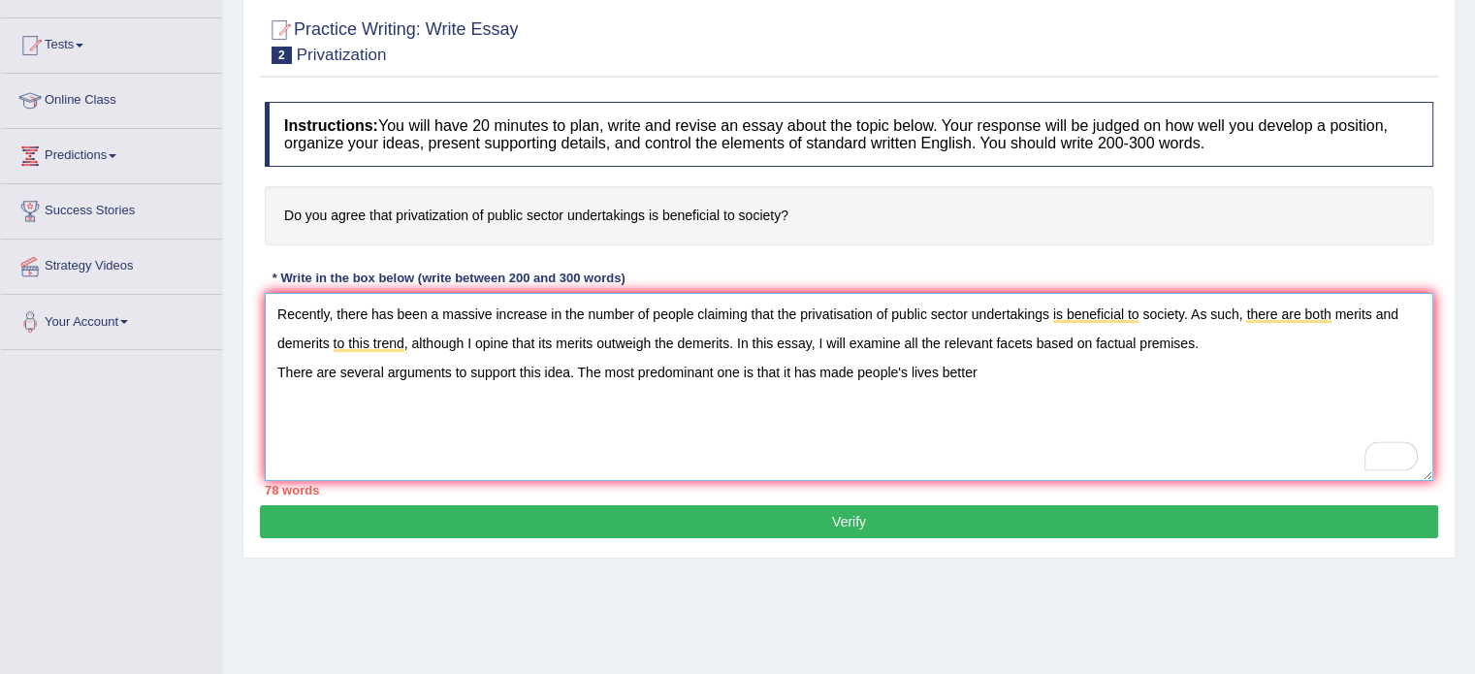
click at [996, 359] on textarea "Recently, there has been a massive increase in the number of people claiming th…" at bounding box center [849, 387] width 1168 height 188
drag, startPoint x: 776, startPoint y: 309, endPoint x: 1186, endPoint y: 302, distance: 410.1
click at [1186, 302] on textarea "Recently, there has been a massive increase in the number of people claiming th…" at bounding box center [849, 387] width 1168 height 188
click at [1286, 371] on textarea "Recently, there has been a massive increase in the number of people claiming th…" at bounding box center [849, 387] width 1168 height 188
paste textarea "the privatisation of public sector undertakings is beneficial to society."
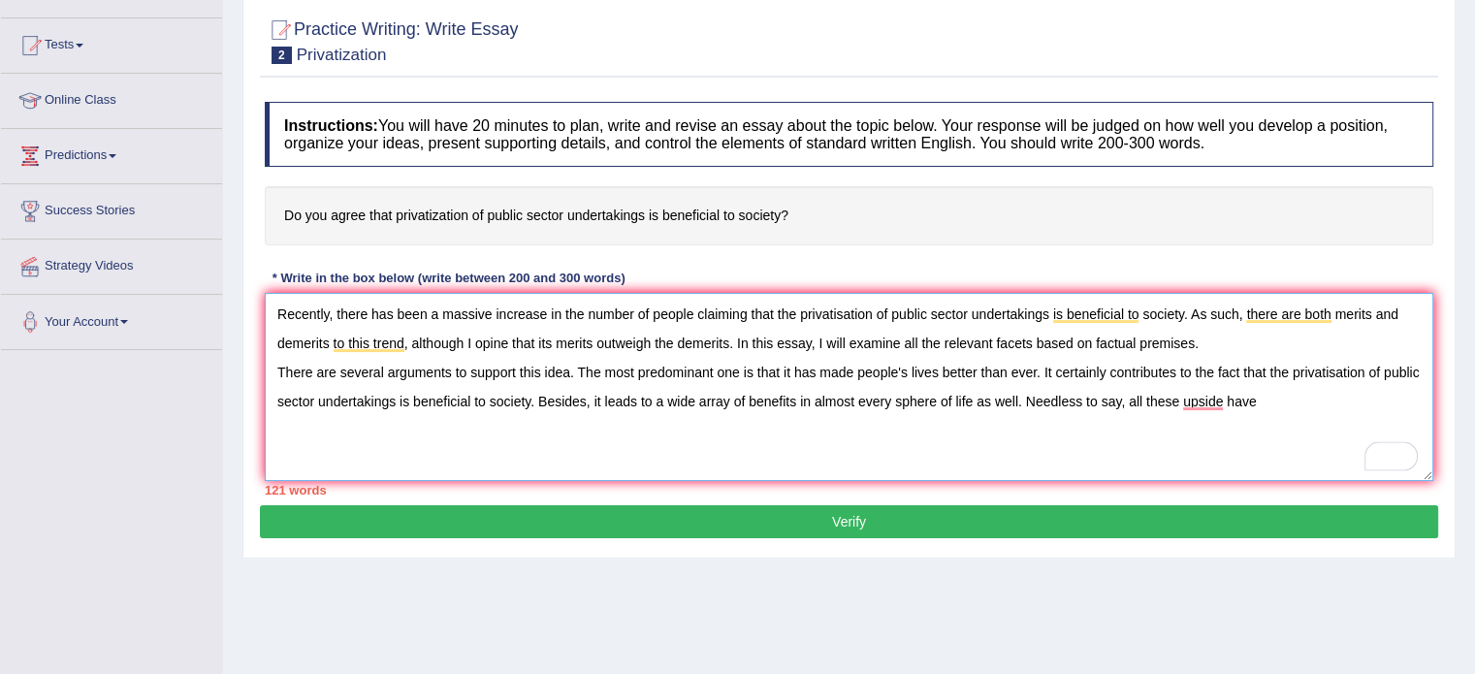
click at [1225, 393] on textarea "Recently, there has been a massive increase in the number of people claiming th…" at bounding box center [849, 387] width 1168 height 188
click at [1274, 399] on textarea "Recently, there has been a massive increase in the number of people claiming th…" at bounding box center [849, 387] width 1168 height 188
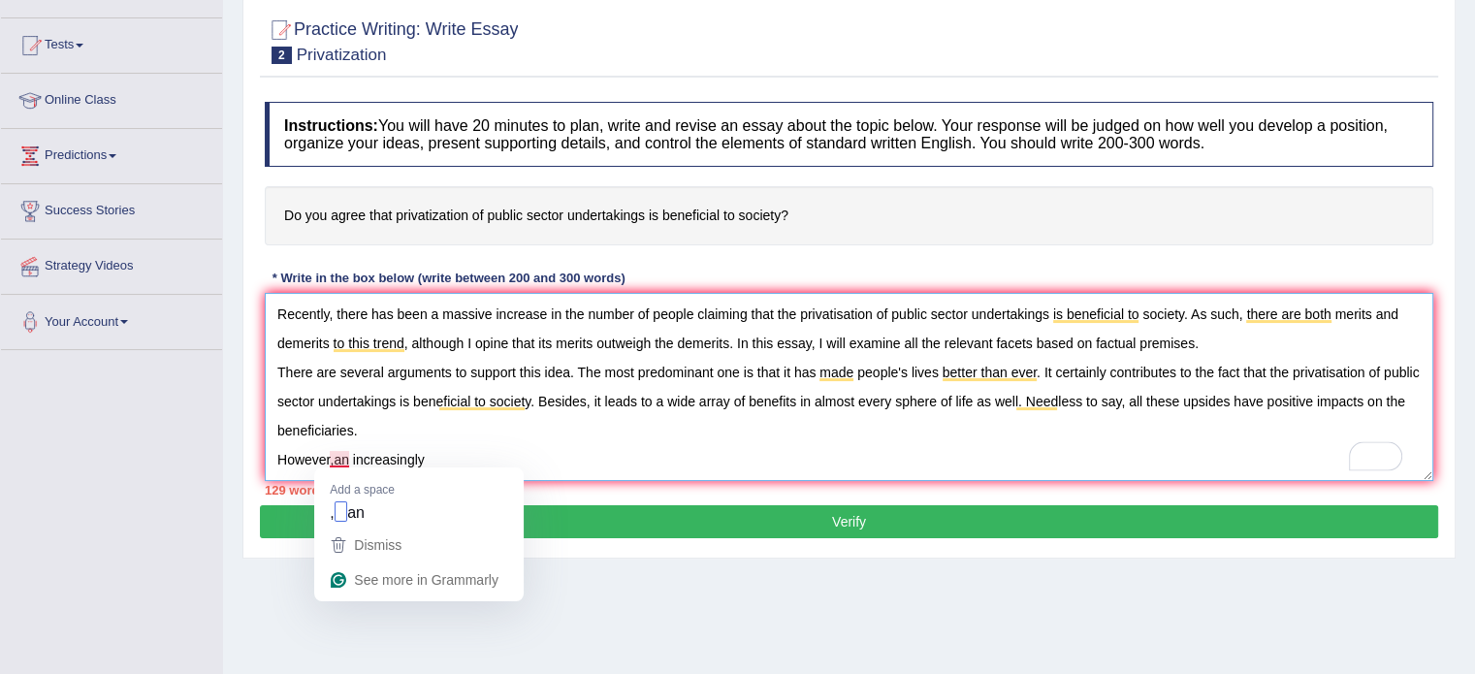
click at [333, 453] on textarea "Recently, there has been a massive increase in the number of people claiming th…" at bounding box center [849, 387] width 1168 height 188
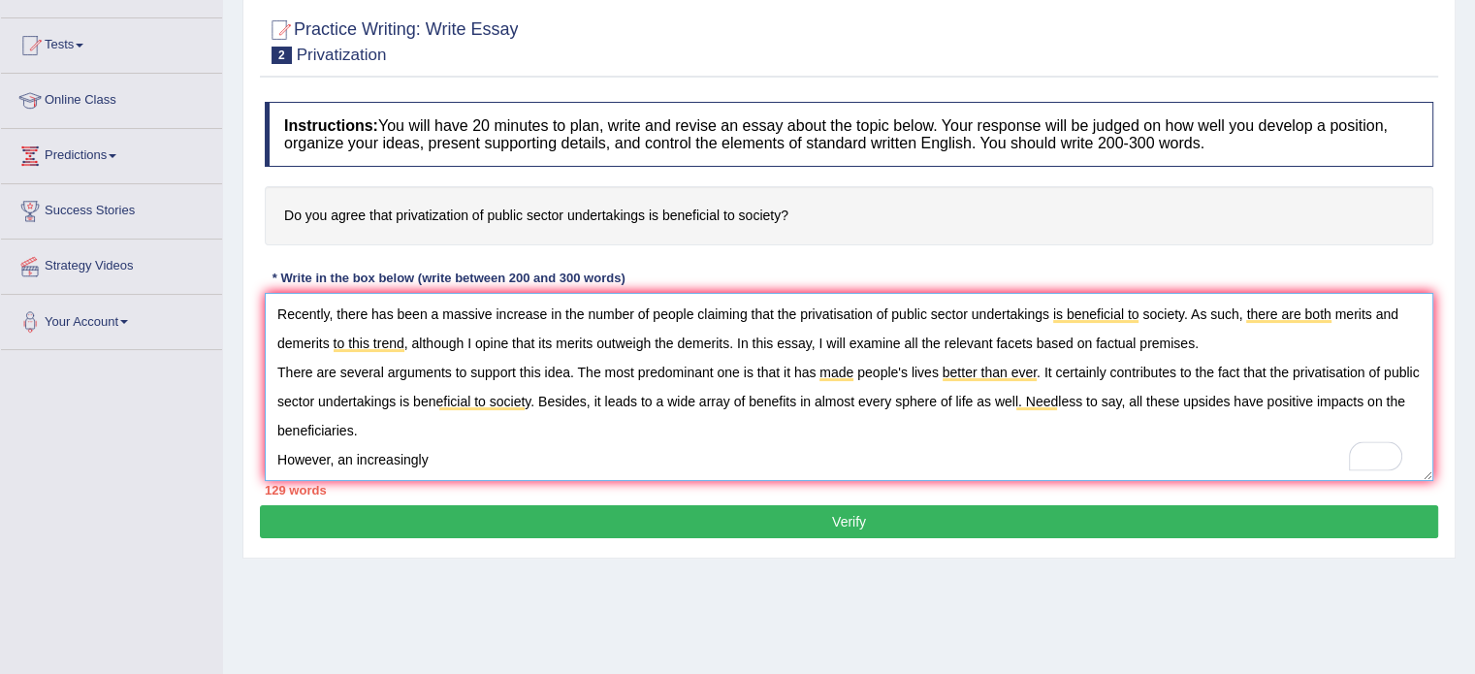
click at [474, 452] on textarea "Recently, there has been a massive increase in the number of people claiming th…" at bounding box center [849, 387] width 1168 height 188
click at [761, 458] on textarea "Recently, there has been a massive increase in the number of people claiming th…" at bounding box center [849, 387] width 1168 height 188
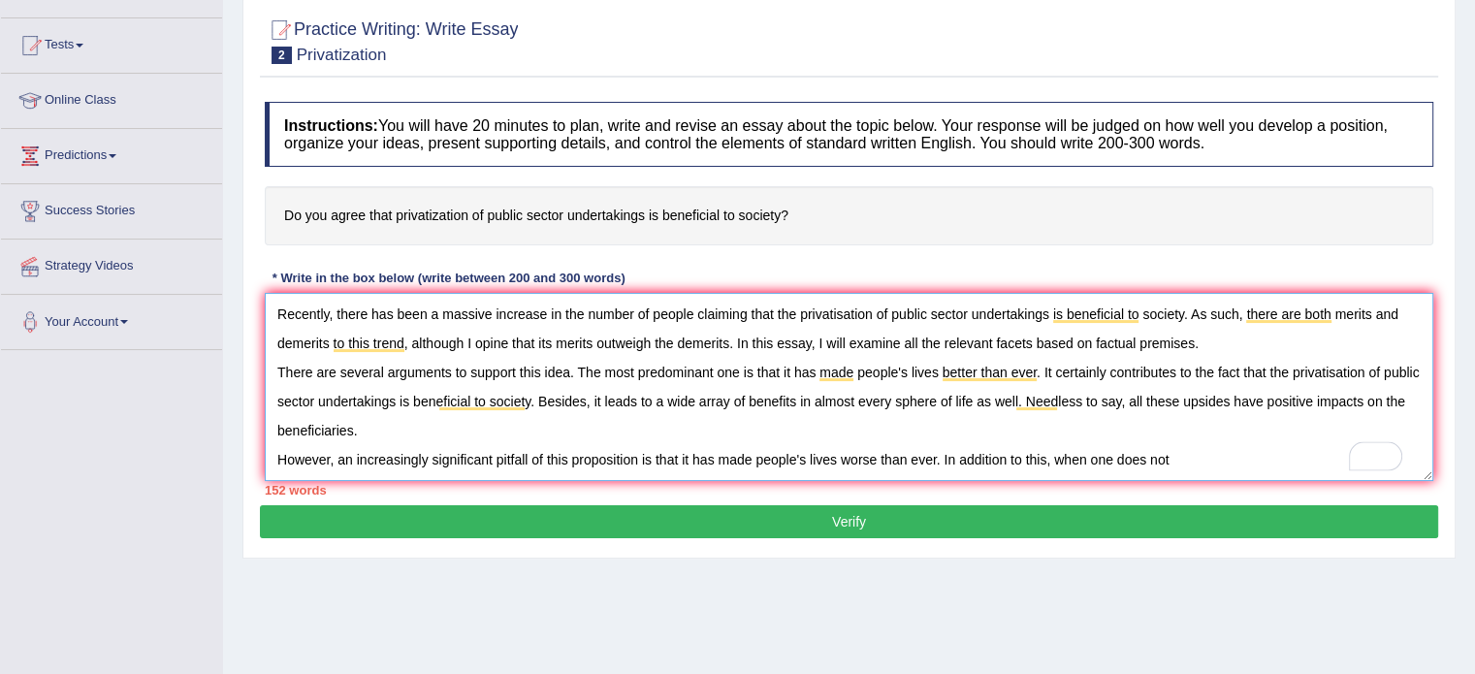
click at [737, 371] on textarea "Recently, there has been a massive increase in the number of people claiming th…" at bounding box center [849, 387] width 1168 height 188
click at [1203, 461] on textarea "Recently, there has been a massive increase in the number of people claiming th…" at bounding box center [849, 387] width 1168 height 188
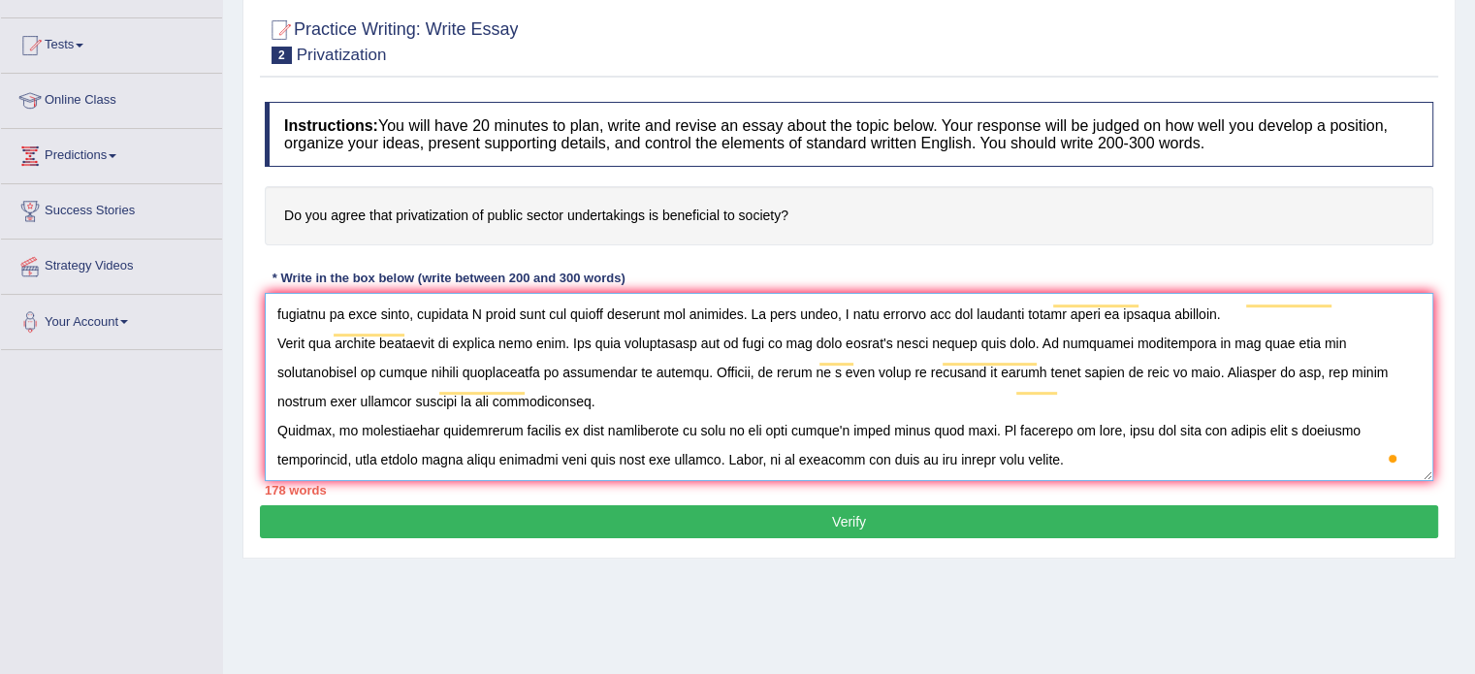
scroll to position [46, 0]
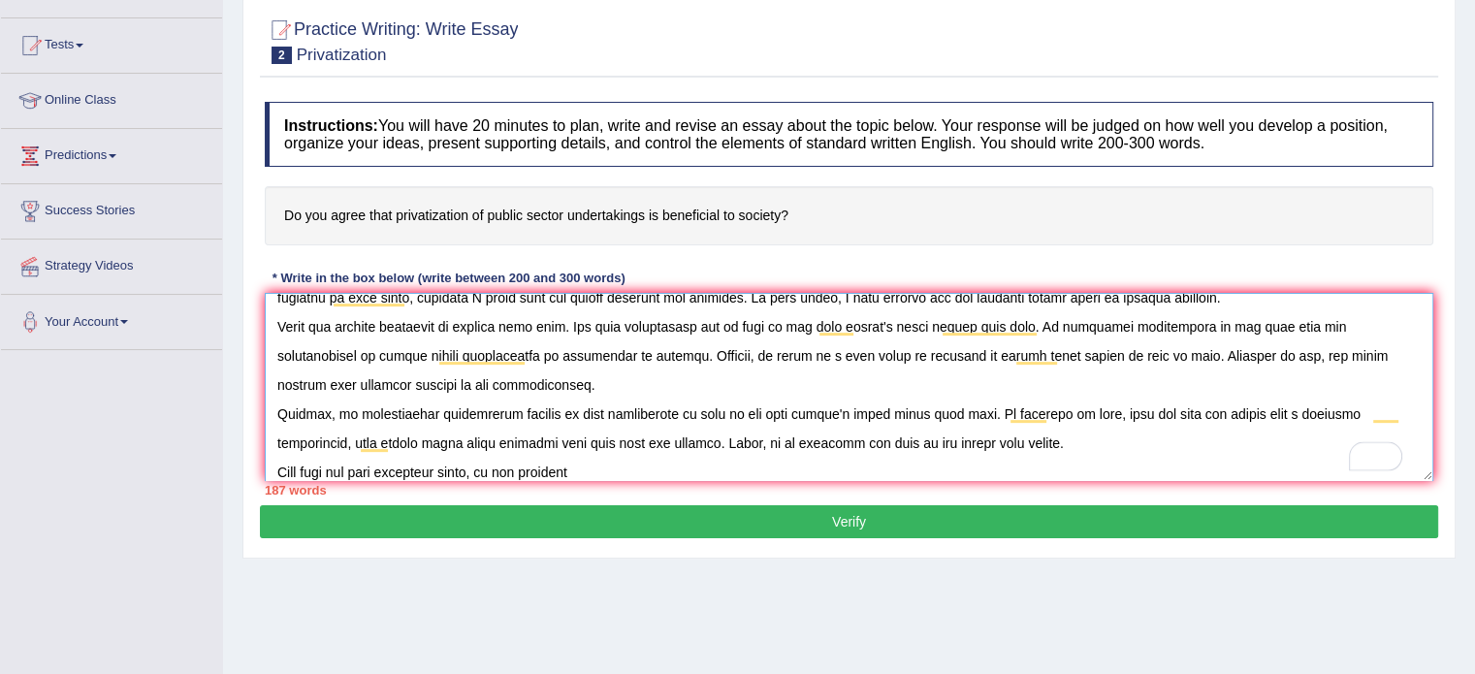
click at [1383, 349] on textarea "To enrich screen reader interactions, please activate Accessibility in Grammarl…" at bounding box center [849, 387] width 1168 height 188
click at [622, 473] on textarea "To enrich screen reader interactions, please activate Accessibility in Grammarl…" at bounding box center [849, 387] width 1168 height 188
paste textarea "the privatisation of public sector undertakings is beneficial to society."
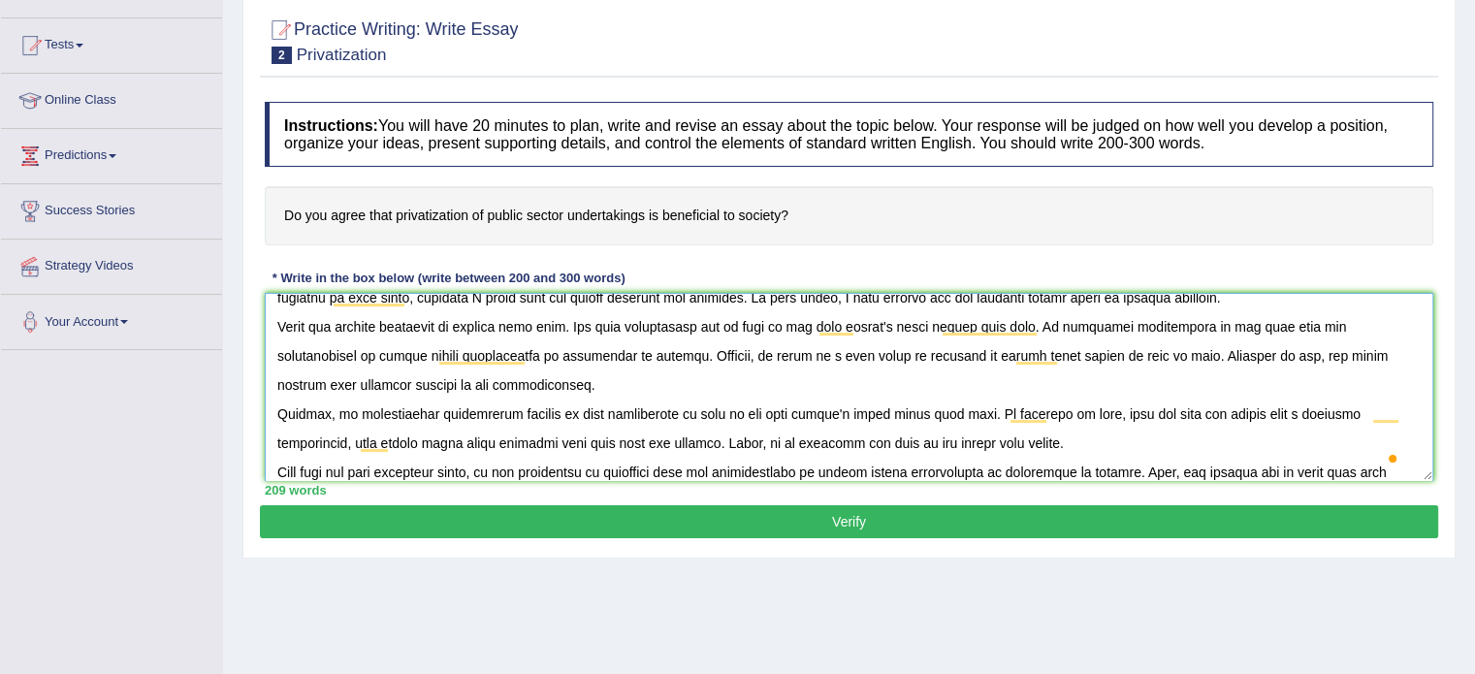
scroll to position [74, 0]
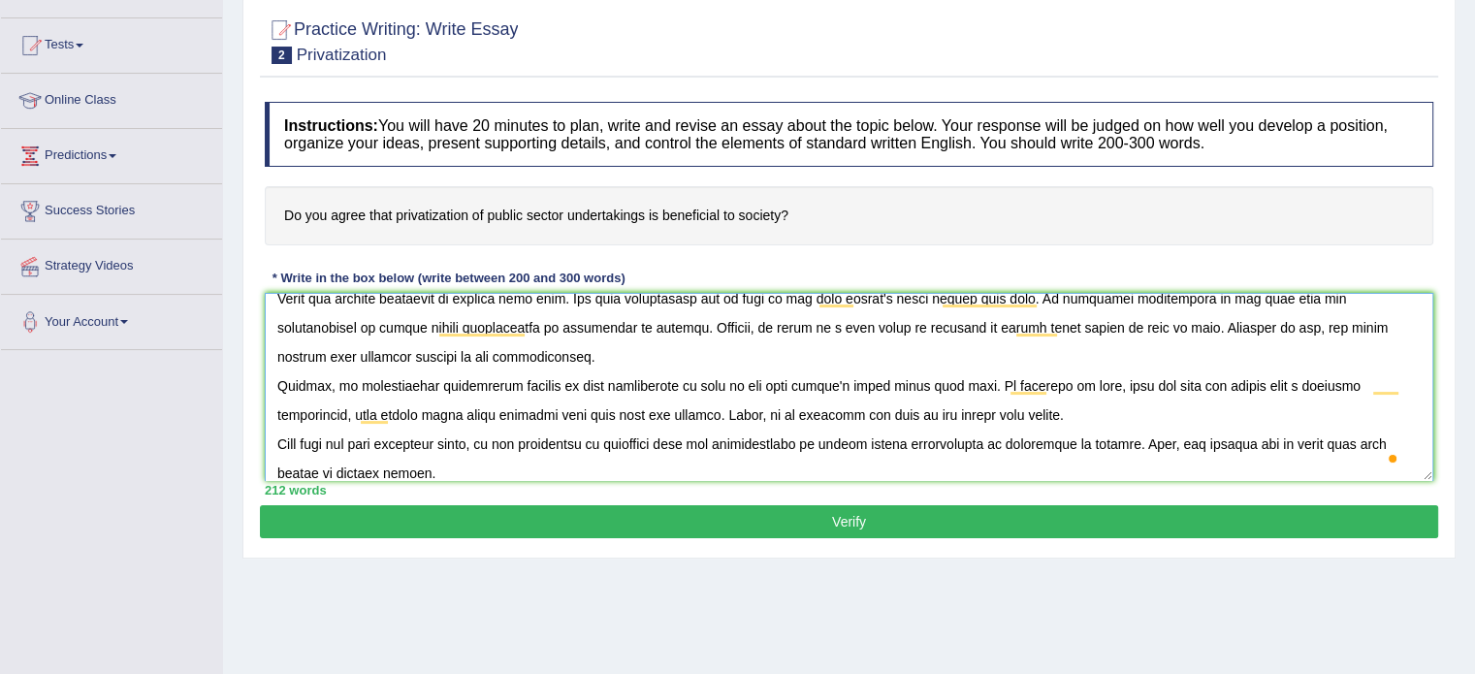
type textarea "Recently, there has been a massive increase in the number of people claiming th…"
click at [1385, 528] on button "Verify" at bounding box center [849, 521] width 1178 height 33
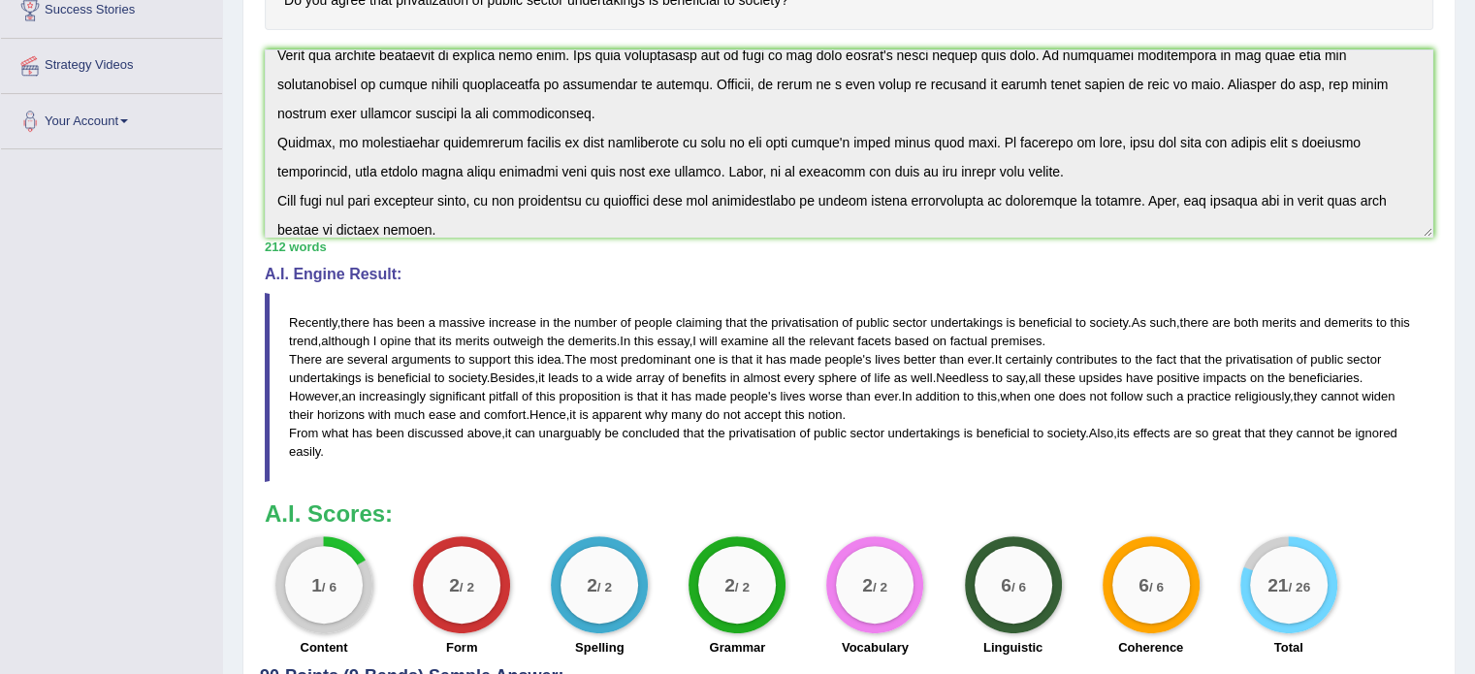
scroll to position [396, 0]
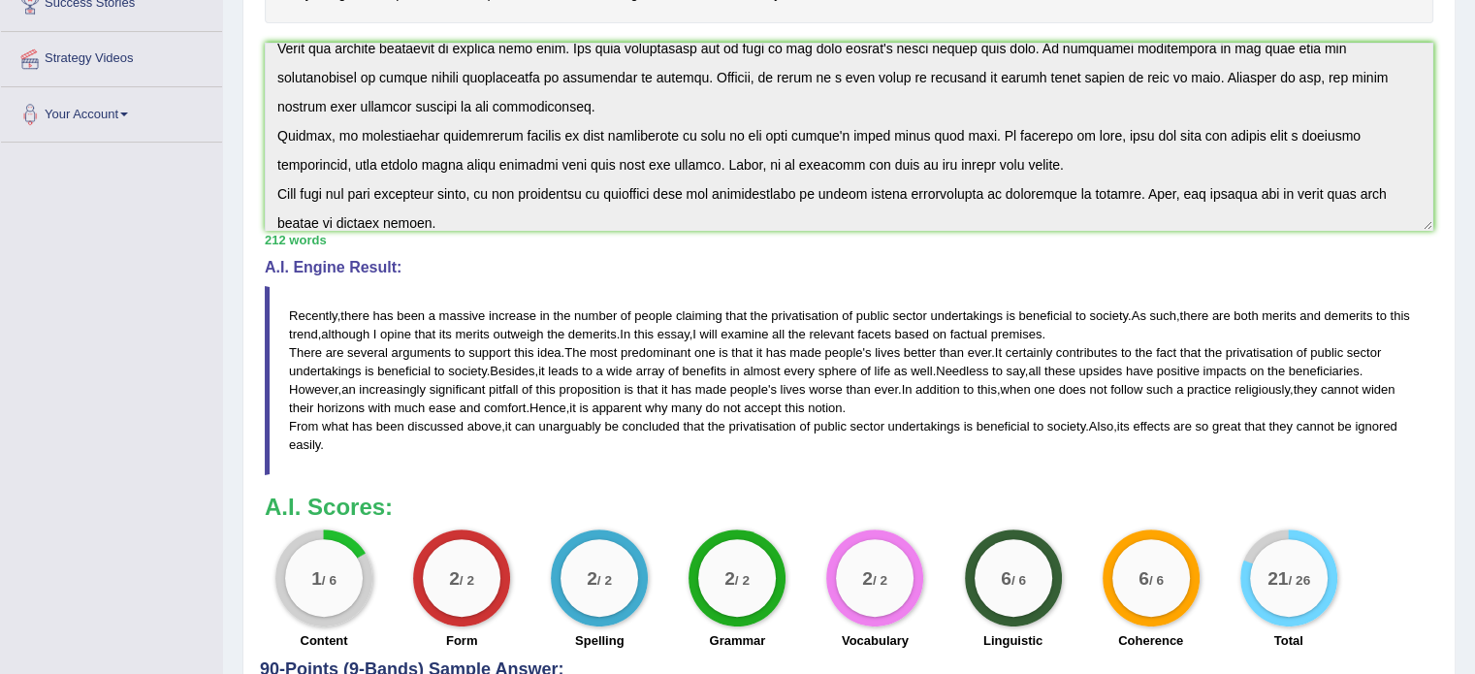
click at [1051, 455] on blockquote "Recently , there has been a massive increase in the number of people claiming t…" at bounding box center [849, 380] width 1168 height 189
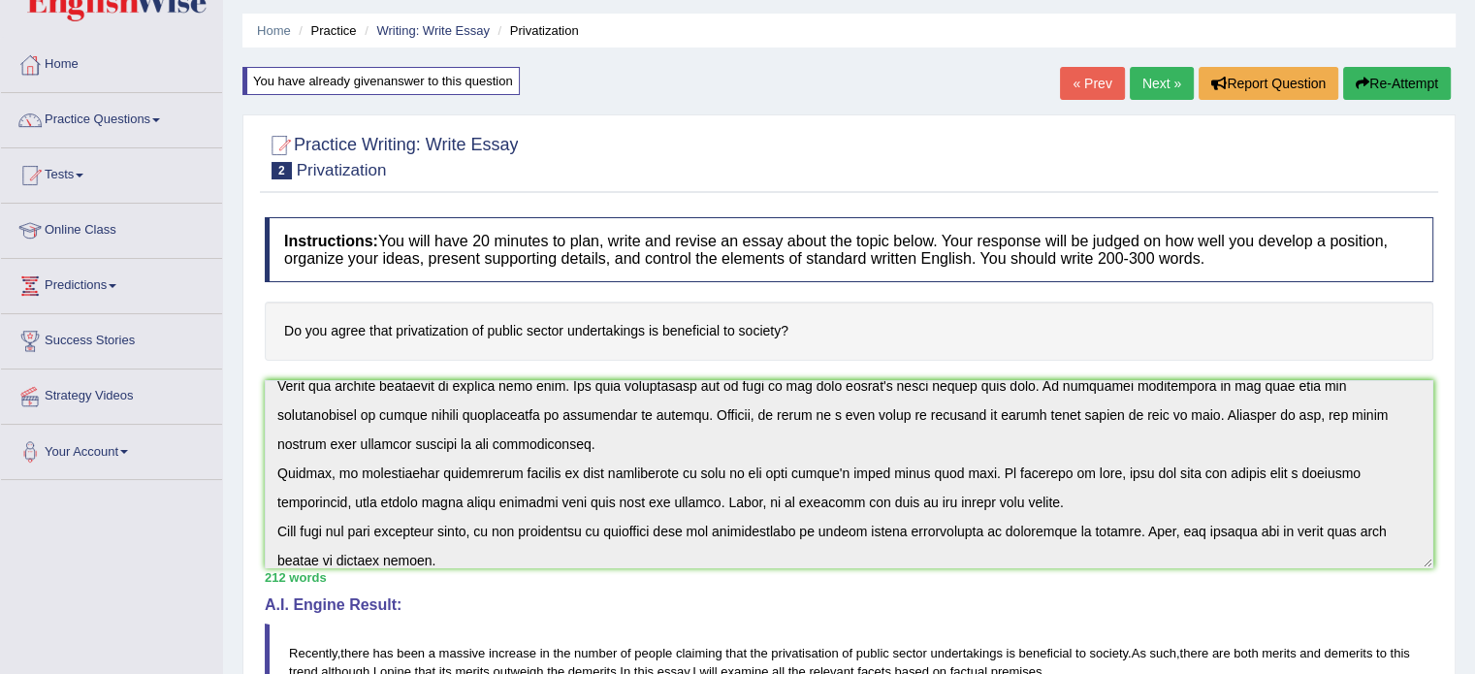
scroll to position [0, 0]
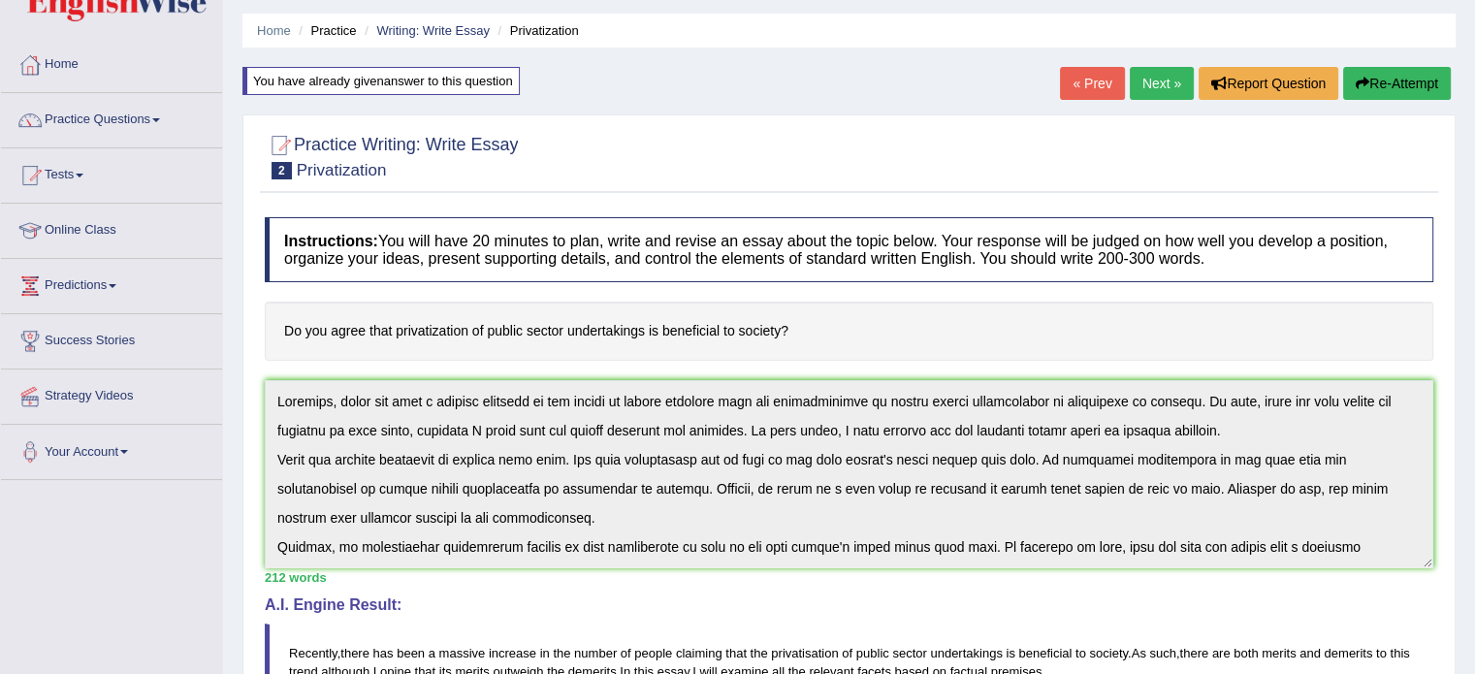
click at [1154, 90] on link "Next »" at bounding box center [1161, 83] width 64 height 33
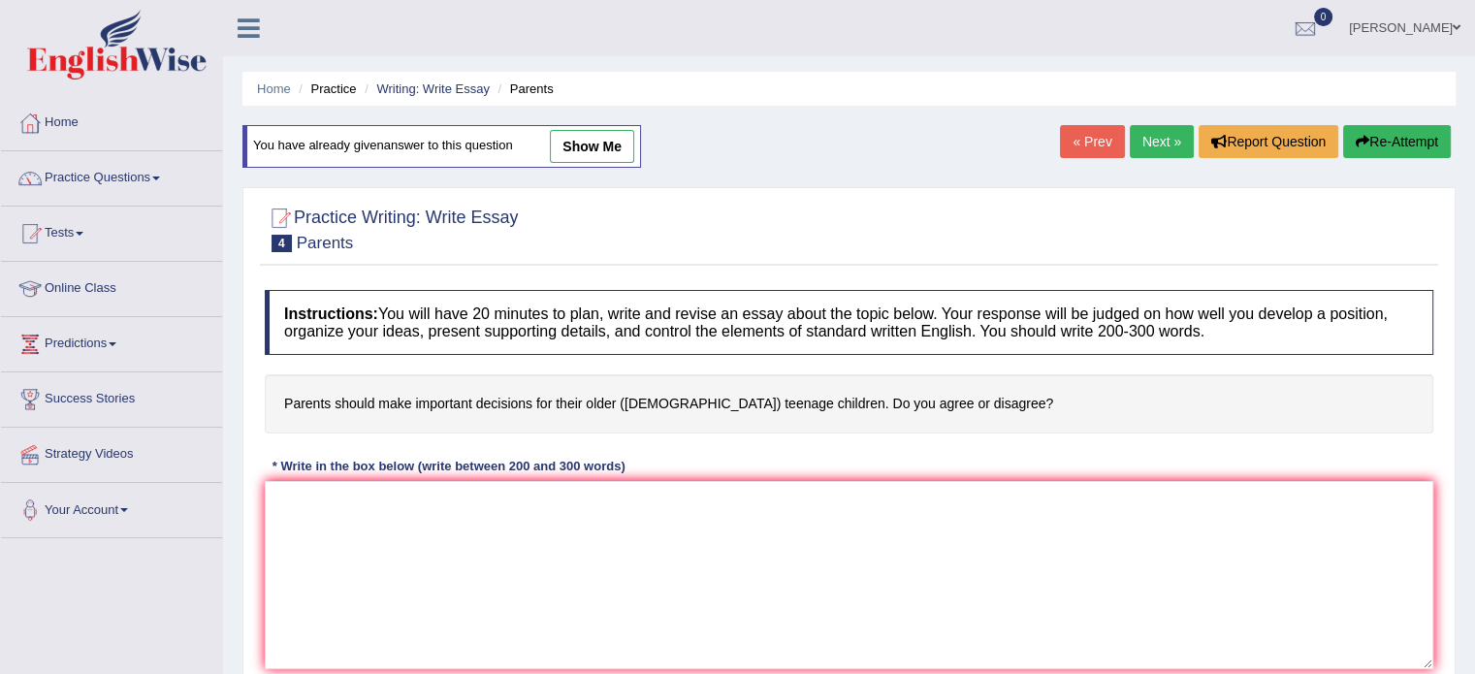
click at [1139, 151] on link "Next »" at bounding box center [1161, 141] width 64 height 33
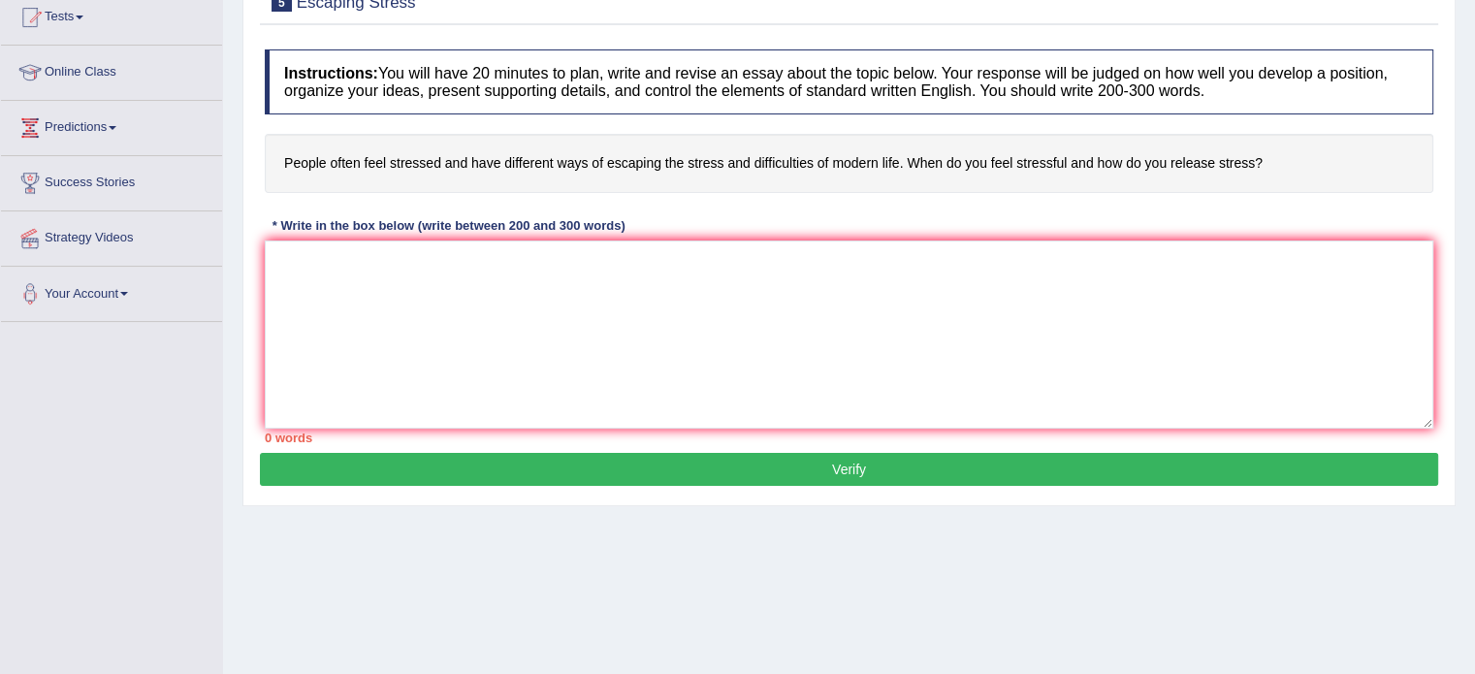
scroll to position [241, 0]
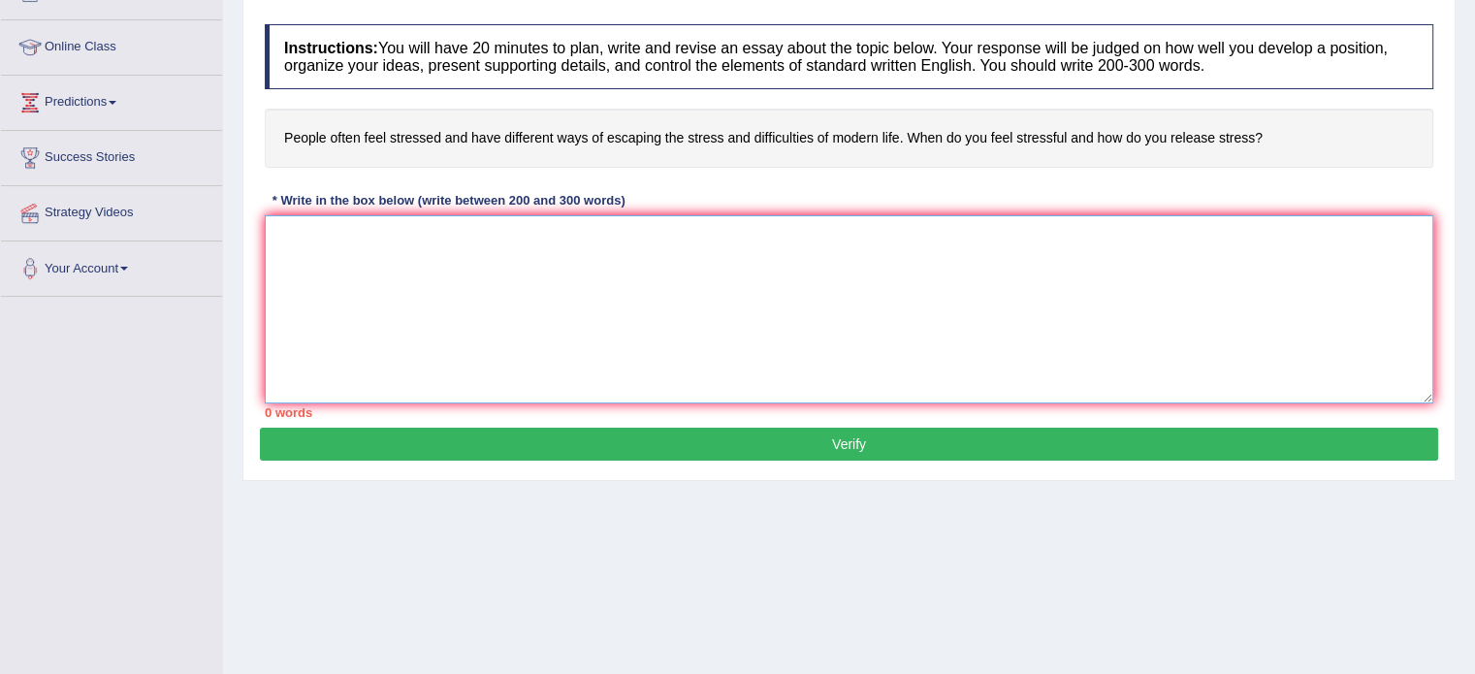
click at [1267, 387] on textarea at bounding box center [849, 309] width 1168 height 188
click at [1325, 368] on textarea "To enrich screen reader interactions, please activate Accessibility in Grammarl…" at bounding box center [849, 309] width 1168 height 188
click at [1367, 346] on textarea "To enrich screen reader interactions, please activate Accessibility in Grammarl…" at bounding box center [849, 309] width 1168 height 188
type textarea "r"
click at [341, 236] on textarea "Recently," at bounding box center [849, 309] width 1168 height 188
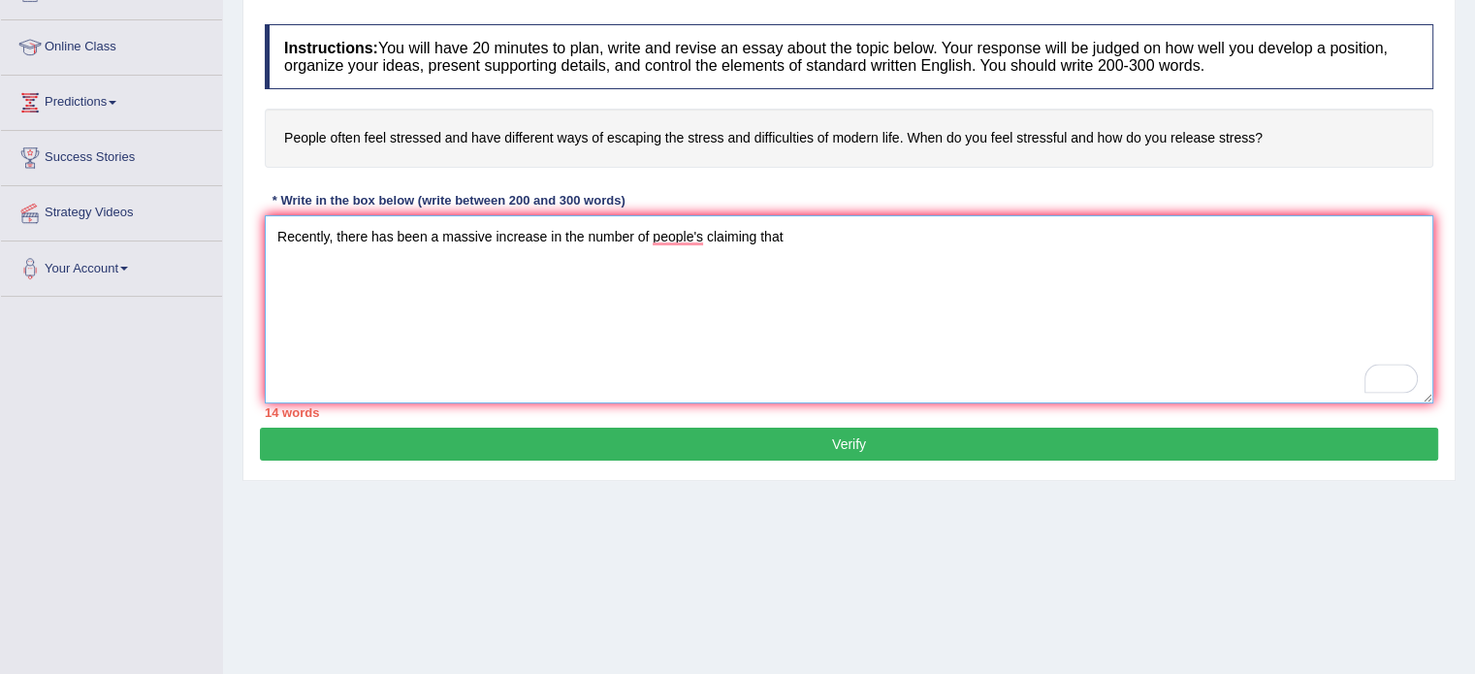
click at [684, 240] on textarea "Recently, there has been a massive increase in the number of people's claiming …" at bounding box center [849, 309] width 1168 height 188
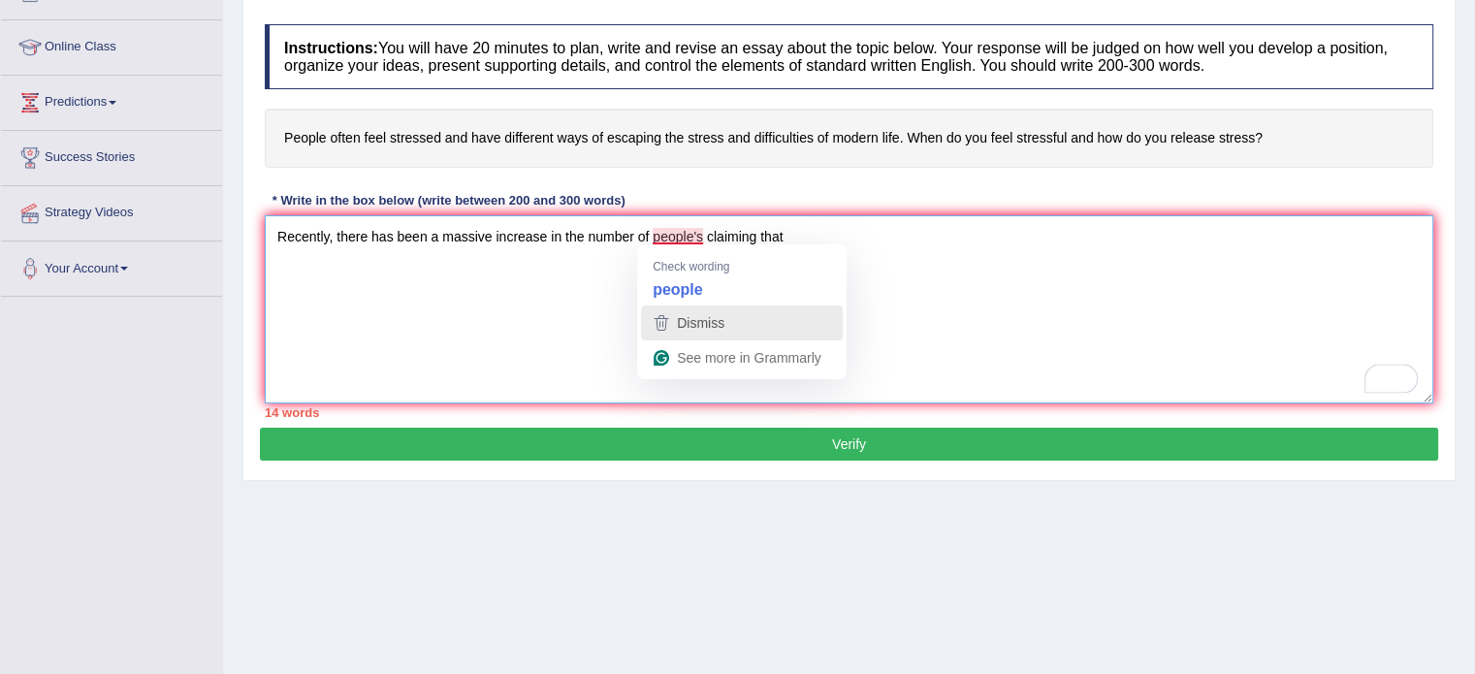
drag, startPoint x: 692, startPoint y: 236, endPoint x: 692, endPoint y: 306, distance: 70.8
click at [692, 306] on html "Toggle navigation Home Practice Questions Speaking Practice Read Aloud Repeat S…" at bounding box center [737, 96] width 1475 height 674
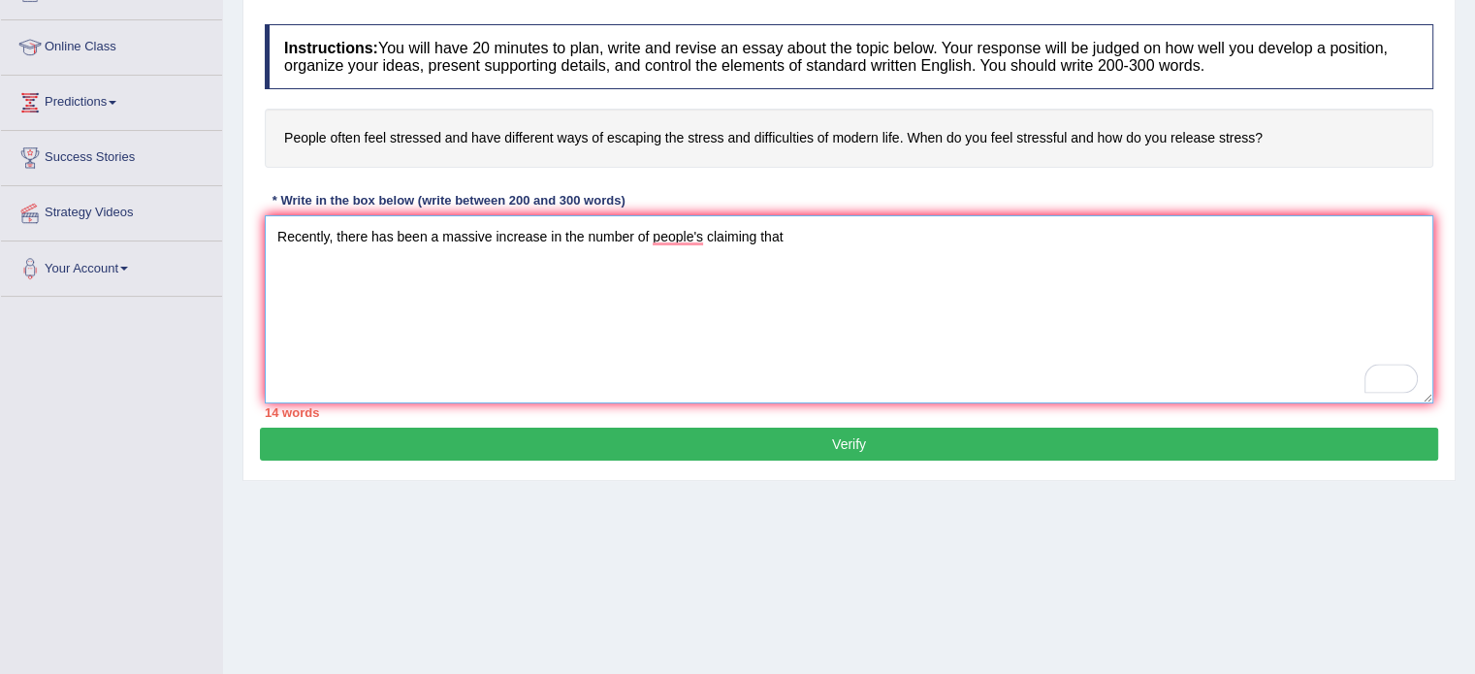
click at [692, 306] on textarea "Recently, there has been a massive increase in the number of people's claiming …" at bounding box center [849, 309] width 1168 height 188
click at [699, 223] on textarea "Recently, there has been a massive increase in the number of people's claiming …" at bounding box center [849, 309] width 1168 height 188
click at [778, 227] on textarea "Recently, there has been a massive increase in the number of people claiming th…" at bounding box center [849, 309] width 1168 height 188
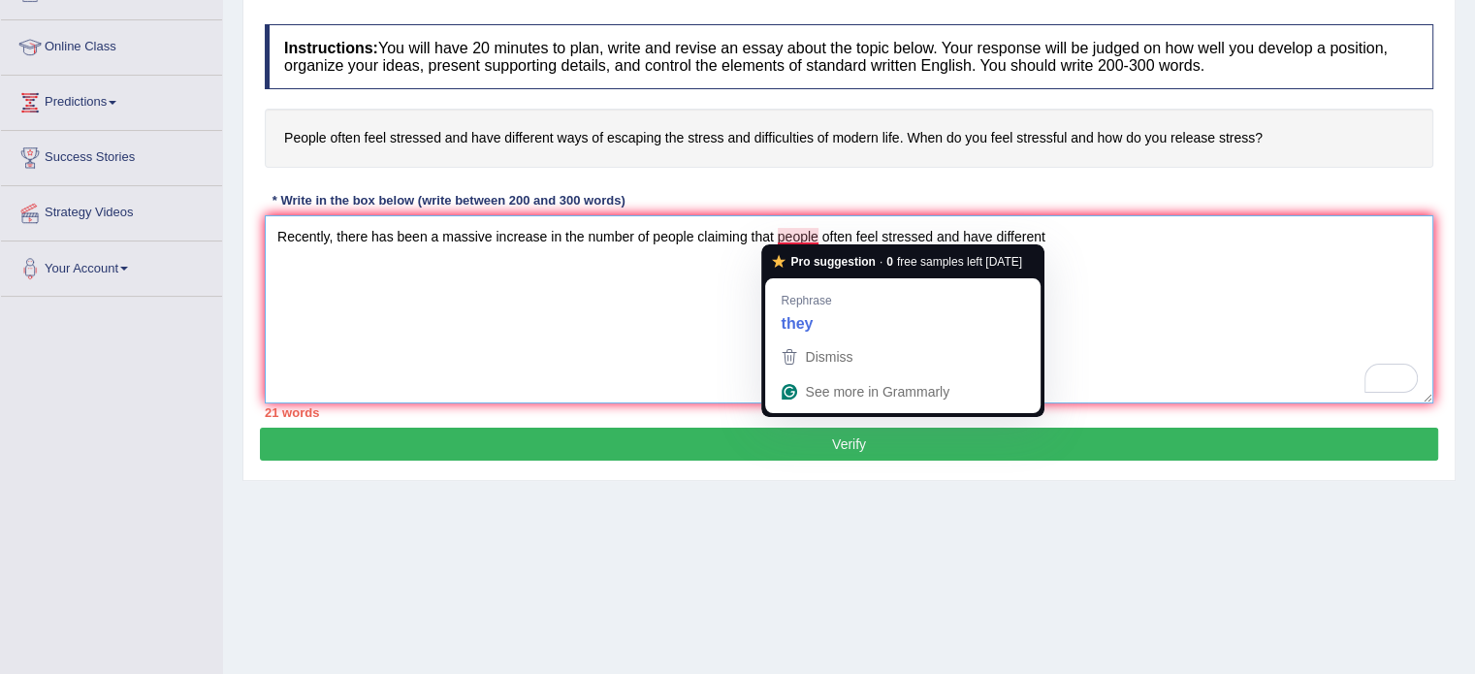
click at [698, 318] on textarea "Recently, there has been a massive increase in the number of people claiming th…" at bounding box center [849, 309] width 1168 height 188
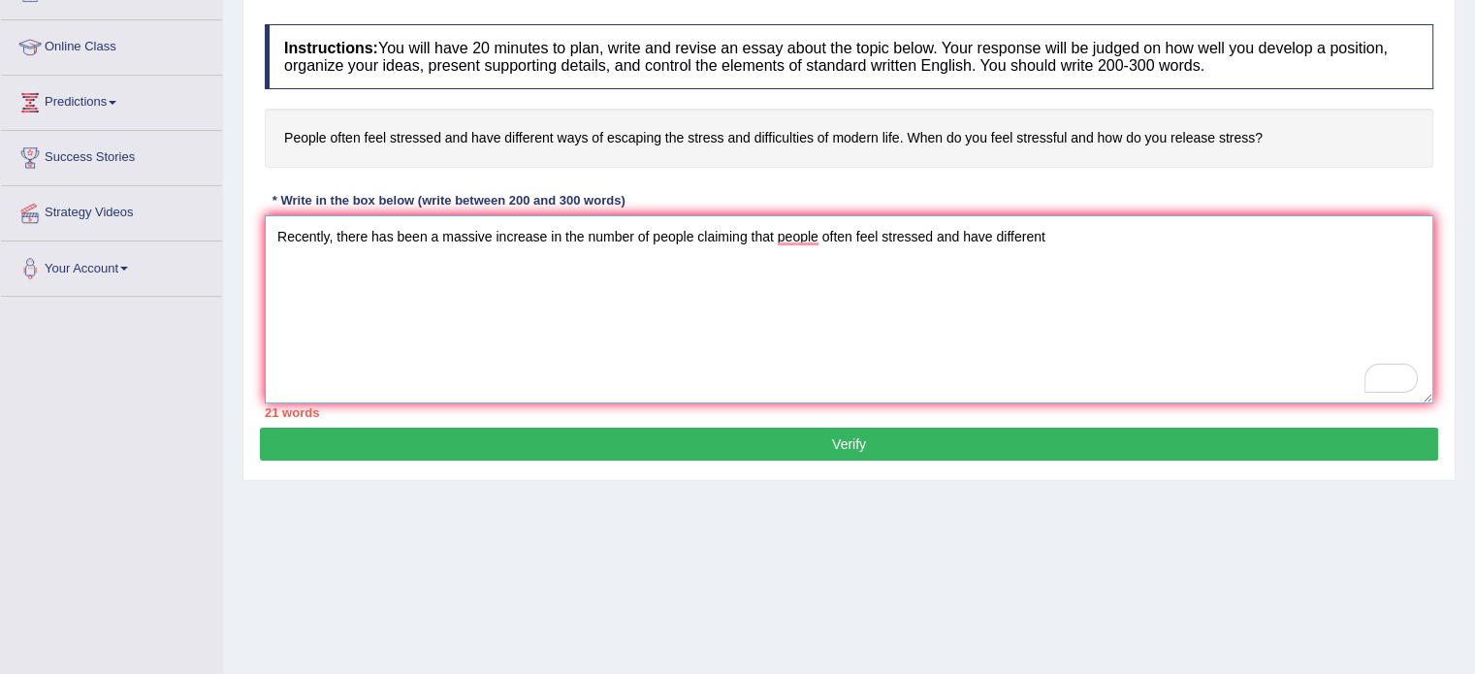
click at [1064, 227] on textarea "Recently, there has been a massive increase in the number of people claiming th…" at bounding box center [849, 309] width 1168 height 188
click at [1044, 231] on textarea "Recently, there has been a massive increase in the number of people claiming th…" at bounding box center [849, 309] width 1168 height 188
click at [1386, 225] on textarea "Recently, there has been a massive increase in the number of people claiming th…" at bounding box center [849, 309] width 1168 height 188
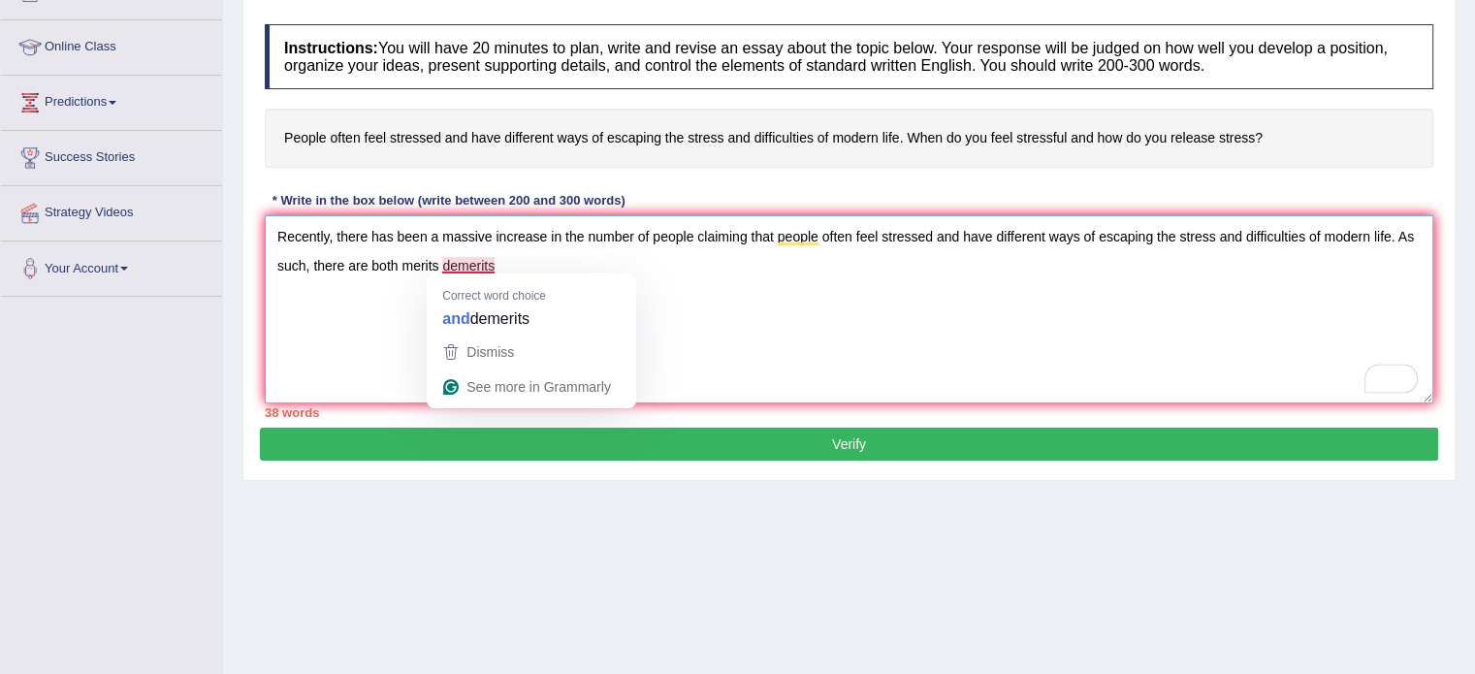
click at [631, 259] on textarea "Recently, there has been a massive increase in the number of people claiming th…" at bounding box center [849, 309] width 1168 height 188
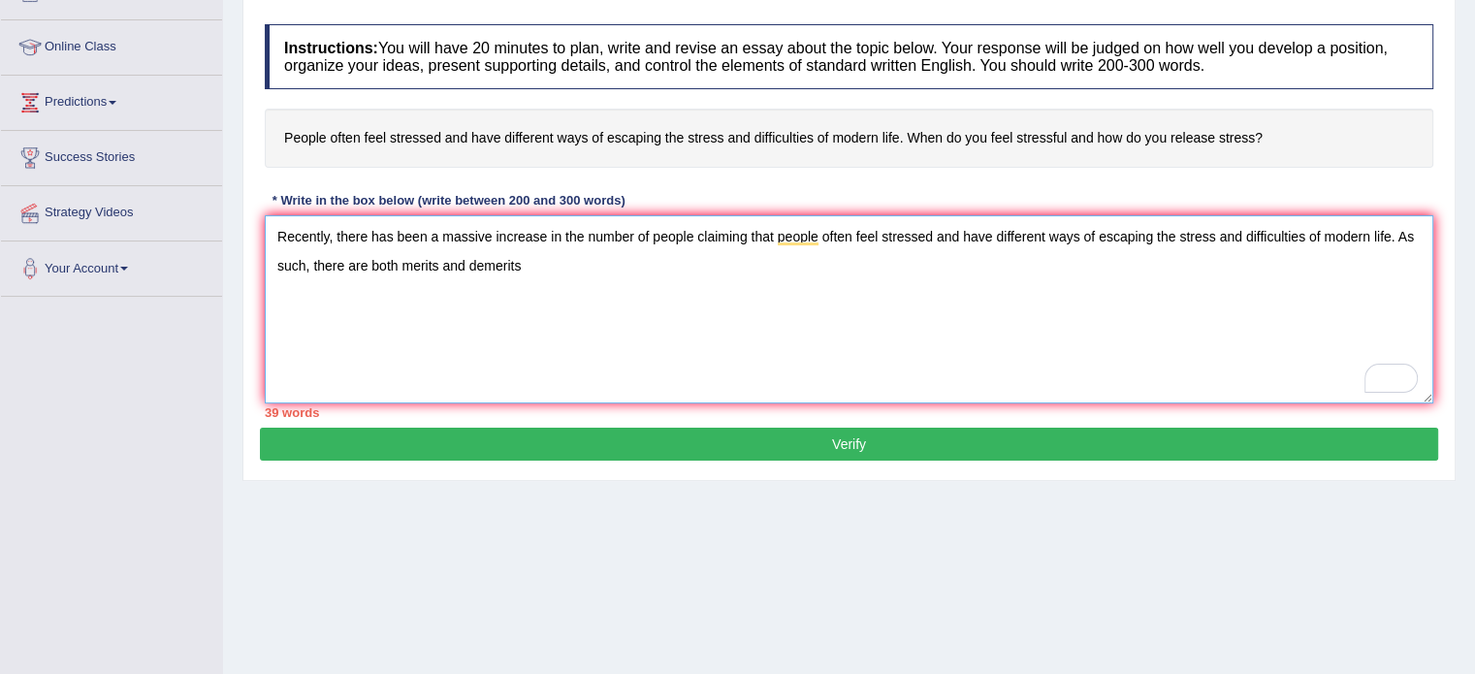
click at [535, 282] on textarea "Recently, there has been a massive increase in the number of people claiming th…" at bounding box center [849, 309] width 1168 height 188
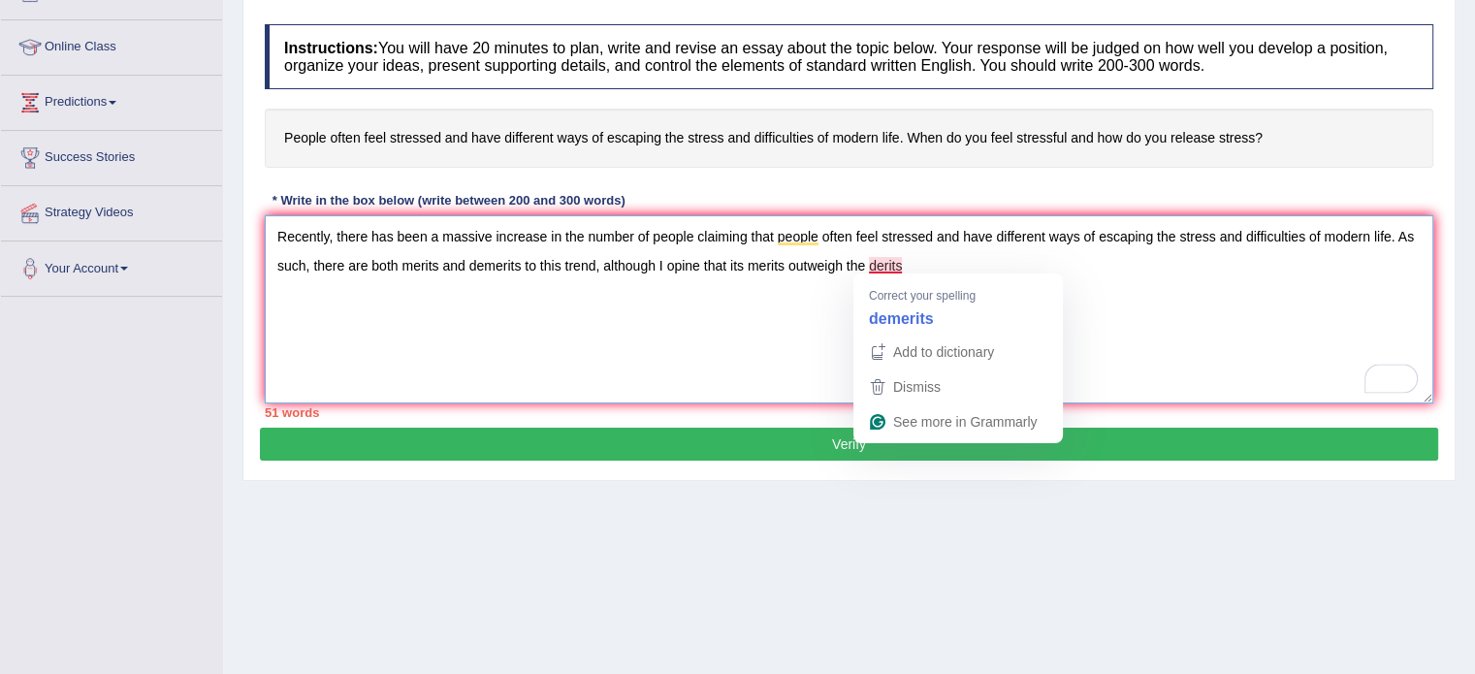
click at [880, 265] on textarea "Recently, there has been a massive increase in the number of people claiming th…" at bounding box center [849, 309] width 1168 height 188
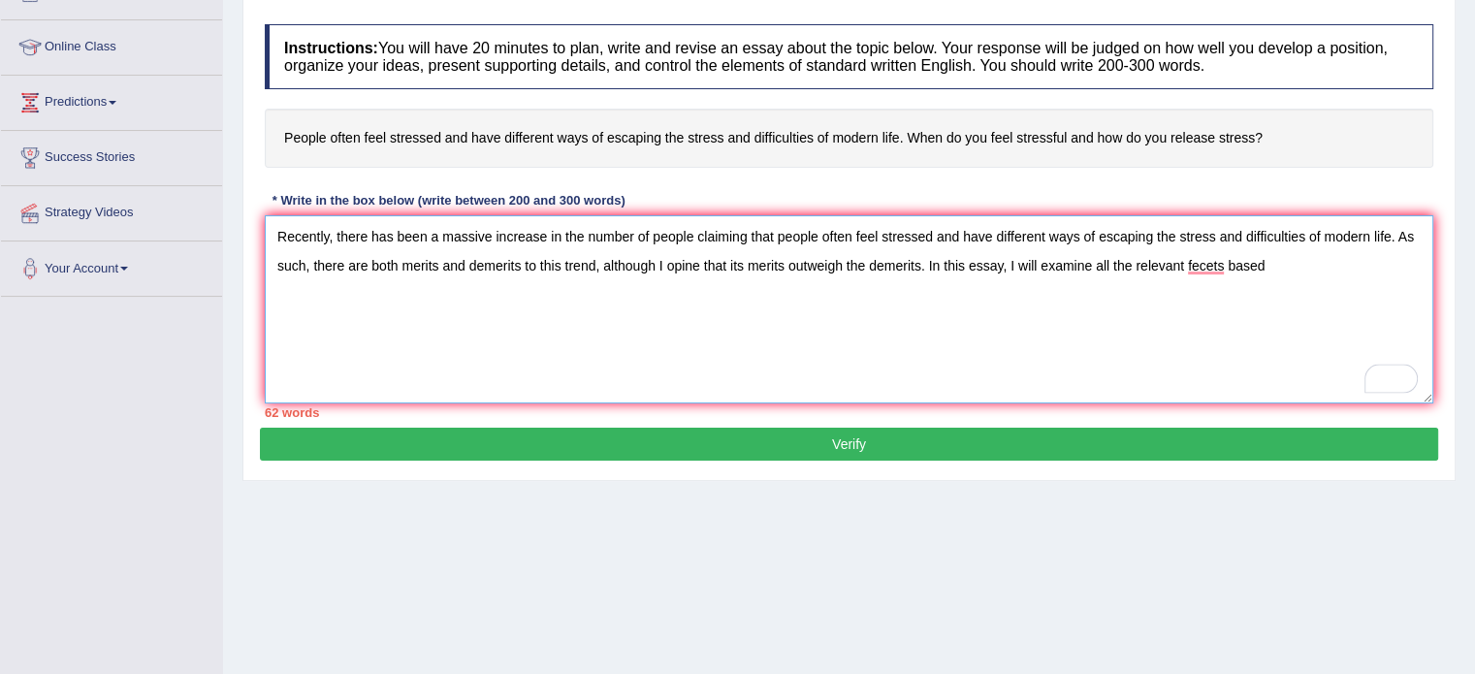
click at [1215, 255] on textarea "Recently, there has been a massive increase in the number of people claiming th…" at bounding box center [849, 309] width 1168 height 188
click at [1214, 255] on textarea "Recently, there has been a massive increase in the number of people claiming th…" at bounding box center [849, 309] width 1168 height 188
click at [1299, 267] on textarea "Recently, there has been a massive increase in the number of people claiming th…" at bounding box center [849, 309] width 1168 height 188
click at [1200, 261] on textarea "Recently, there has been a massive increase in the number of people claiming th…" at bounding box center [849, 309] width 1168 height 188
click at [1289, 252] on textarea "Recently, there has been a massive increase in the number of people claiming th…" at bounding box center [849, 309] width 1168 height 188
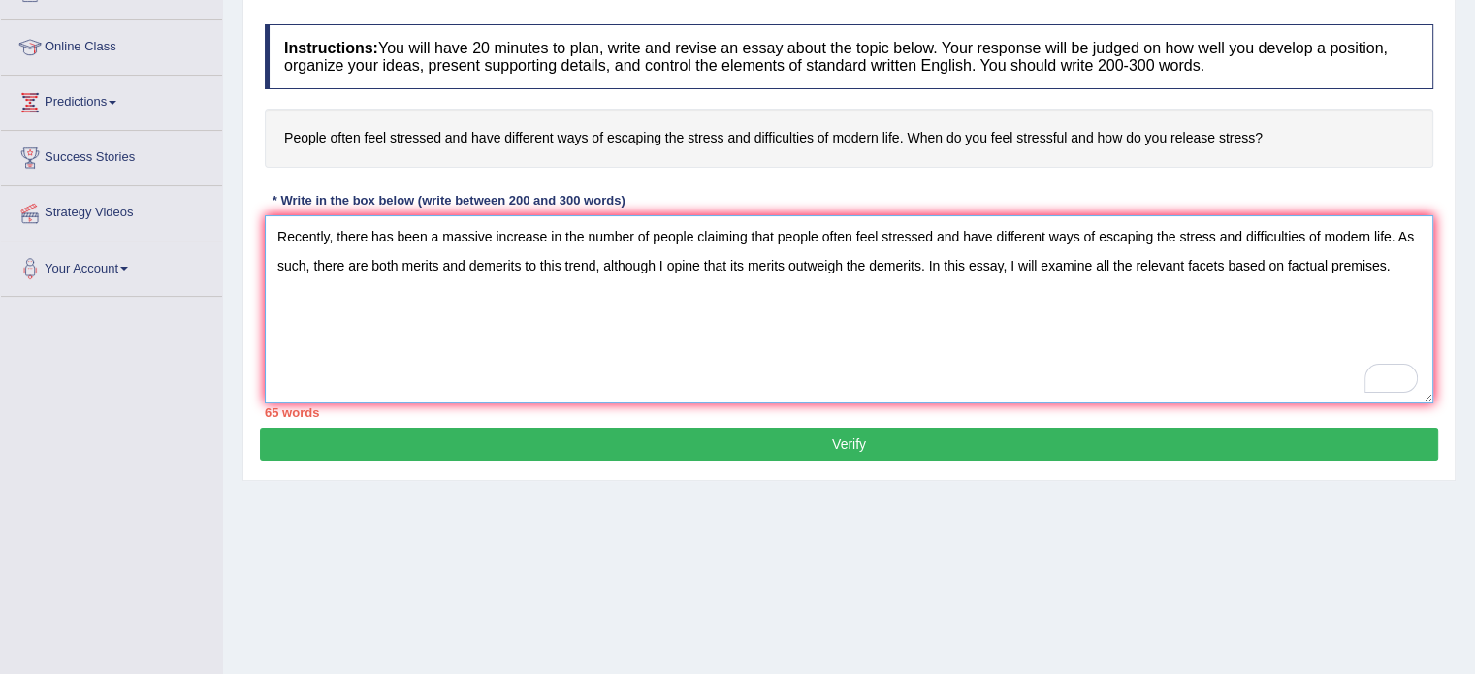
click at [1398, 263] on textarea "Recently, there has been a massive increase in the number of people claiming th…" at bounding box center [849, 309] width 1168 height 188
click at [520, 295] on textarea "Recently, there has been a massive increase in the number of people claiming th…" at bounding box center [849, 309] width 1168 height 188
click at [601, 302] on textarea "Recently, there has been a massive increase in the number of people claiming th…" at bounding box center [849, 309] width 1168 height 188
click at [692, 294] on textarea "Recently, there has been a massive increase in the number of people claiming th…" at bounding box center [849, 309] width 1168 height 188
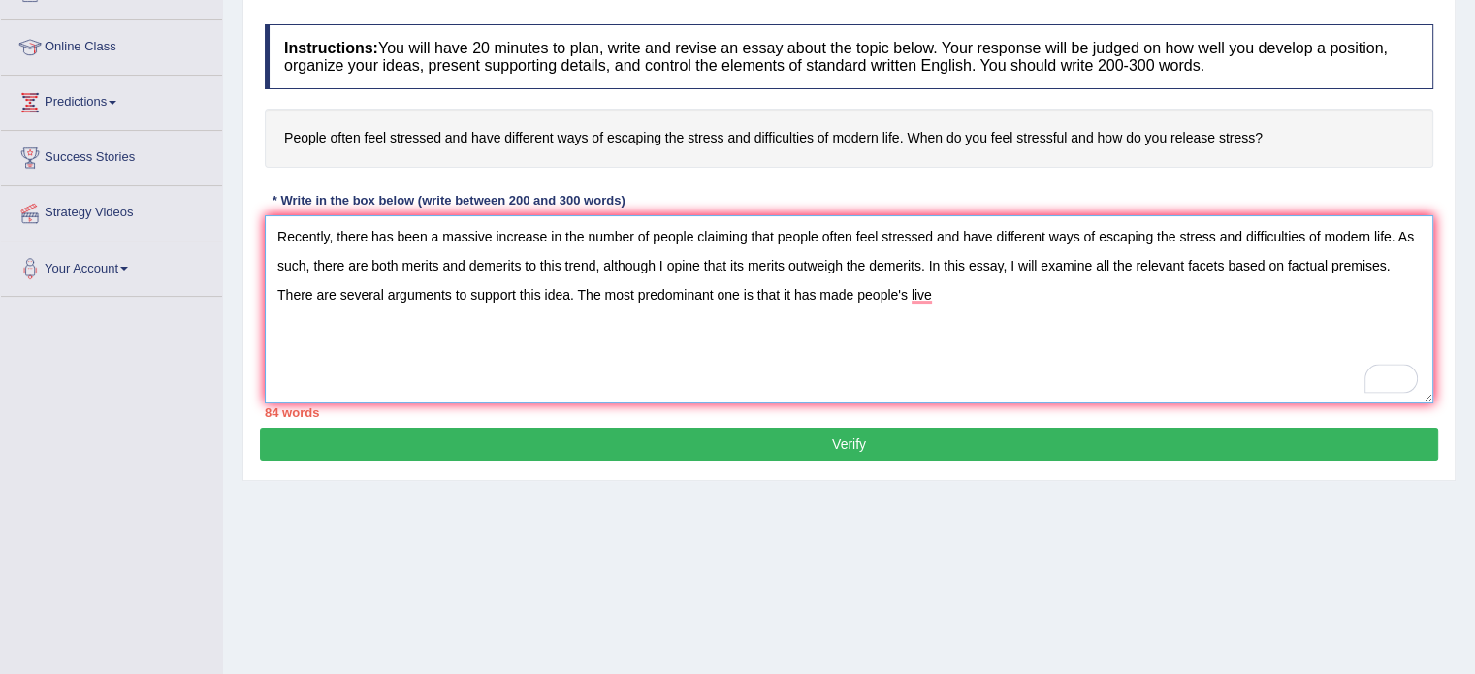
click at [936, 294] on textarea "Recently, there has been a massive increase in the number of people claiming th…" at bounding box center [849, 309] width 1168 height 188
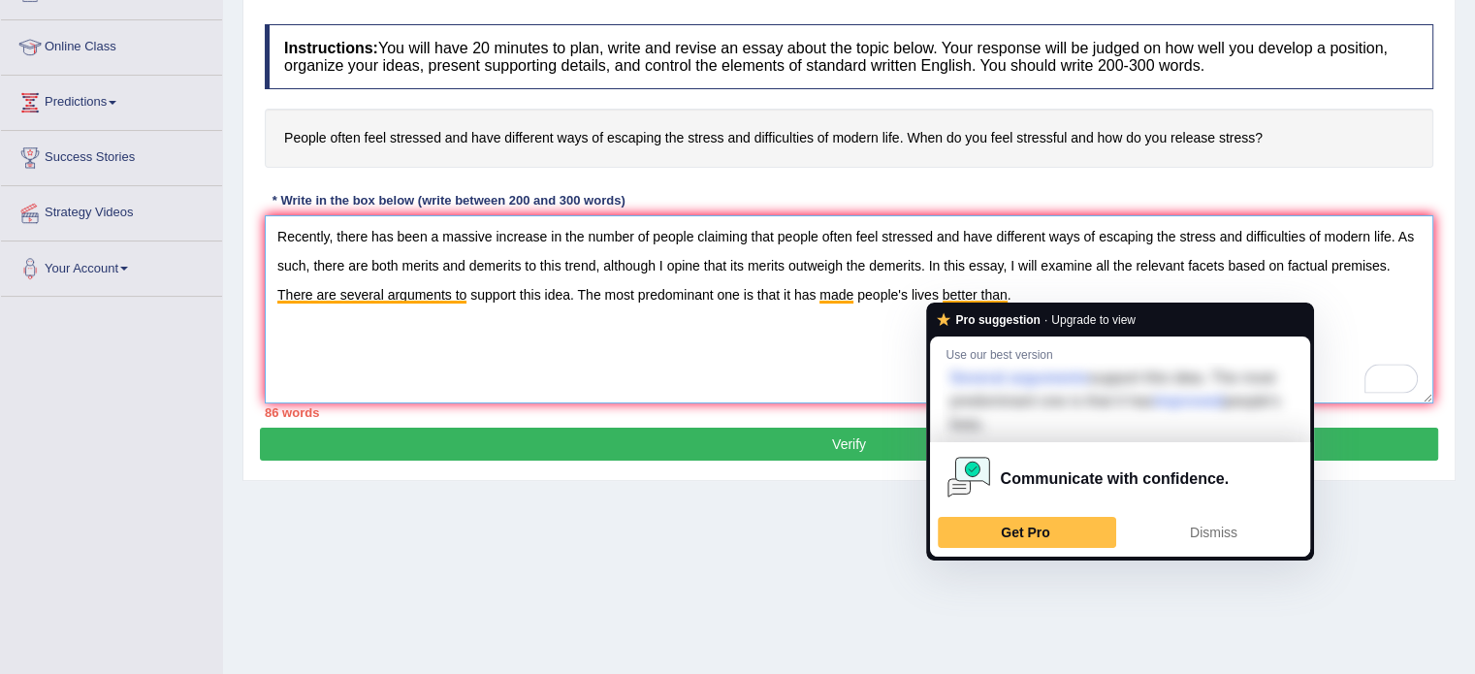
click at [977, 300] on textarea "Recently, there has been a massive increase in the number of people claiming th…" at bounding box center [849, 309] width 1168 height 188
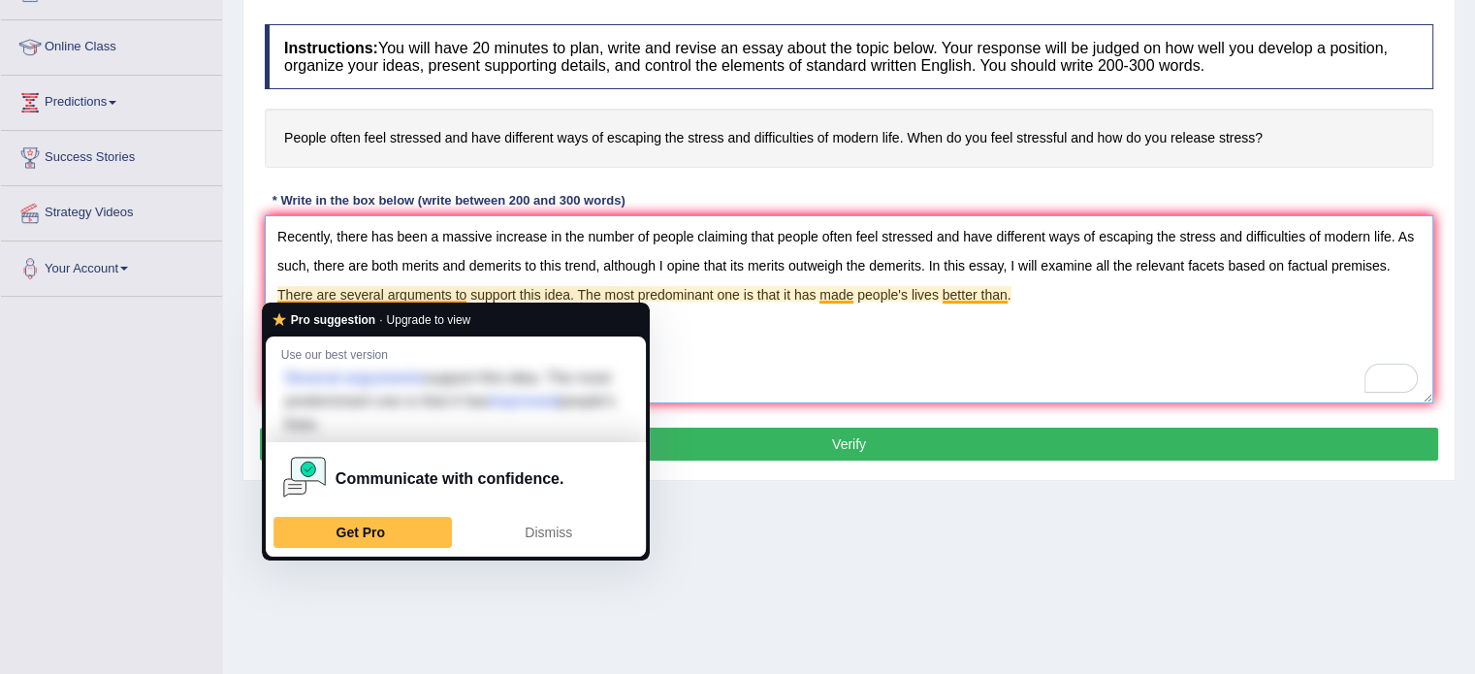
click at [372, 299] on textarea "Recently, there has been a massive increase in the number of people claiming th…" at bounding box center [849, 309] width 1168 height 188
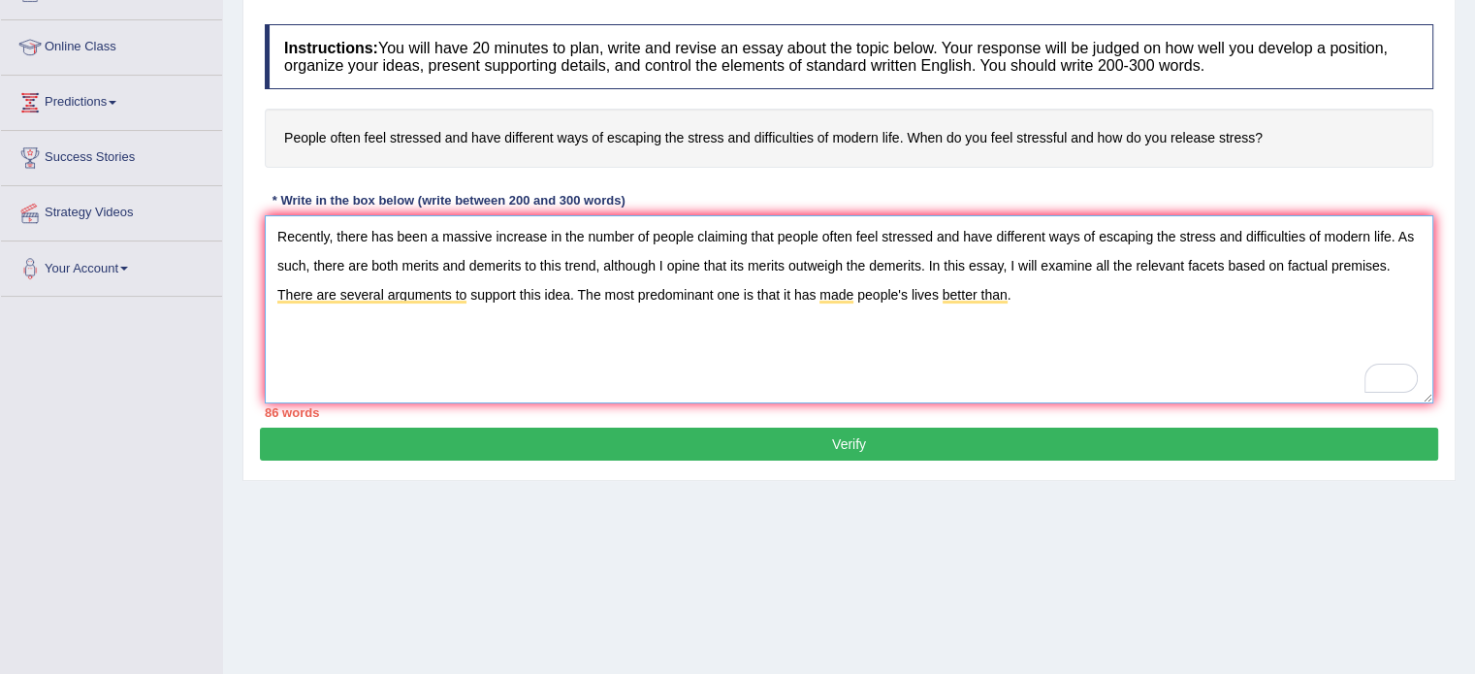
click at [1035, 287] on textarea "Recently, there has been a massive increase in the number of people claiming th…" at bounding box center [849, 309] width 1168 height 188
click at [1047, 313] on textarea "Recently, there has been a massive increase in the number of people claiming th…" at bounding box center [849, 309] width 1168 height 188
drag, startPoint x: 1043, startPoint y: 312, endPoint x: 1312, endPoint y: 364, distance: 273.4
click at [1312, 364] on textarea "Recently, there has been a massive increase in the number of people claiming th…" at bounding box center [849, 309] width 1168 height 188
click at [770, 228] on textarea "Recently, there has been a massive increase in the number of people claiming th…" at bounding box center [849, 309] width 1168 height 188
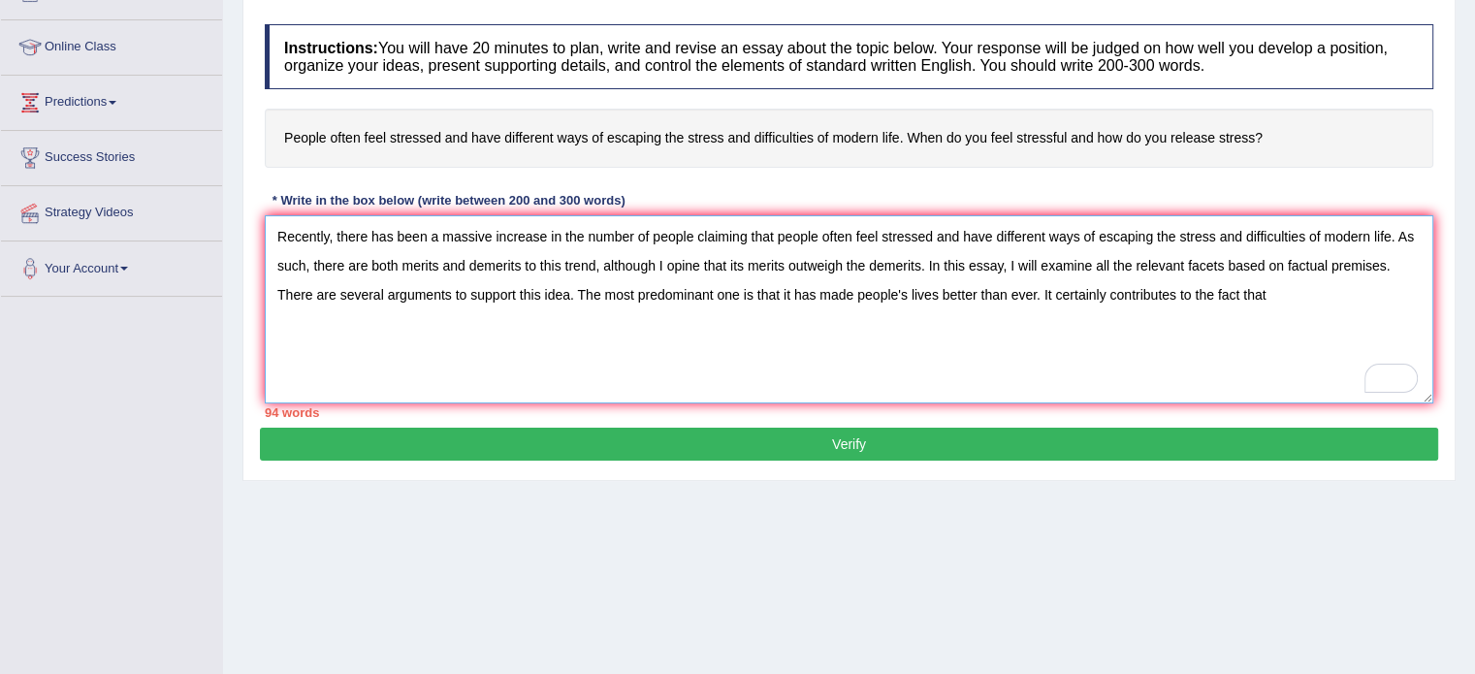
click at [770, 228] on textarea "Recently, there has been a massive increase in the number of people claiming th…" at bounding box center [849, 309] width 1168 height 188
click at [775, 272] on textarea "Recently, there has been a massive increase in the number of people claiming th…" at bounding box center [849, 309] width 1168 height 188
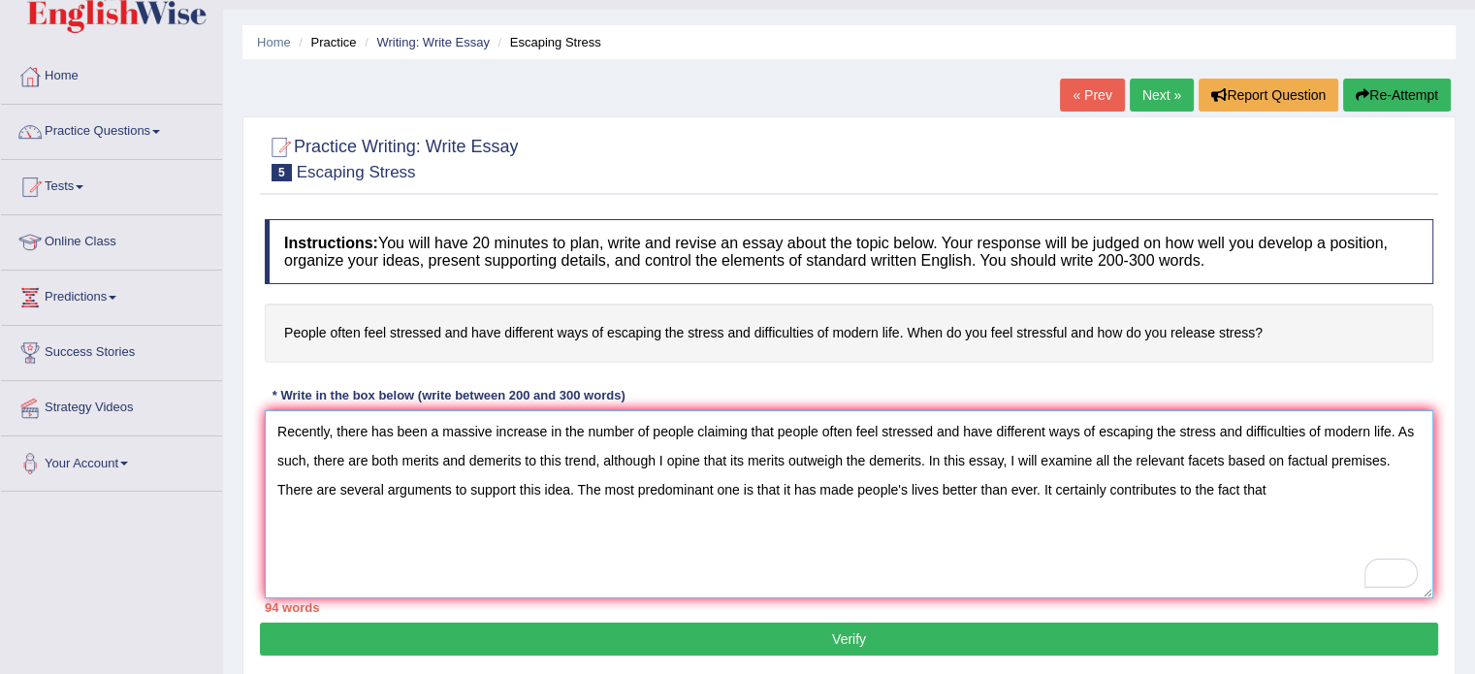
scroll to position [0, 0]
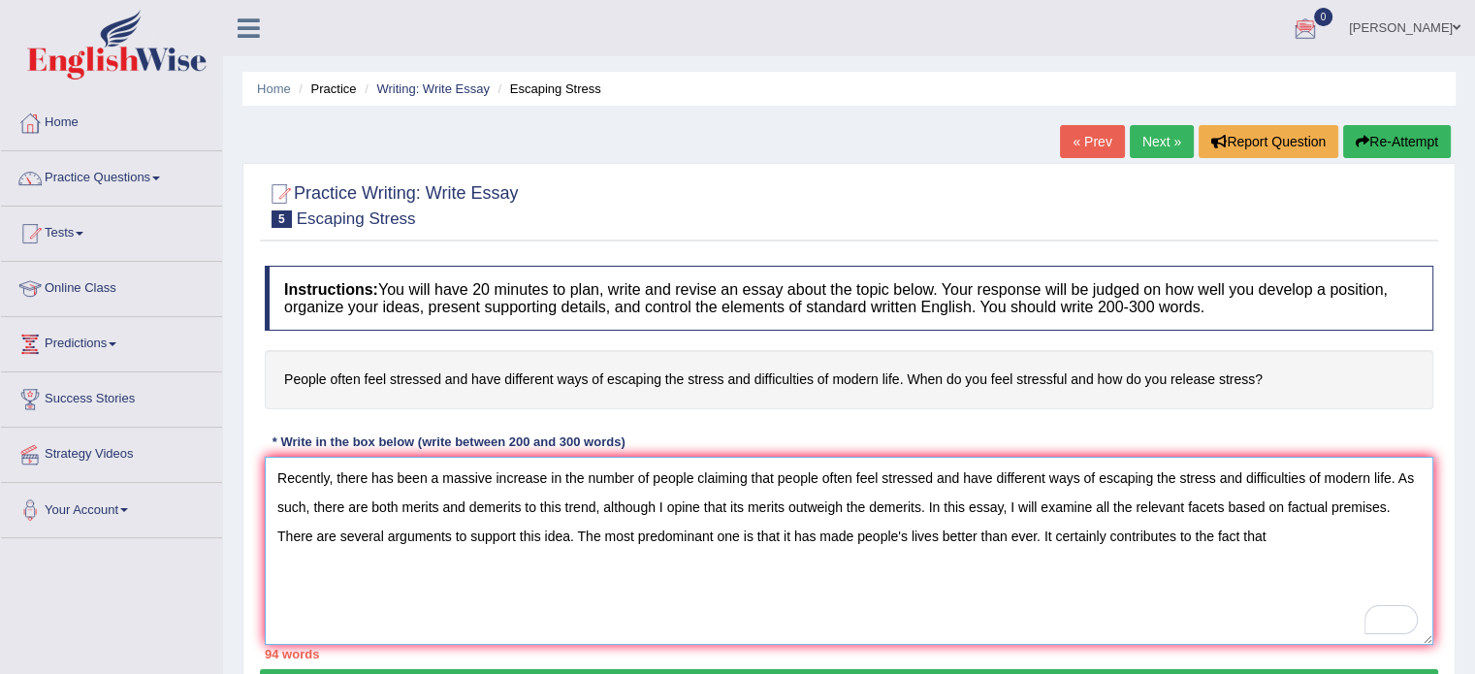
drag, startPoint x: 778, startPoint y: 234, endPoint x: 1396, endPoint y: 21, distance: 653.0
click at [1396, 21] on div "Toggle navigation Home Practice Questions Speaking Practice Read Aloud Repeat S…" at bounding box center [737, 504] width 1475 height 1008
click at [1273, 527] on textarea "Recently, there has been a massive increase in the number of people claiming th…" at bounding box center [849, 551] width 1168 height 188
paste textarea "people often feel stressed and have different ways of escaping the stress and d…"
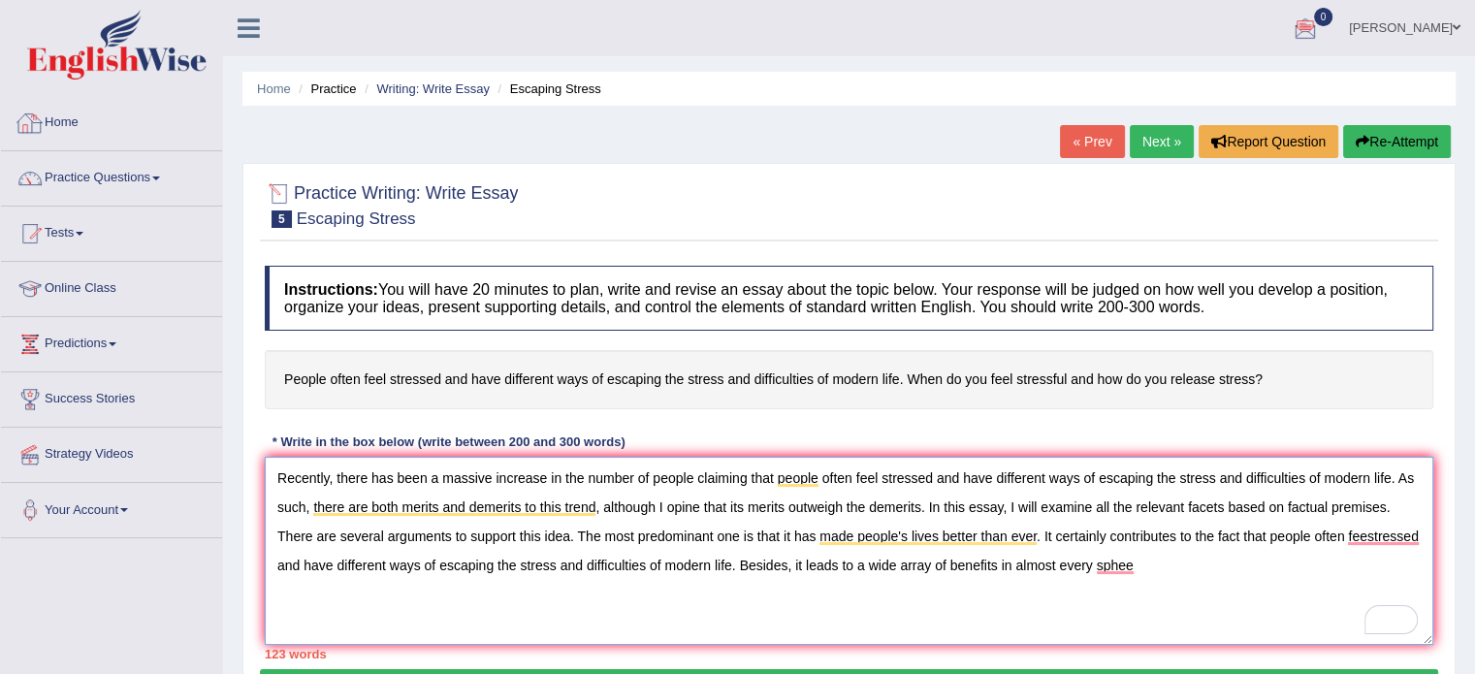
type textarea "Recently, there has been a massive increase in the number of people claiming th…"
click at [32, 119] on div at bounding box center [30, 123] width 29 height 29
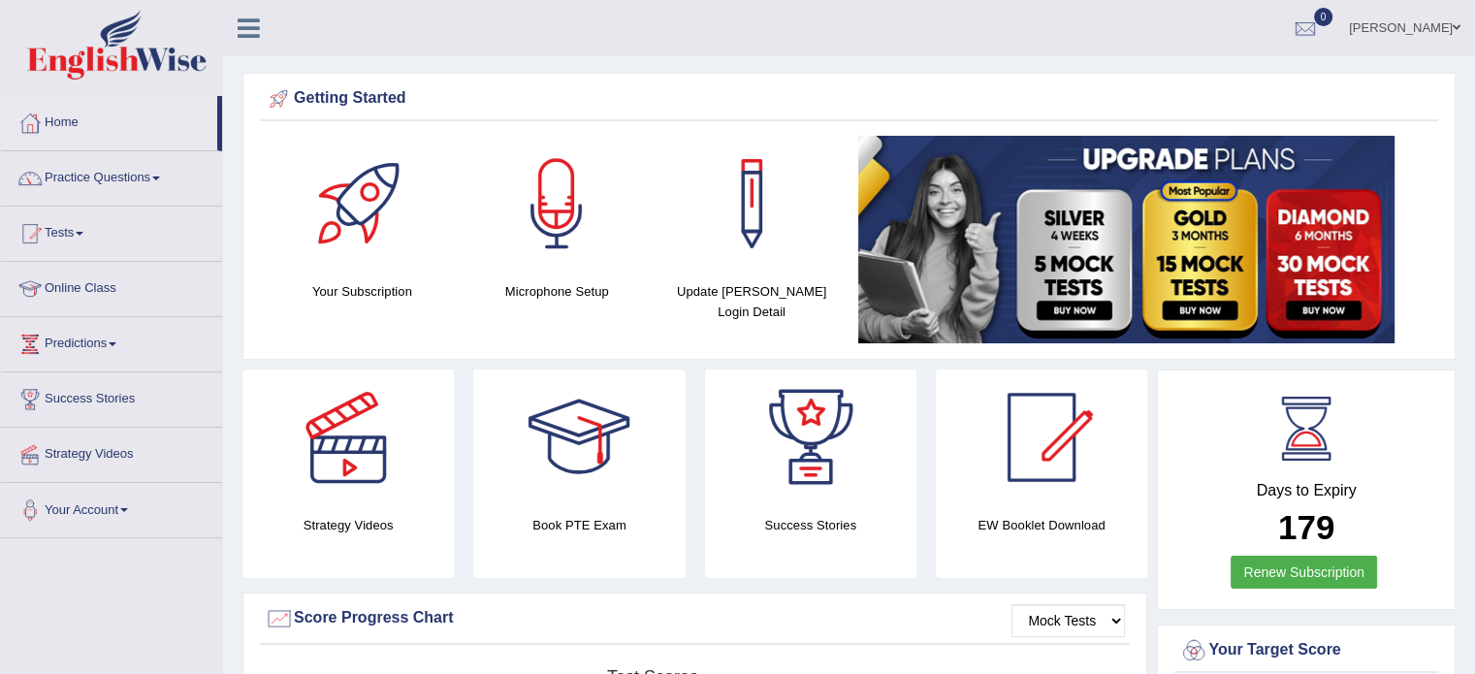
click at [134, 174] on link "Practice Questions" at bounding box center [111, 175] width 221 height 48
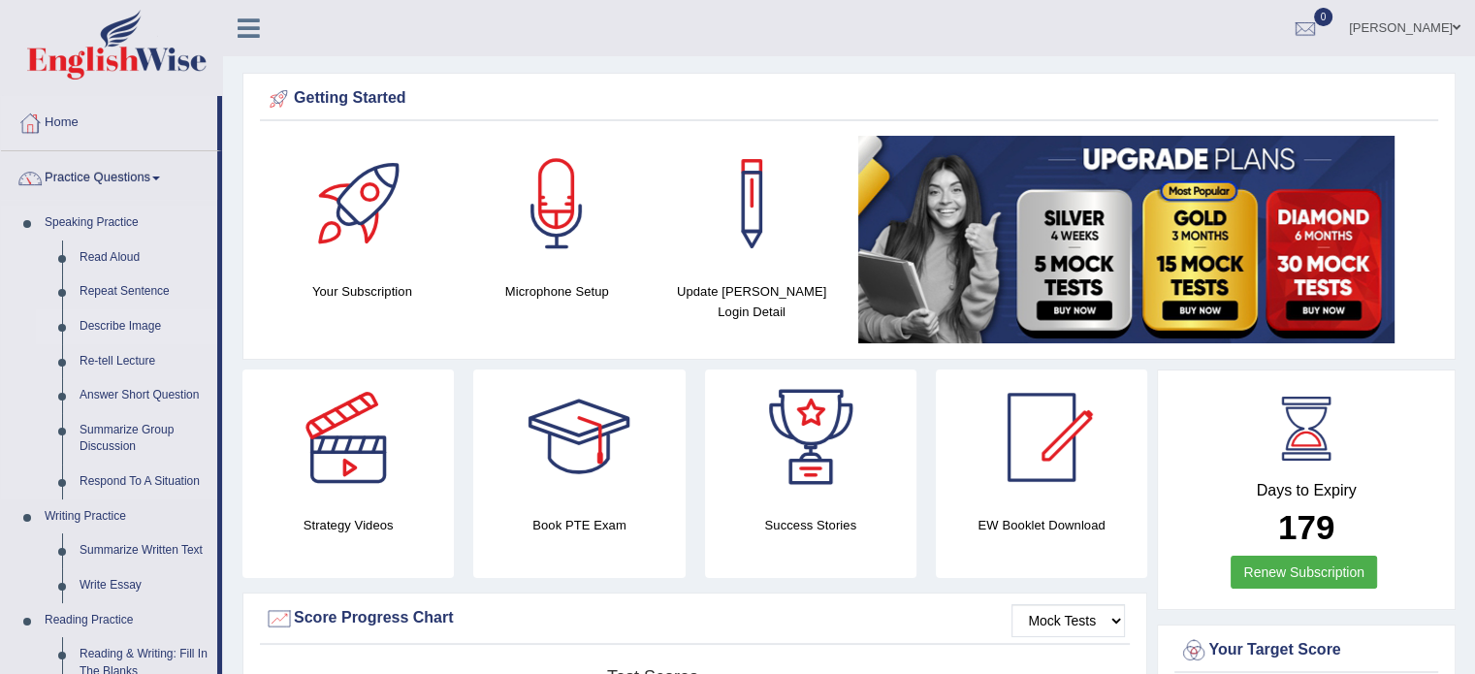
click at [140, 323] on link "Describe Image" at bounding box center [144, 326] width 146 height 35
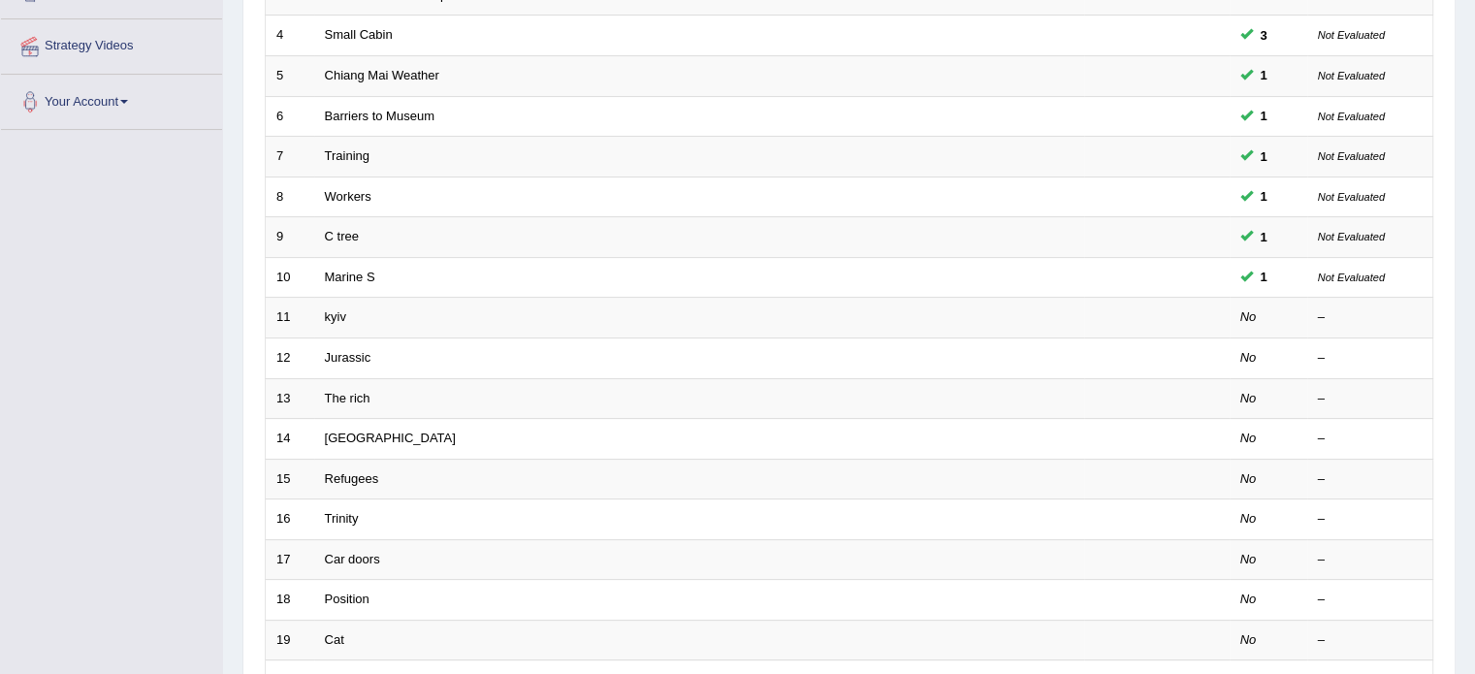
scroll to position [422, 0]
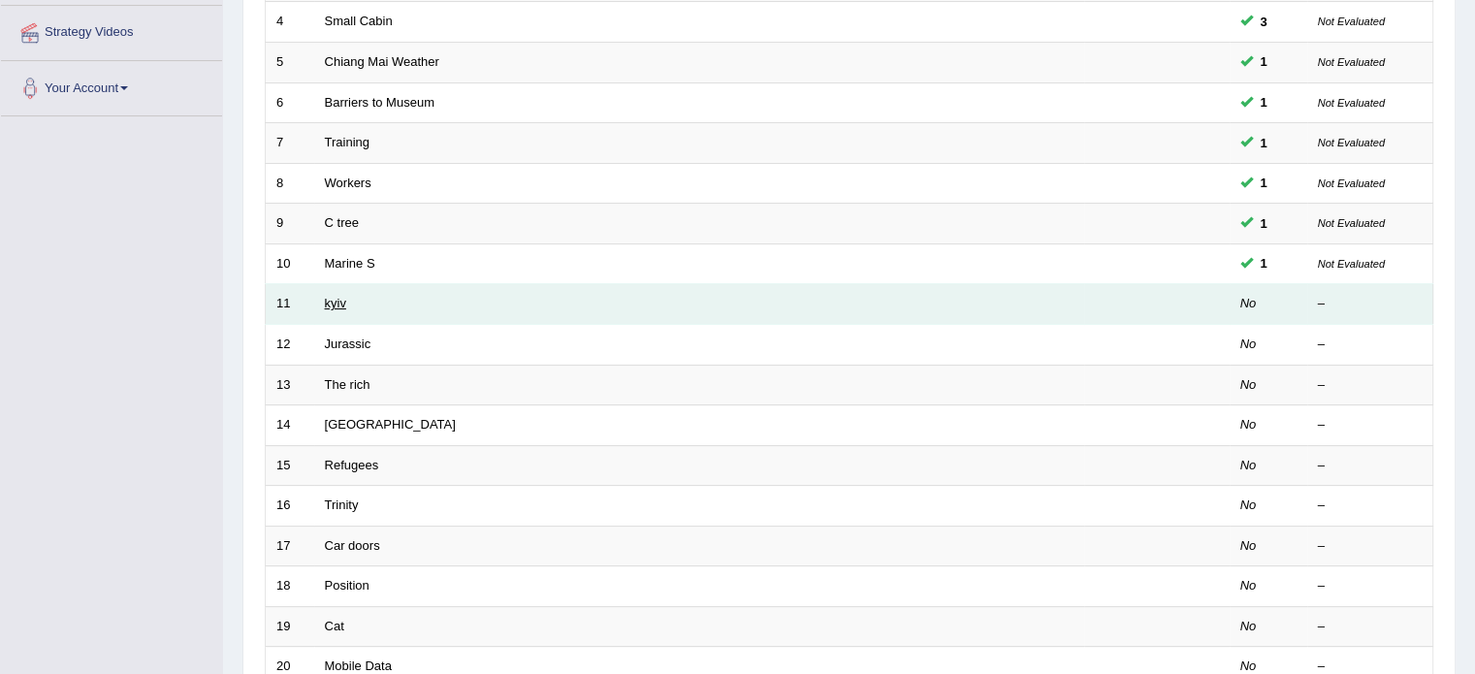
click at [326, 302] on link "kyiv" at bounding box center [335, 303] width 21 height 15
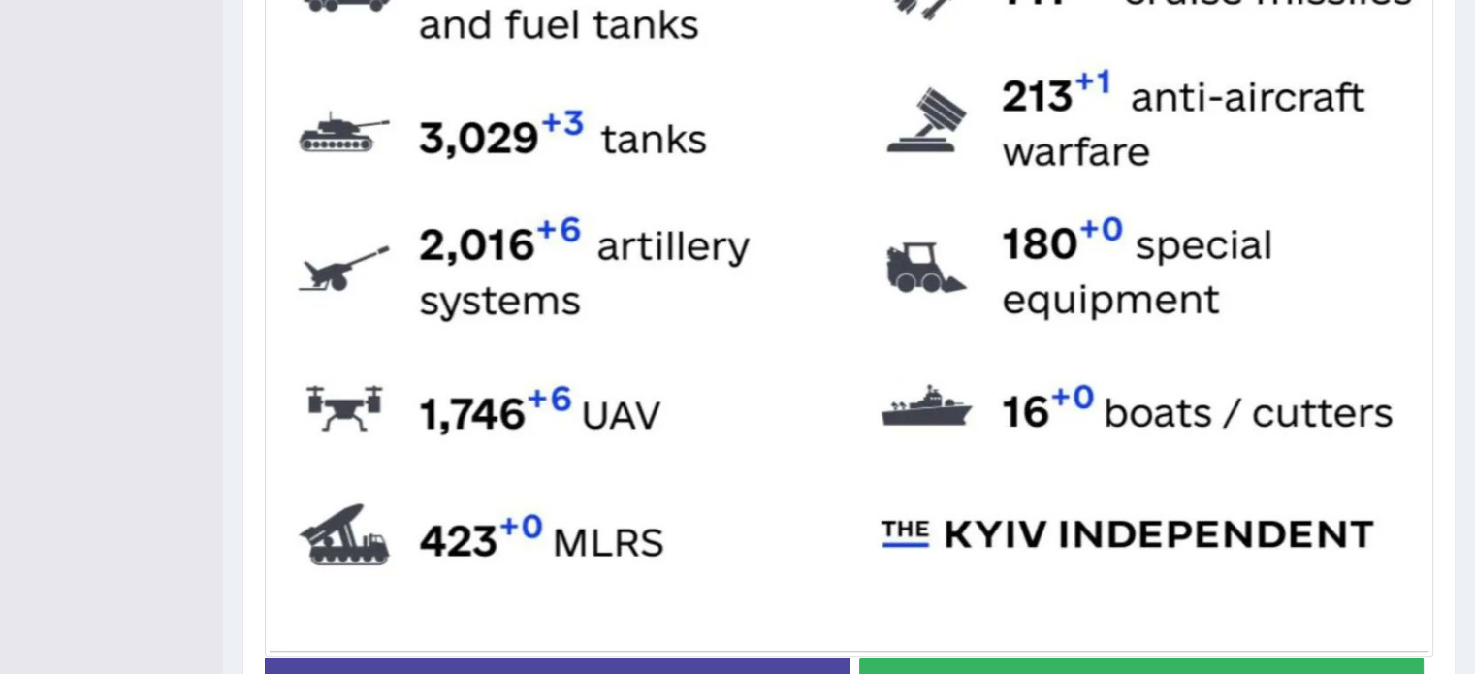
scroll to position [1093, 0]
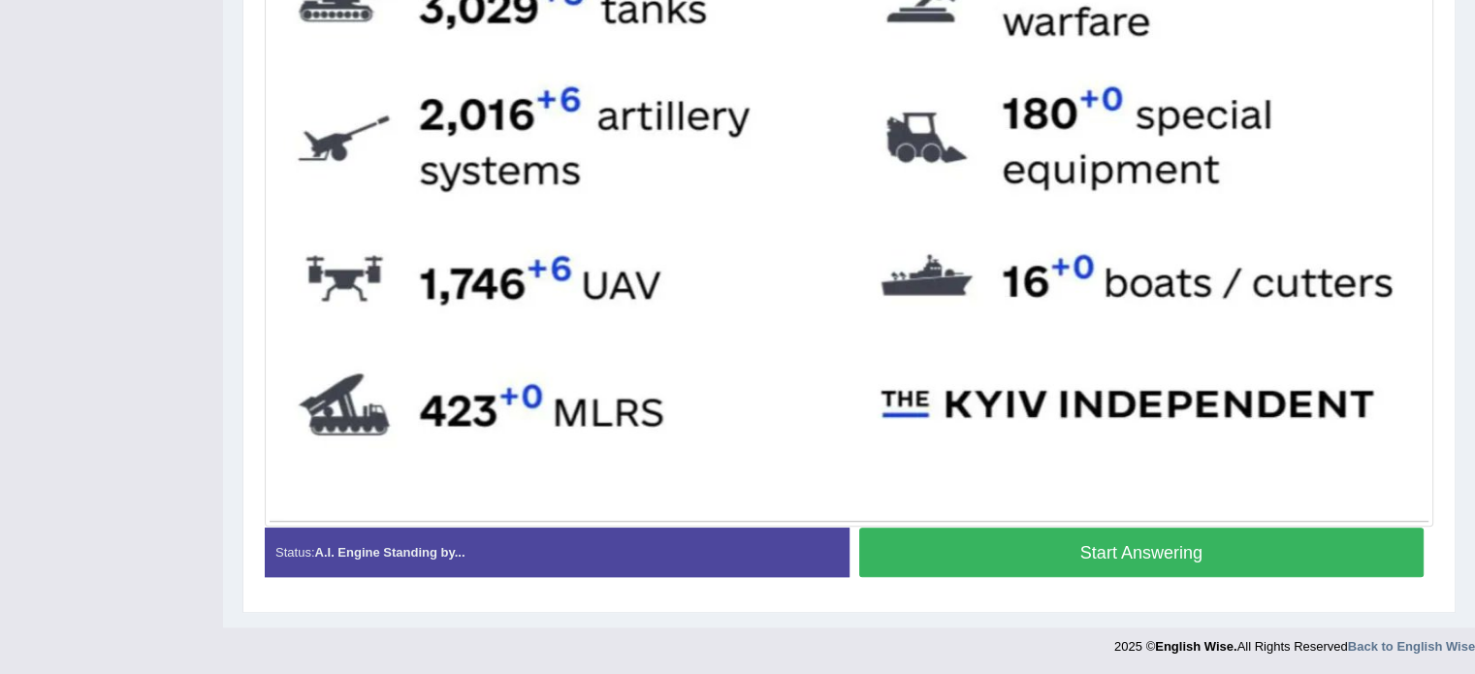
click at [1339, 550] on button "Start Answering" at bounding box center [1141, 551] width 565 height 49
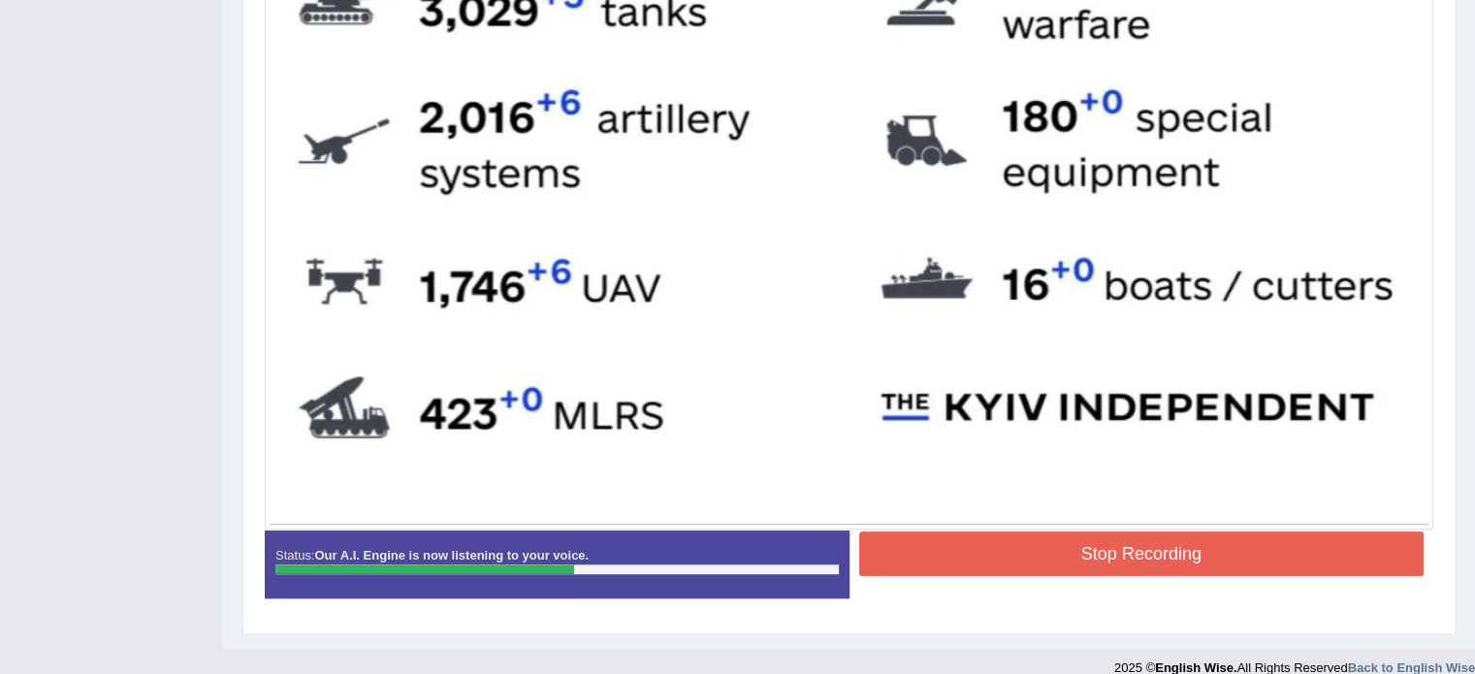
scroll to position [1091, 0]
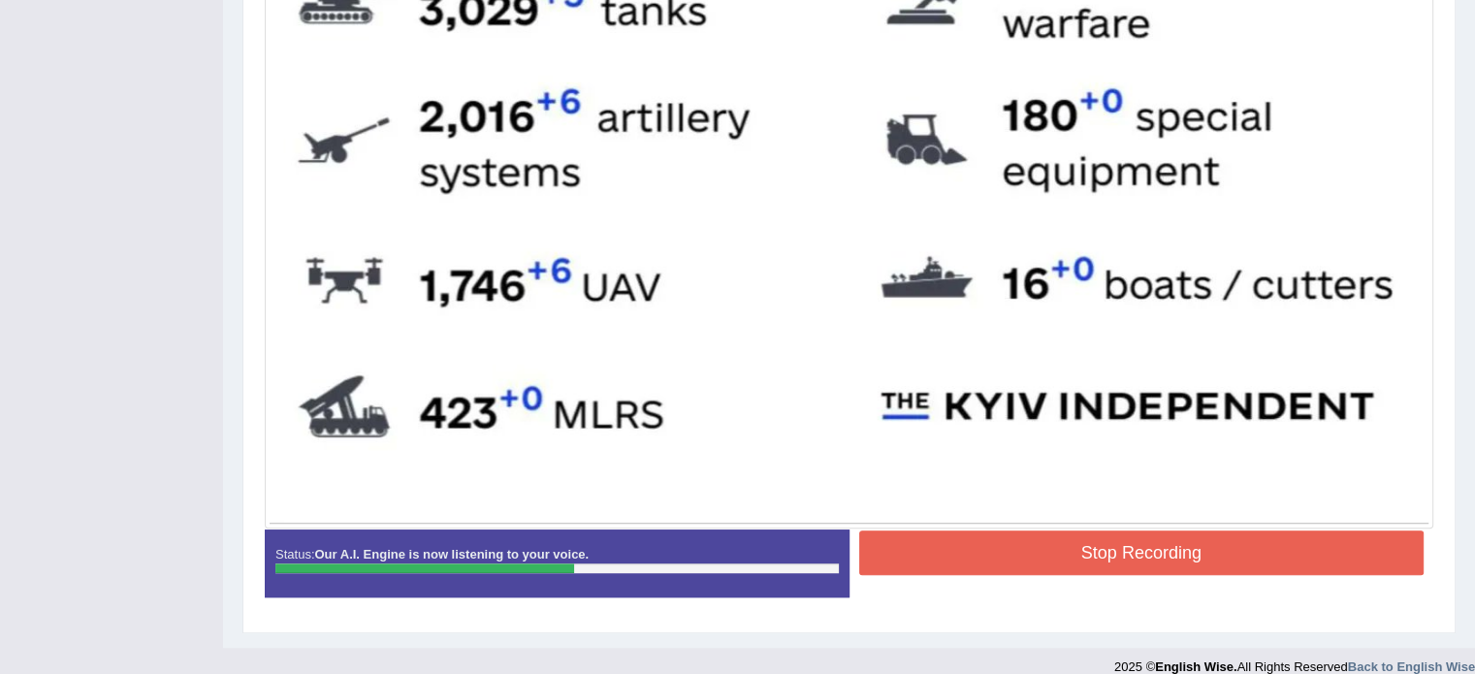
click at [1307, 550] on button "Stop Recording" at bounding box center [1141, 552] width 565 height 45
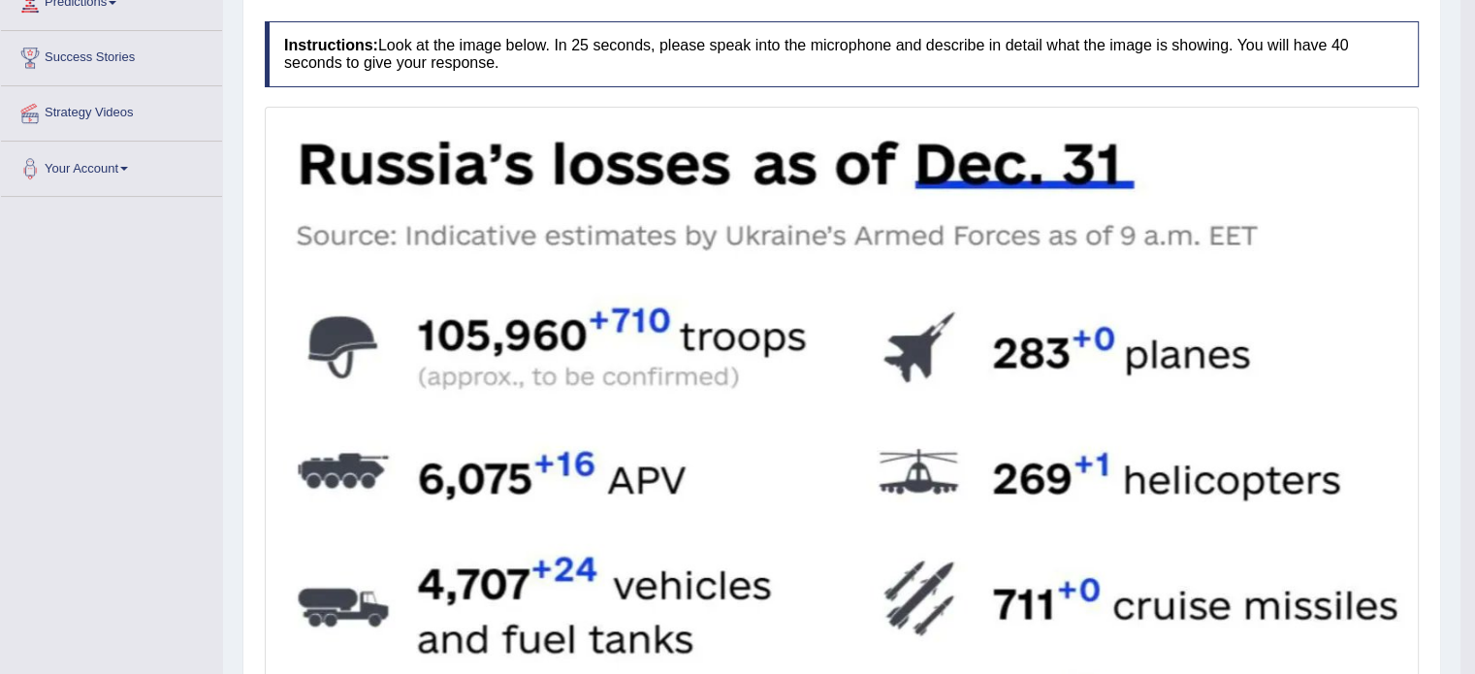
scroll to position [342, 0]
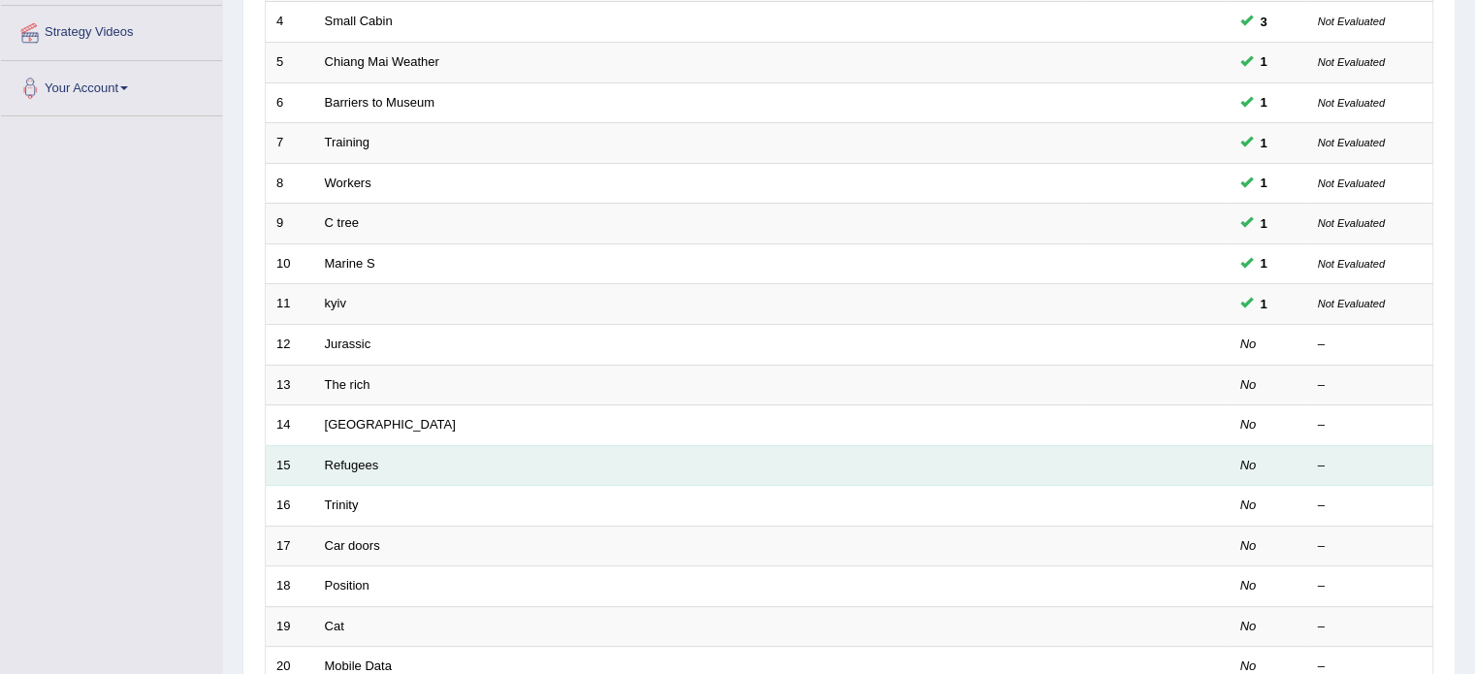
click at [1218, 453] on td at bounding box center [1156, 465] width 145 height 41
click at [382, 339] on td "Jurassic" at bounding box center [699, 344] width 770 height 41
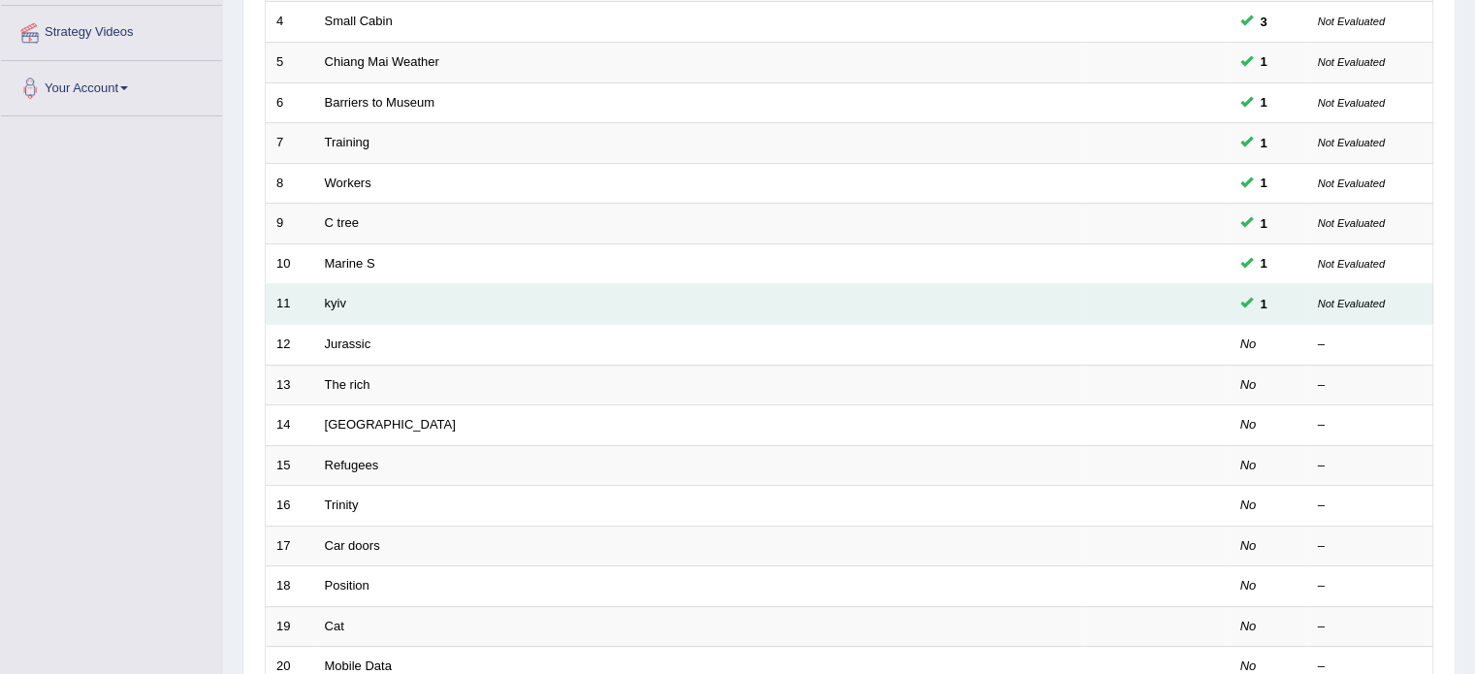
click at [365, 301] on td "kyiv" at bounding box center [699, 304] width 770 height 41
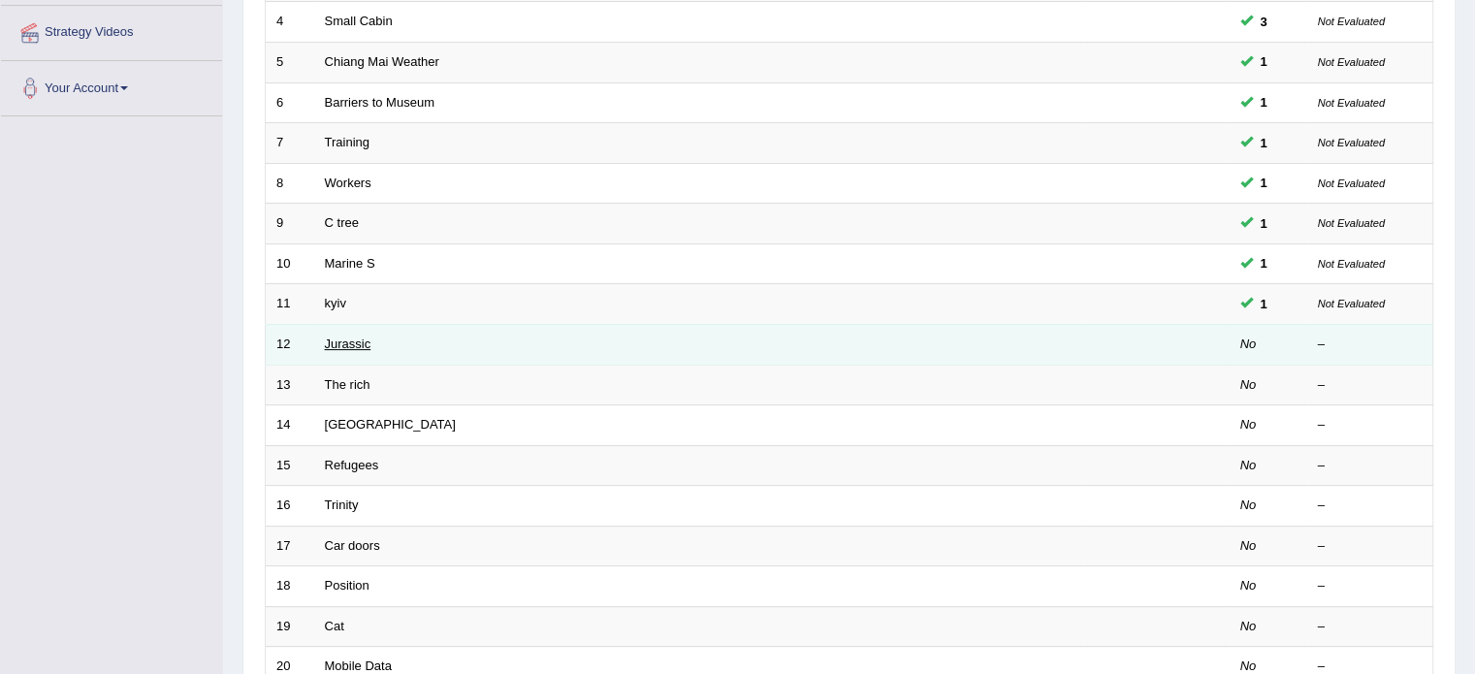
click at [365, 337] on link "Jurassic" at bounding box center [348, 343] width 47 height 15
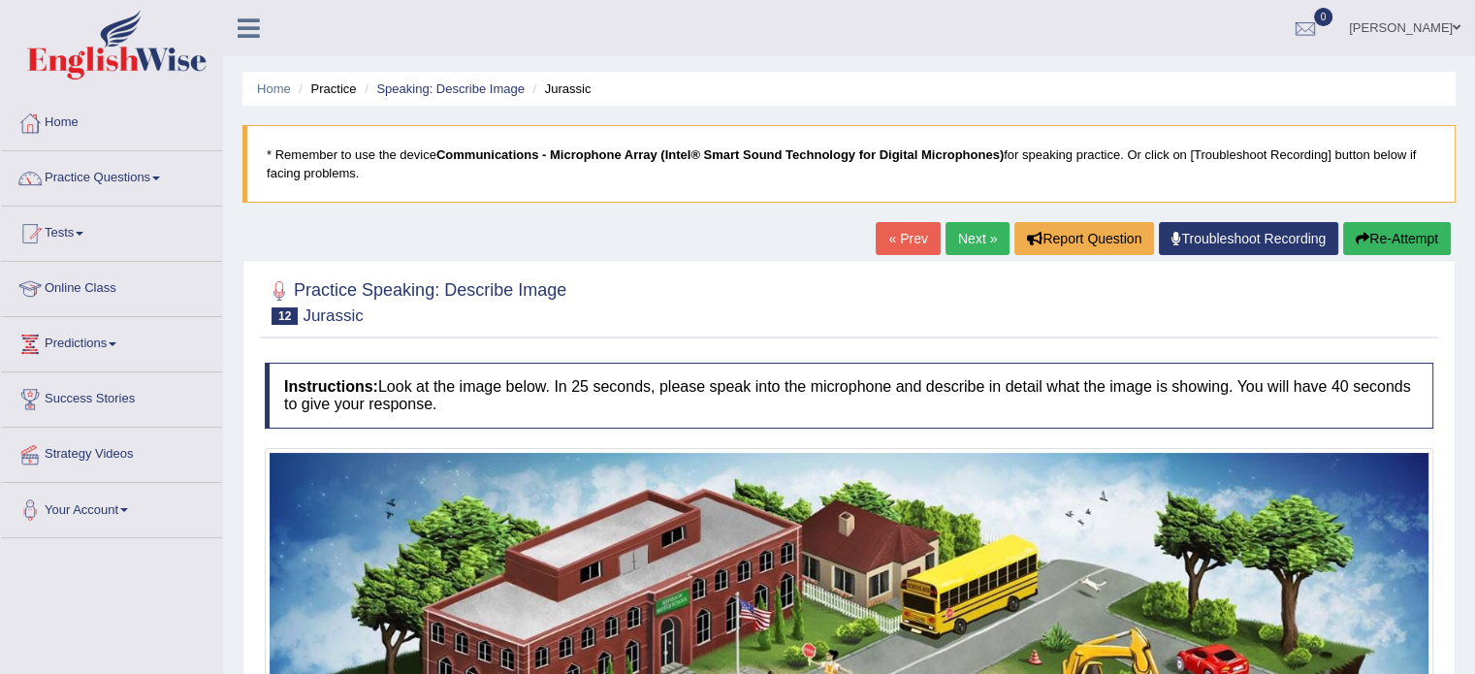
click at [887, 229] on link "« Prev" at bounding box center [907, 238] width 64 height 33
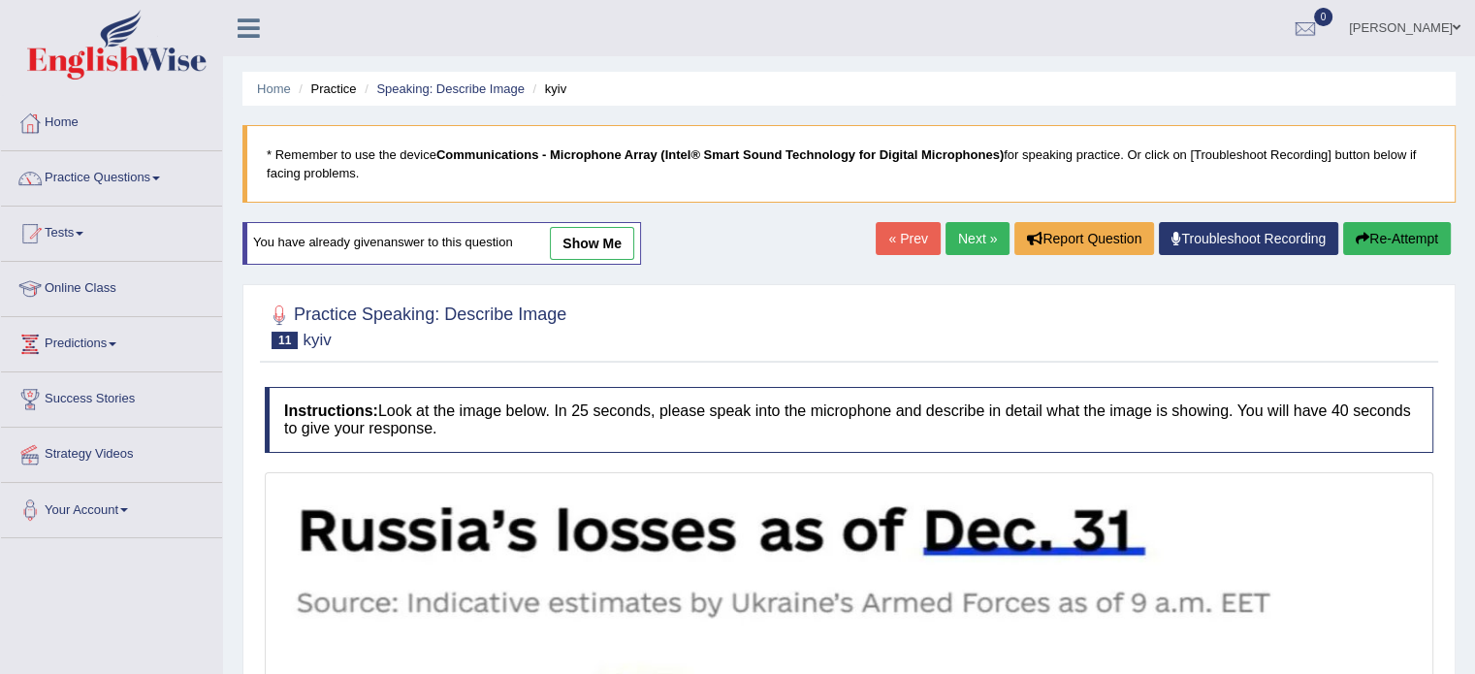
click at [961, 250] on link "Next »" at bounding box center [977, 238] width 64 height 33
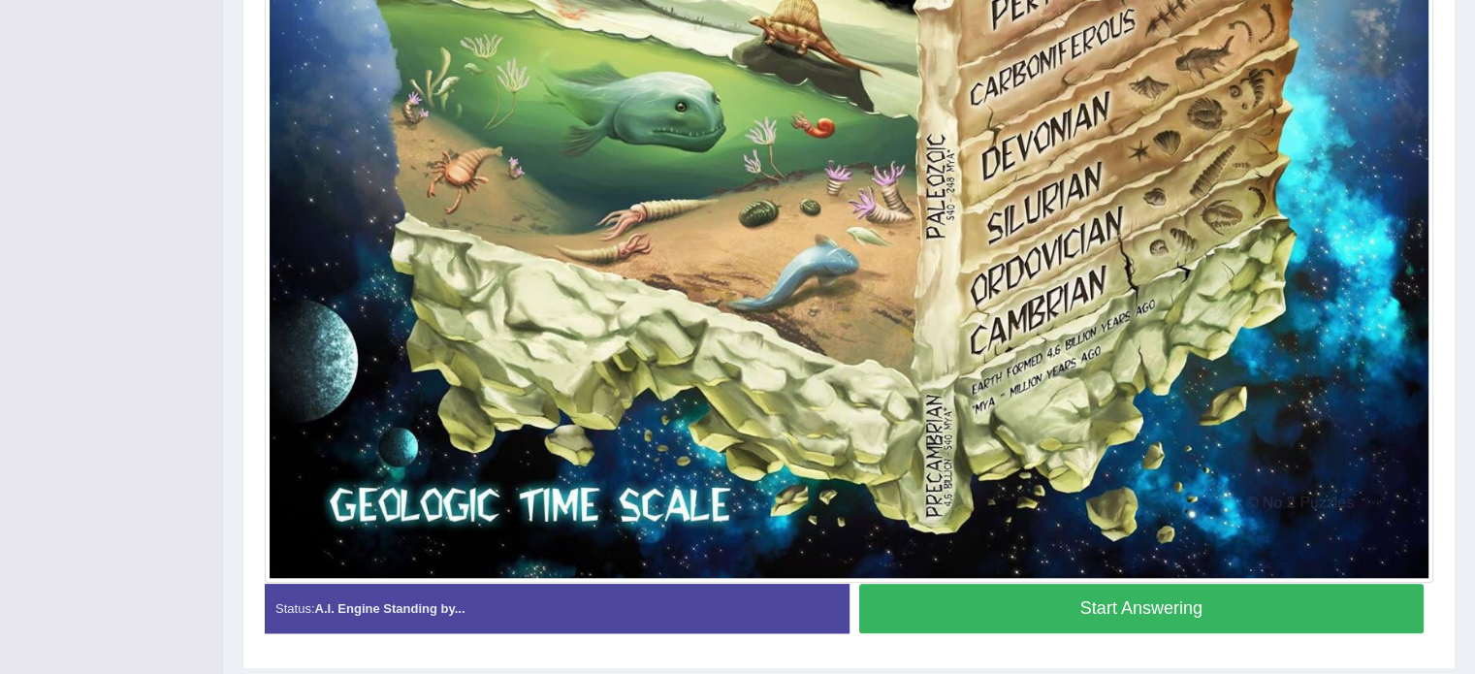
scroll to position [1557, 0]
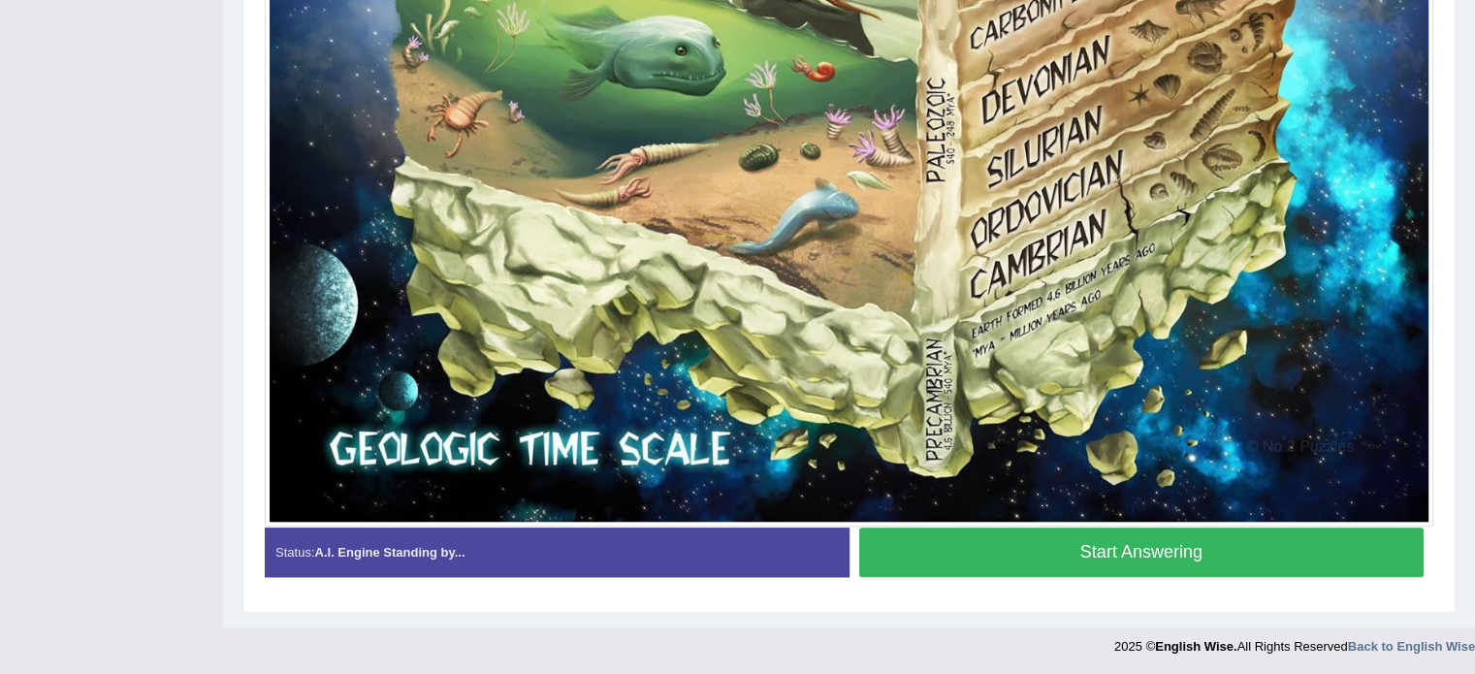
click at [1130, 547] on button "Start Answering" at bounding box center [1141, 551] width 565 height 49
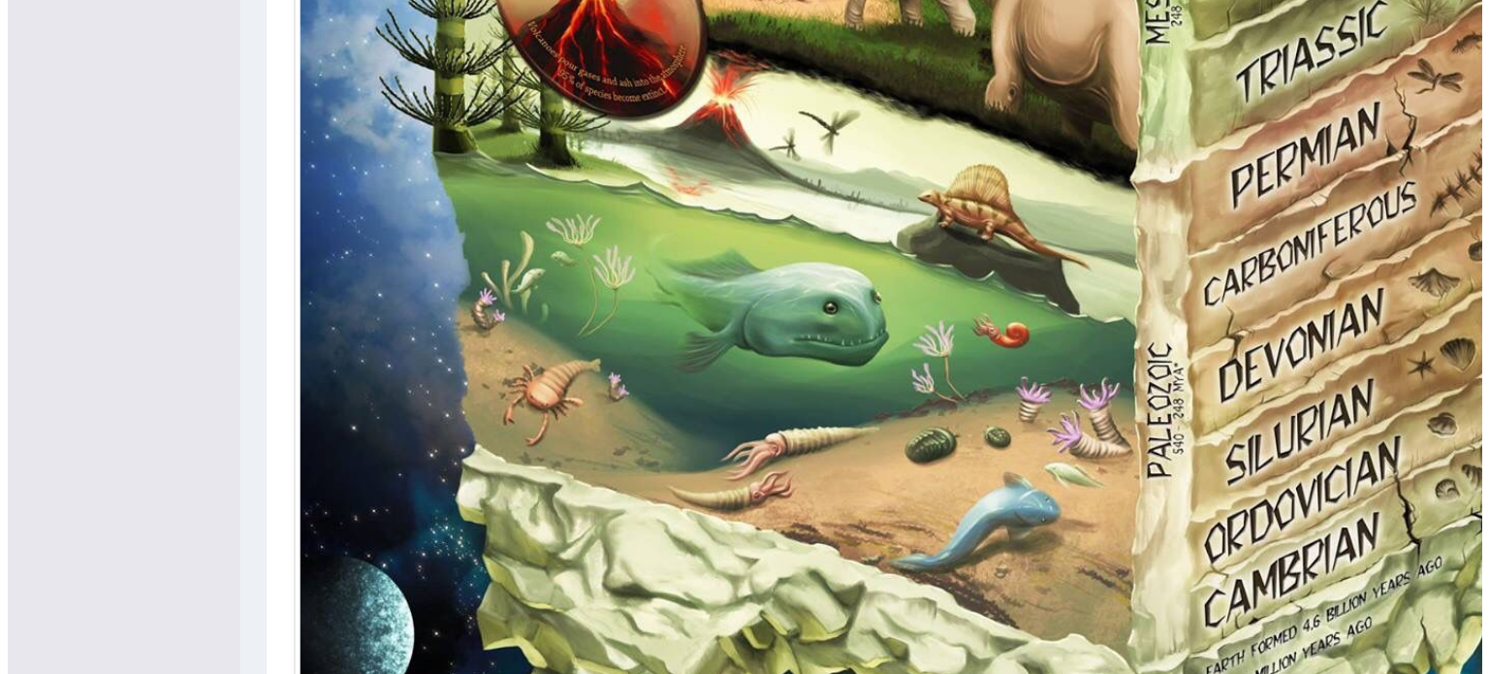
scroll to position [1575, 0]
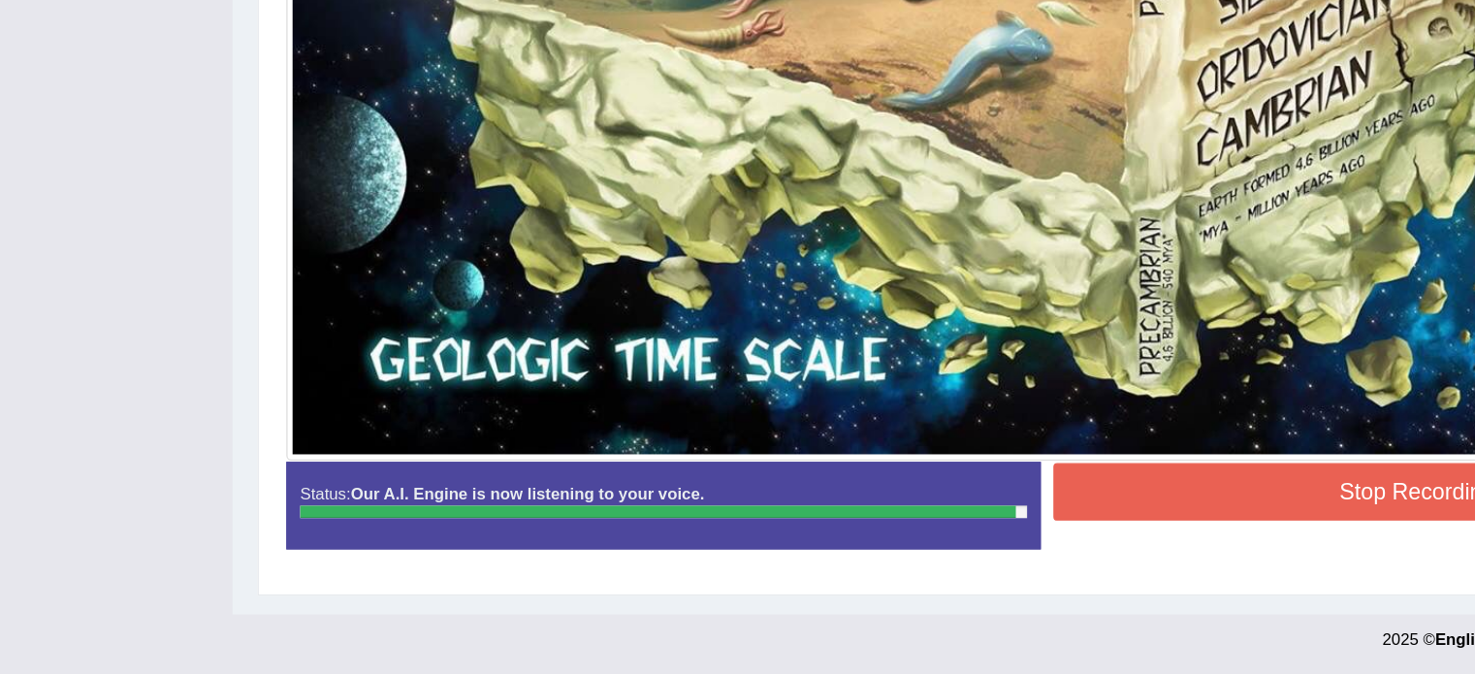
click at [976, 535] on button "Stop Recording" at bounding box center [1141, 532] width 565 height 45
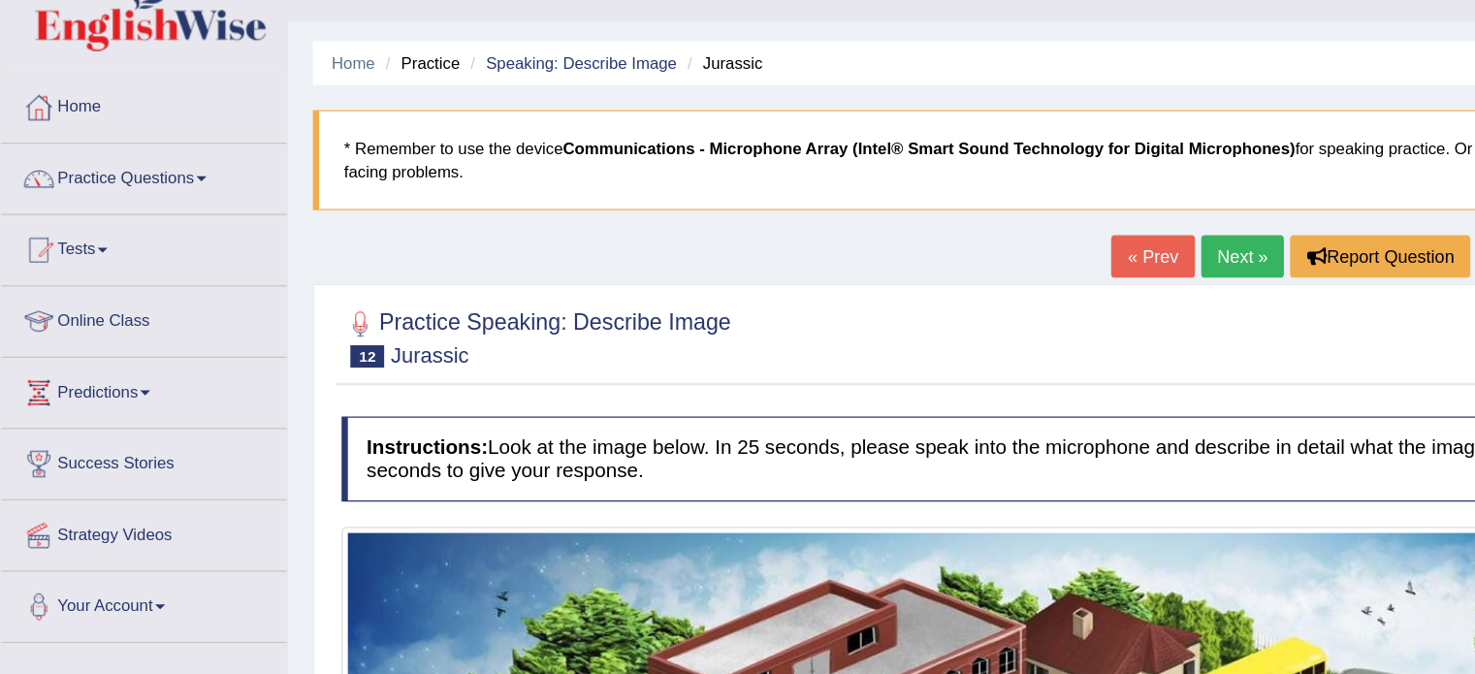
scroll to position [0, 0]
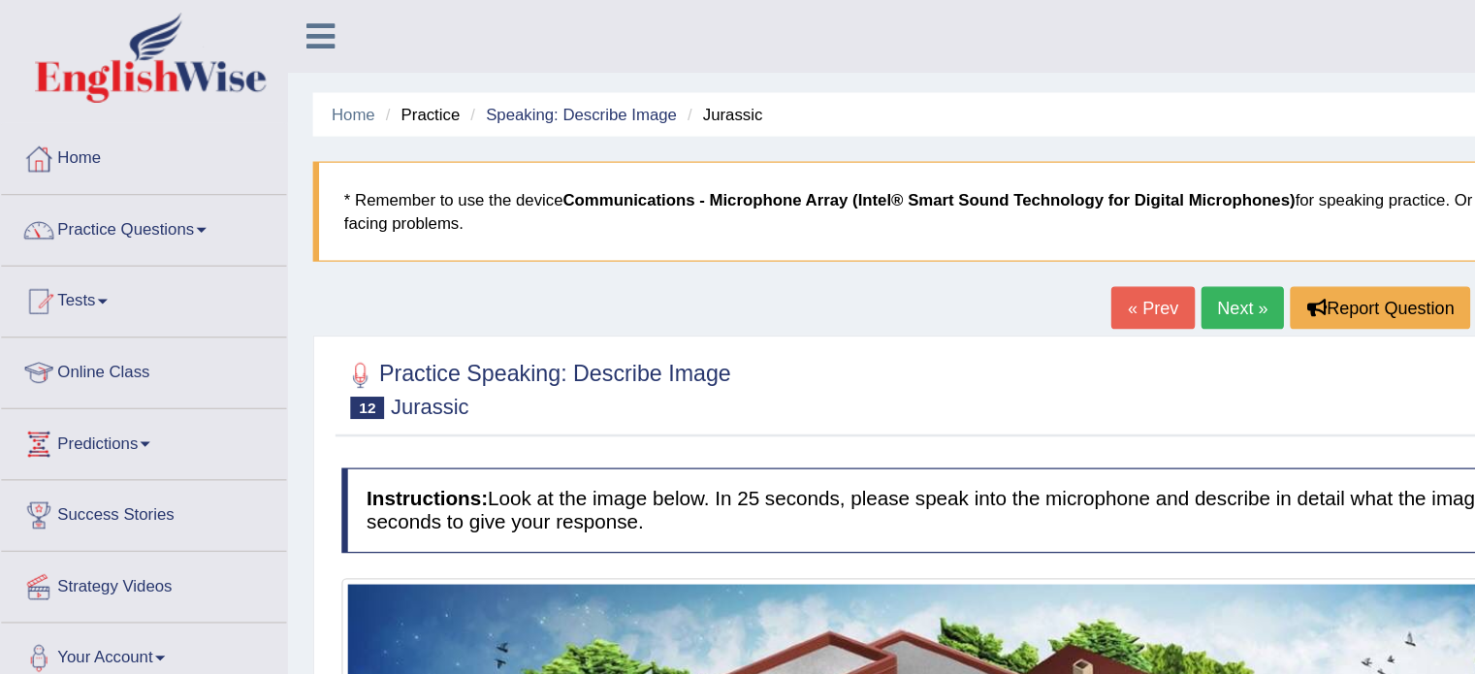
click at [937, 240] on link "Next »" at bounding box center [963, 238] width 64 height 33
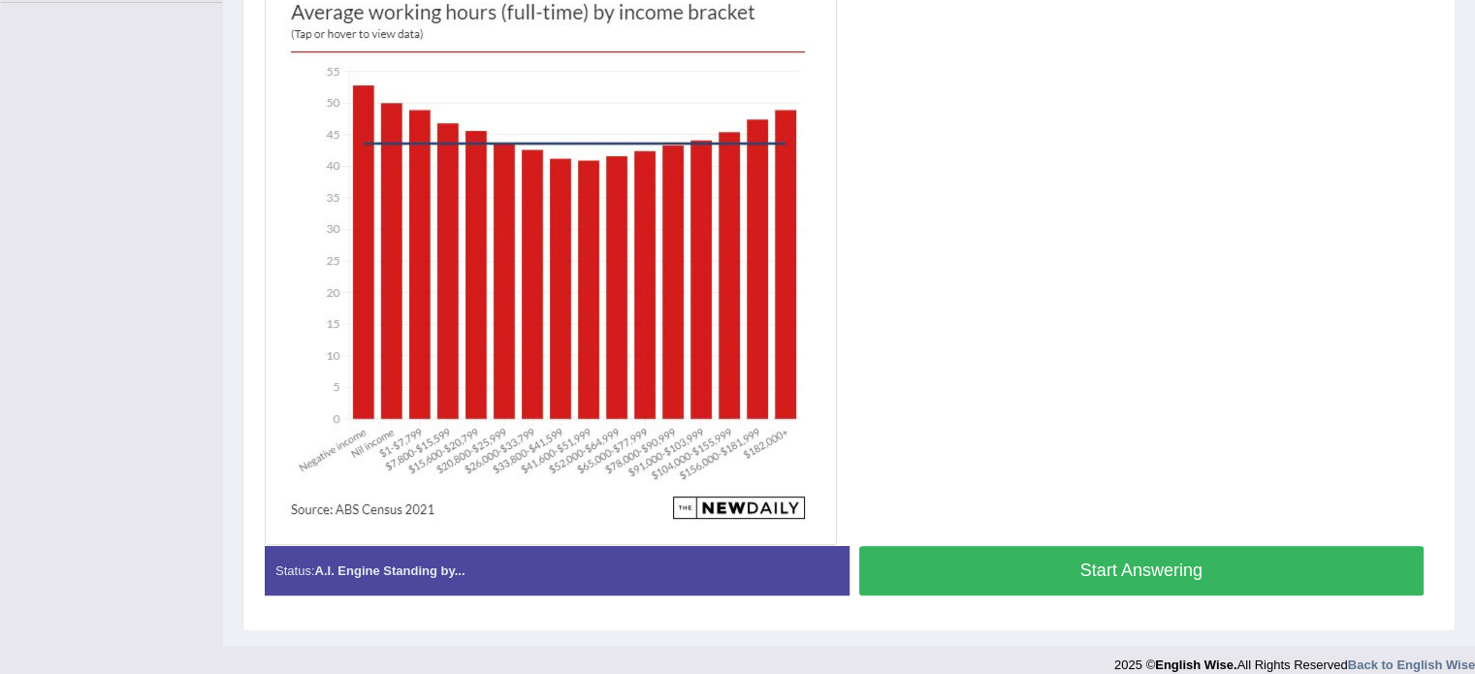
scroll to position [552, 0]
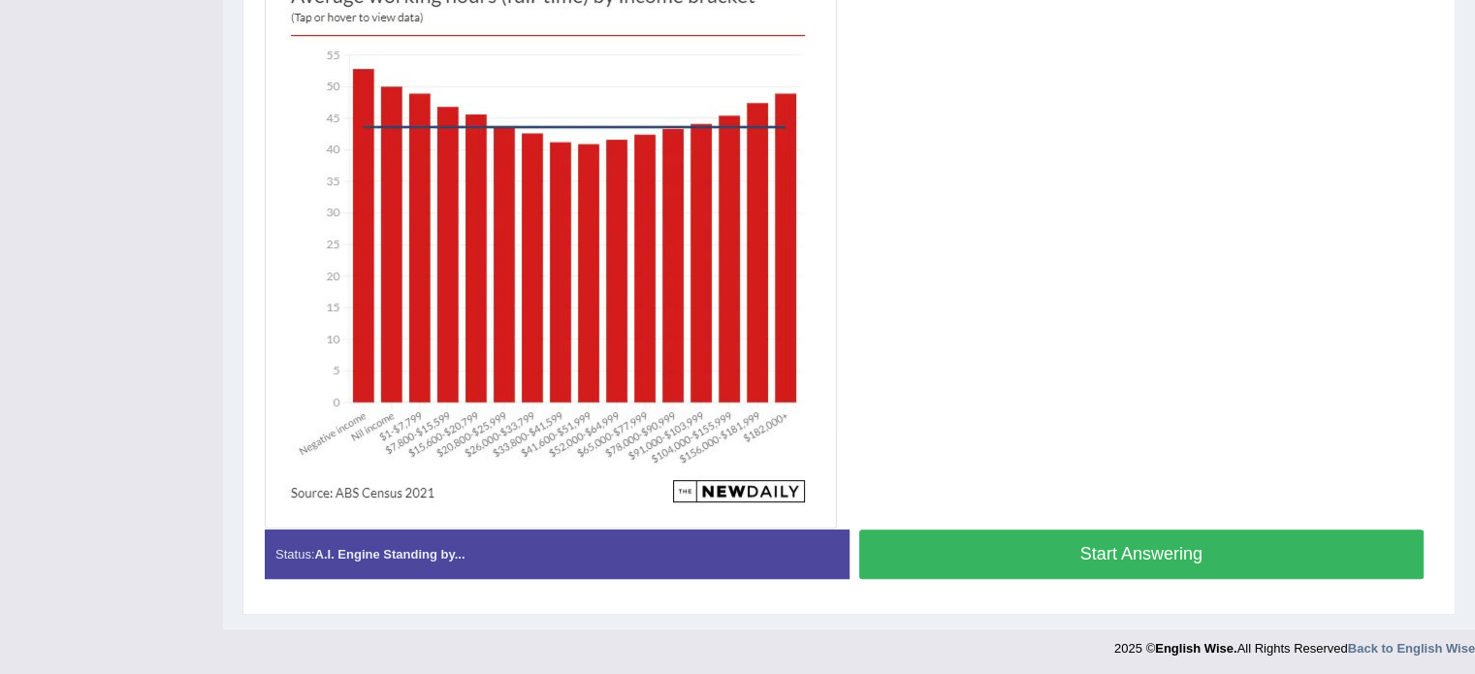
click at [1118, 569] on button "Start Answering" at bounding box center [1141, 553] width 565 height 49
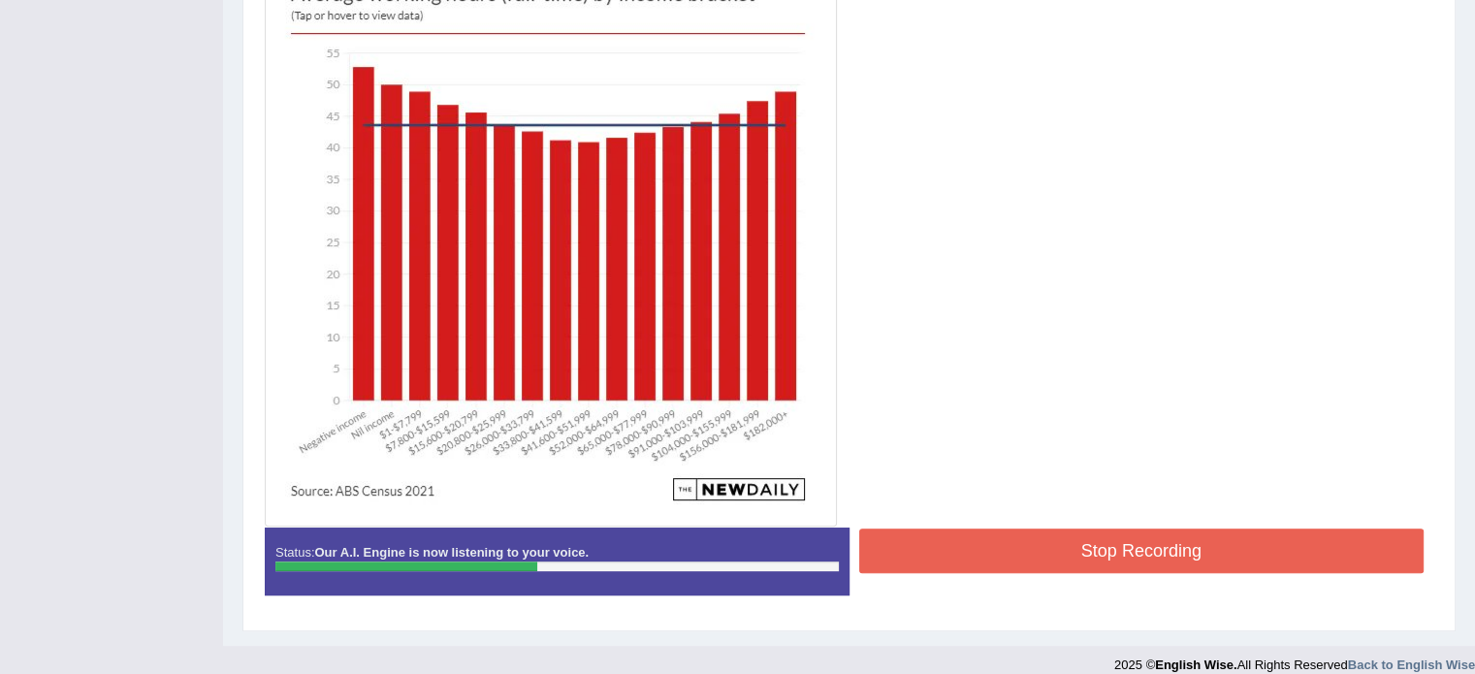
scroll to position [562, 0]
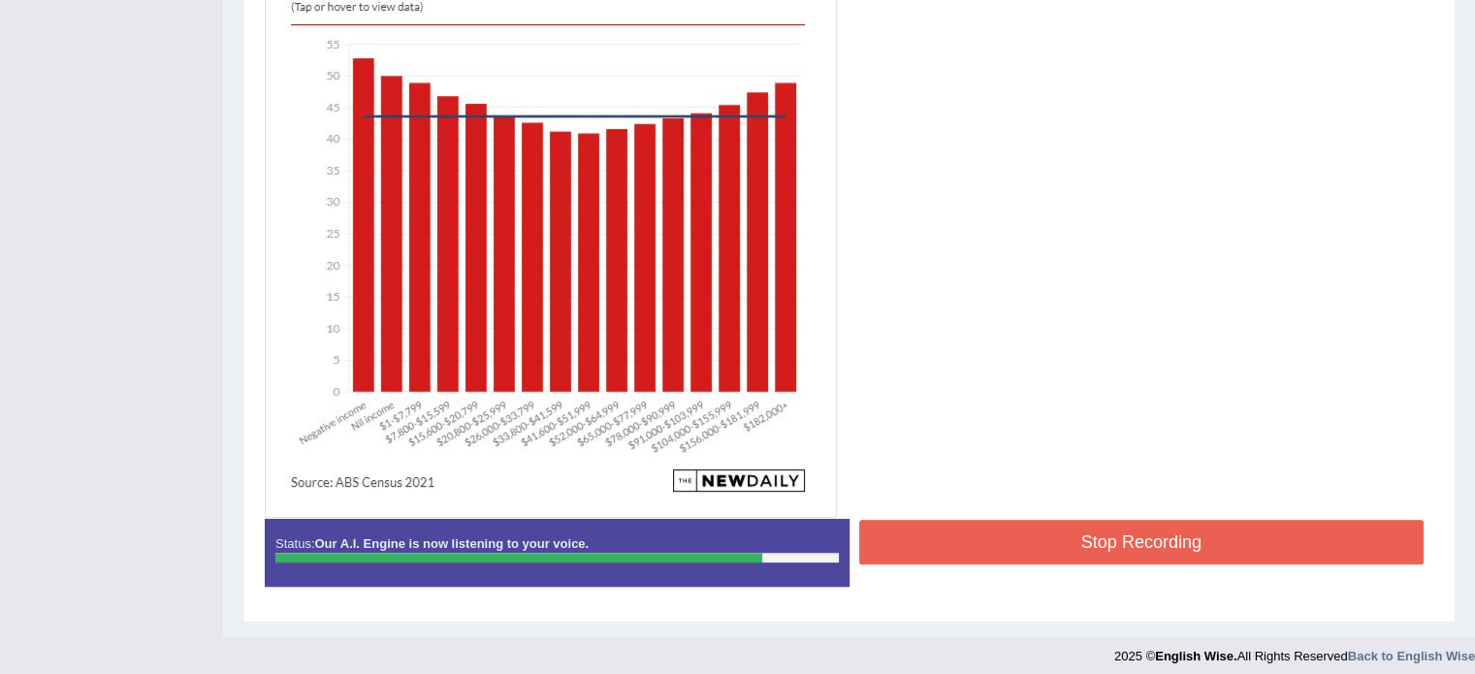
click at [1018, 526] on button "Stop Recording" at bounding box center [1141, 542] width 565 height 45
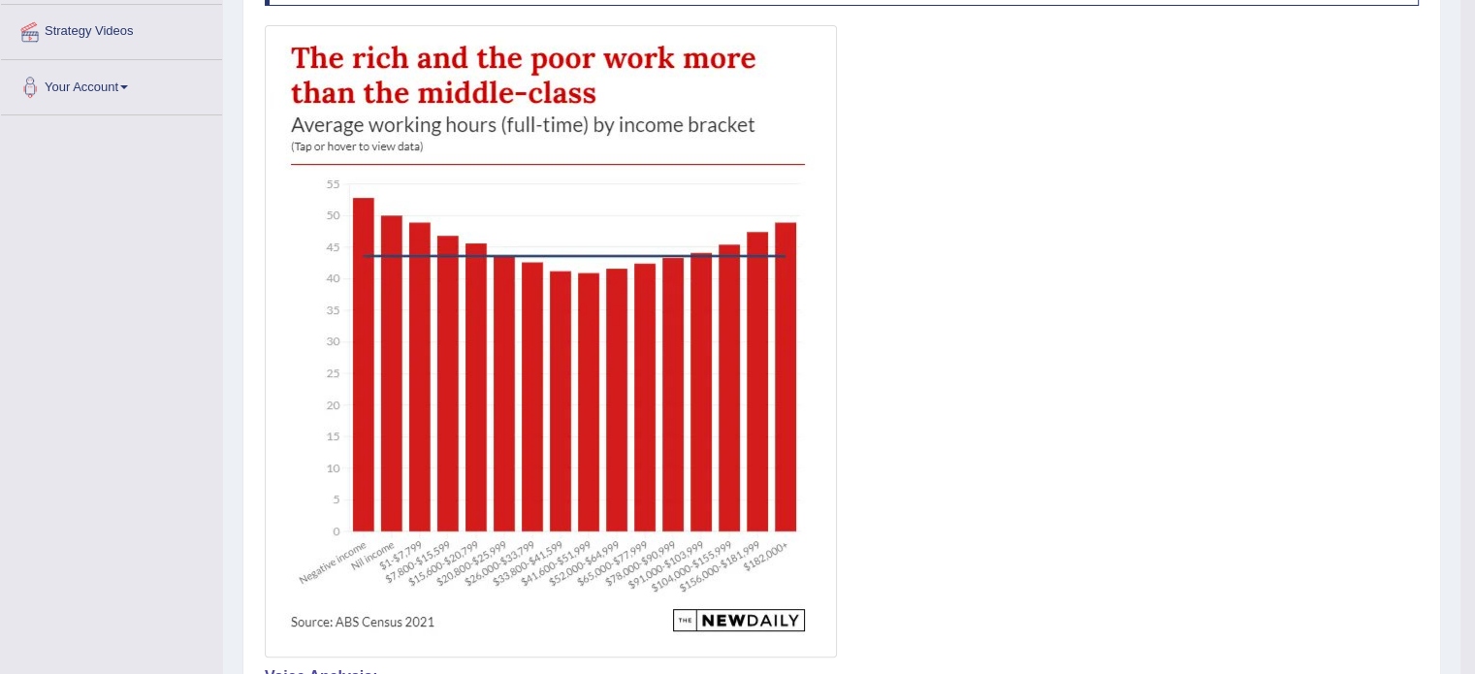
scroll to position [420, 0]
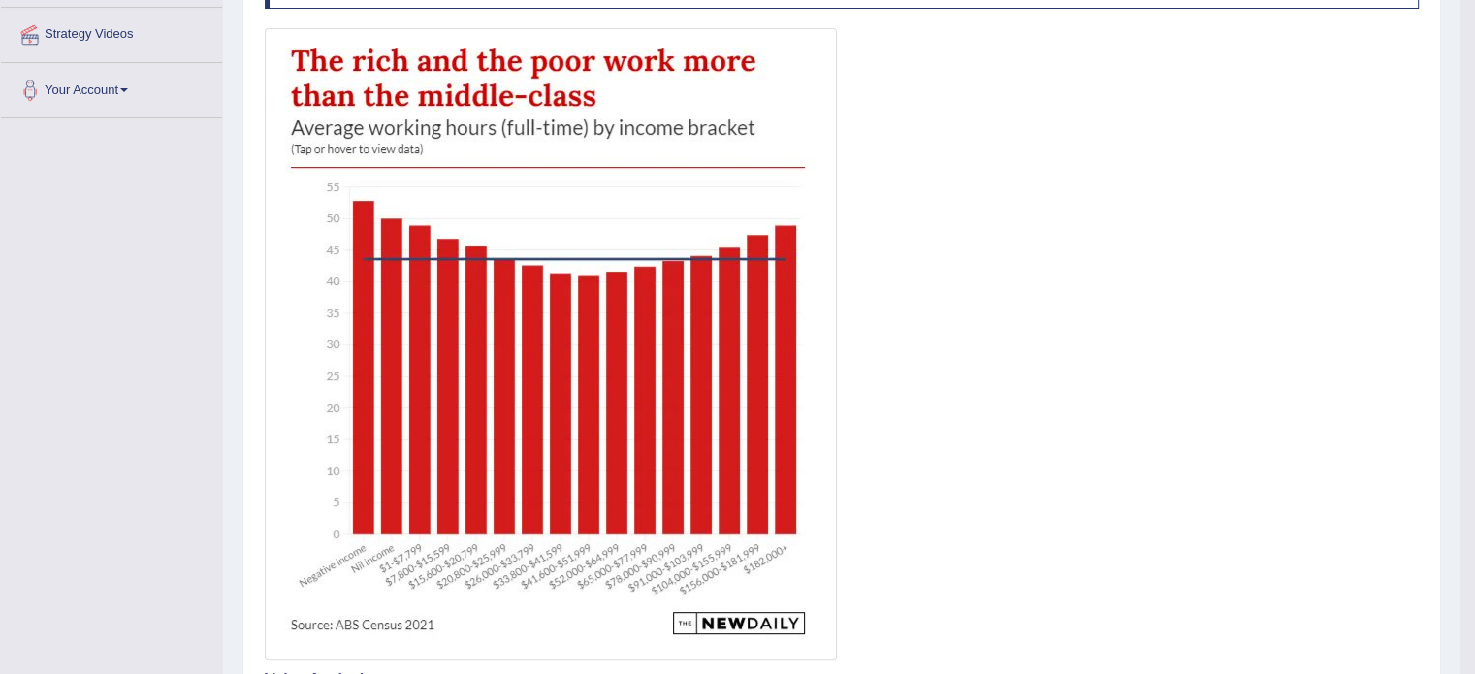
click at [480, 673] on h4 "Voice Analysis:" at bounding box center [842, 679] width 1154 height 17
